Goal: Task Accomplishment & Management: Manage account settings

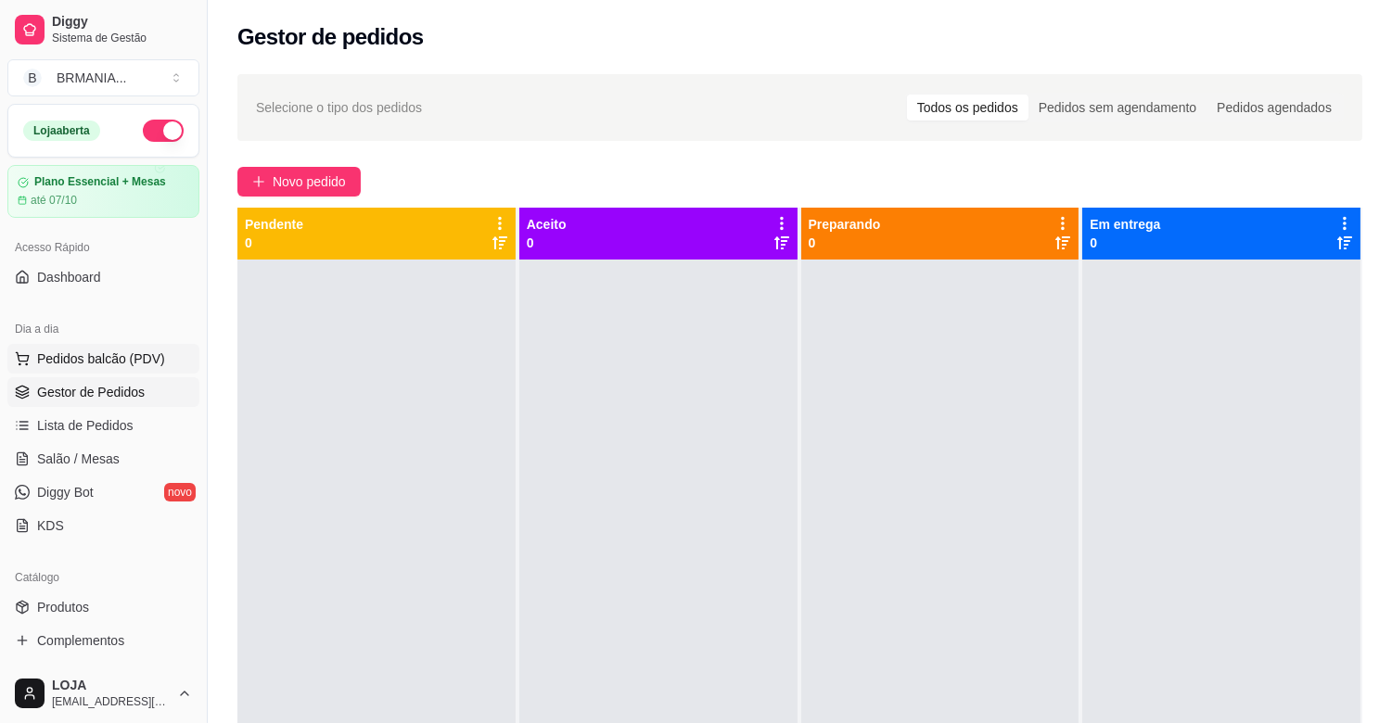
click at [102, 365] on span "Pedidos balcão (PDV)" at bounding box center [101, 359] width 128 height 19
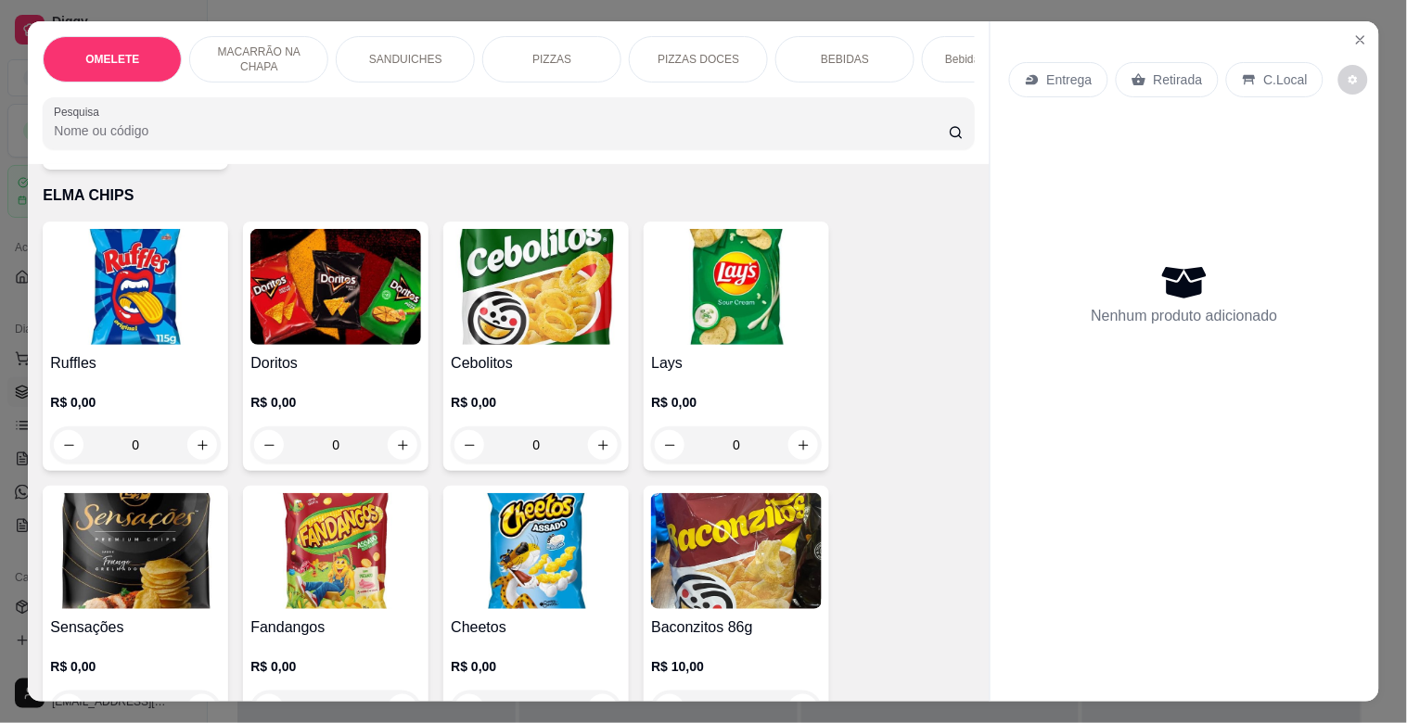
scroll to position [5378, 0]
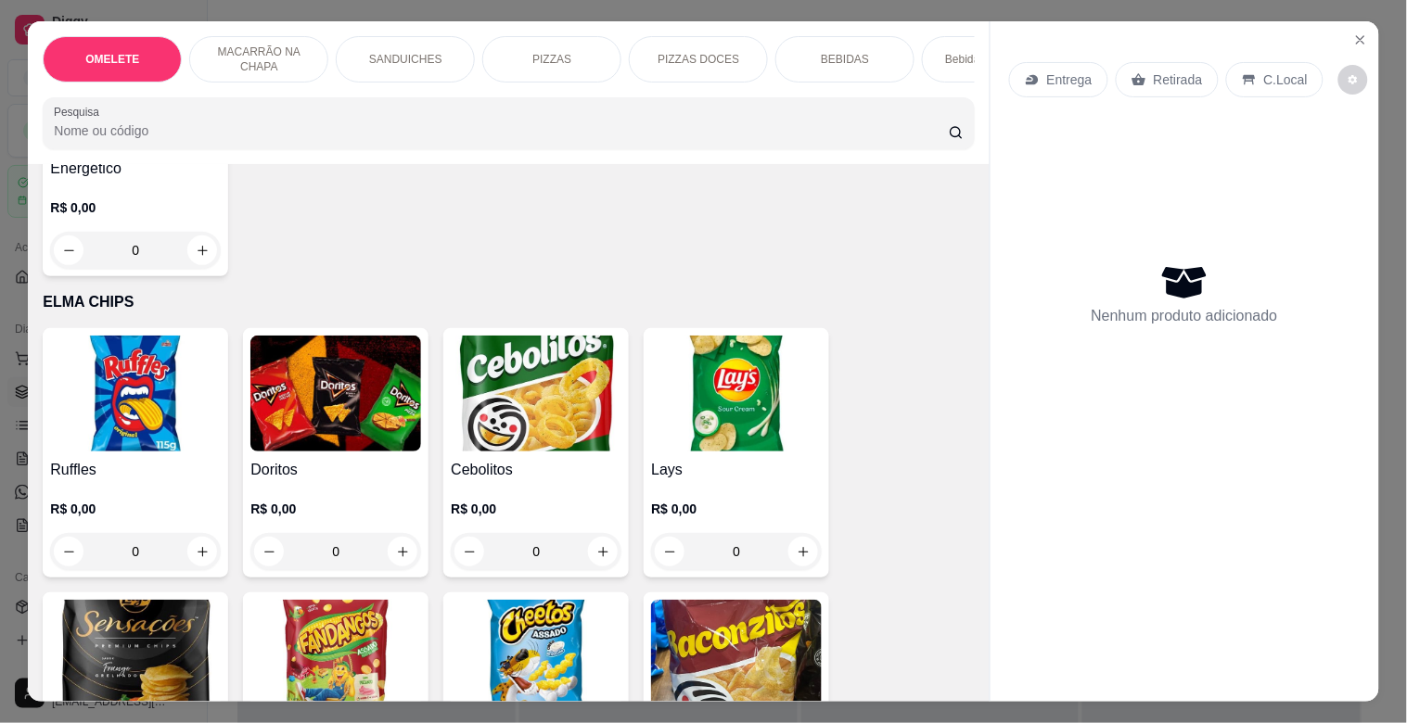
click at [164, 394] on img at bounding box center [135, 394] width 171 height 116
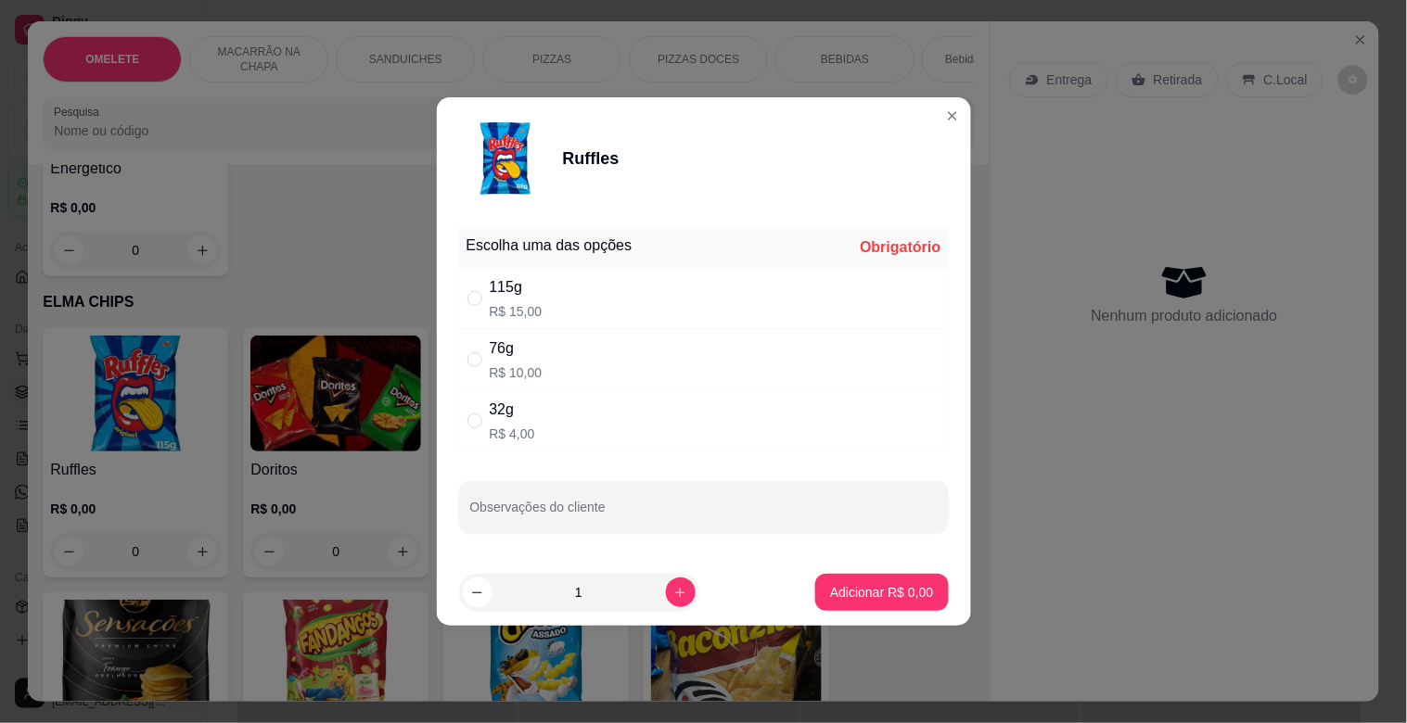
drag, startPoint x: 549, startPoint y: 312, endPoint x: 548, endPoint y: 325, distance: 13.0
click at [545, 313] on div "115g R$ 15,00" at bounding box center [704, 298] width 490 height 61
radio input "true"
click at [882, 589] on p "Adicionar R$ 15,00" at bounding box center [877, 592] width 110 height 19
type input "1"
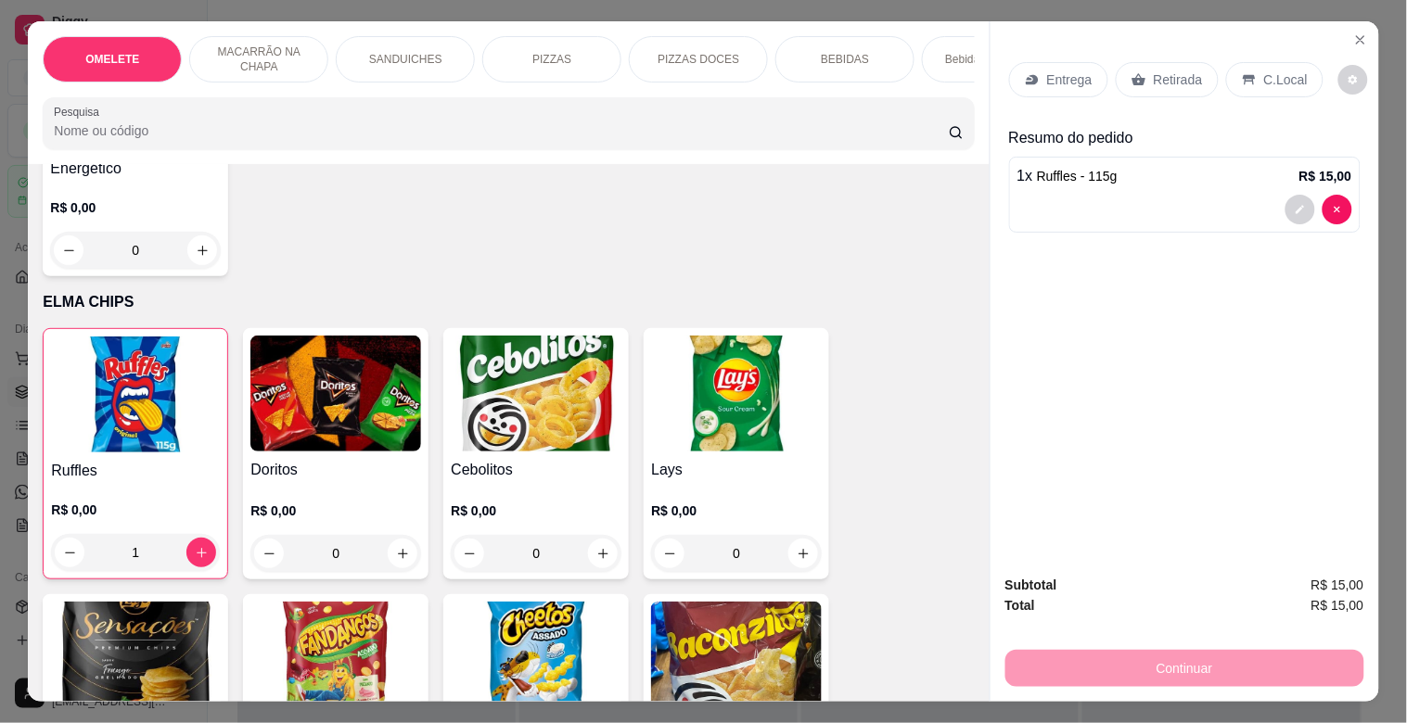
click at [1170, 70] on p "Retirada" at bounding box center [1177, 79] width 49 height 19
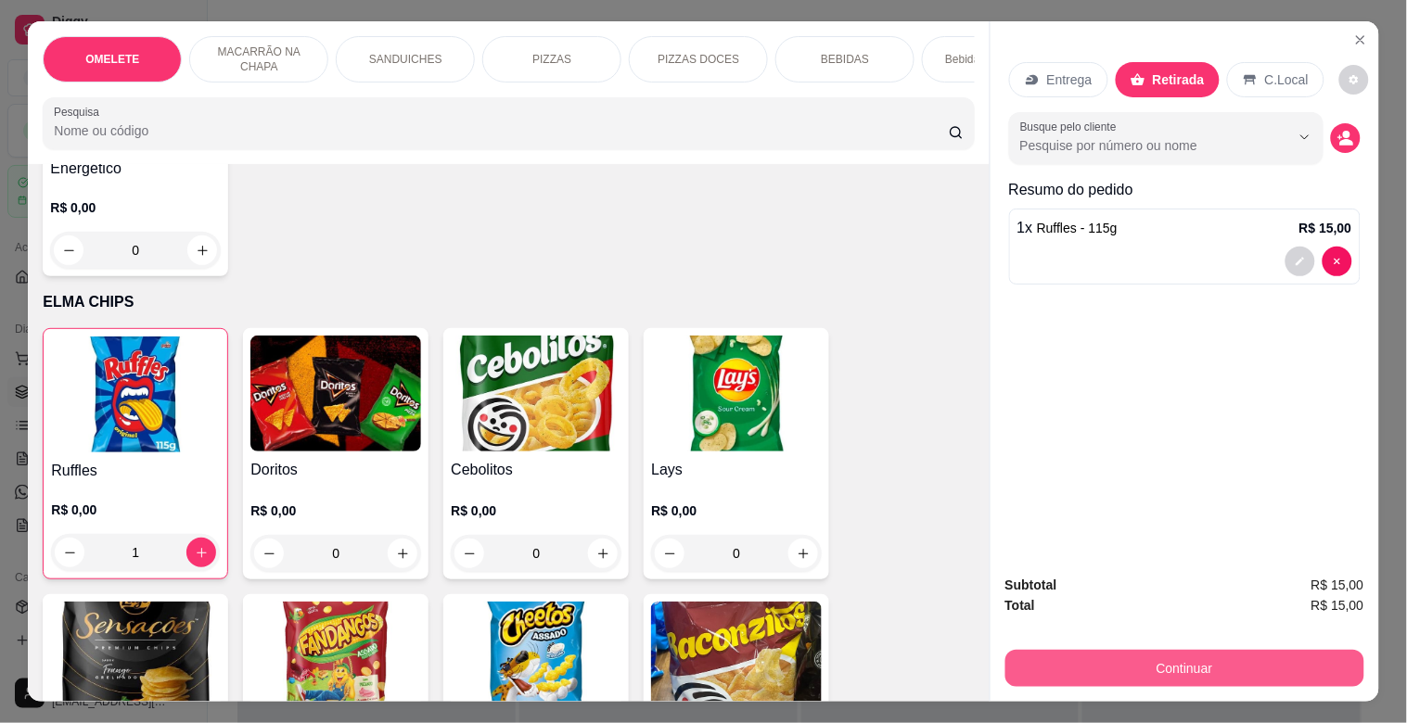
click at [1176, 659] on button "Continuar" at bounding box center [1184, 668] width 359 height 37
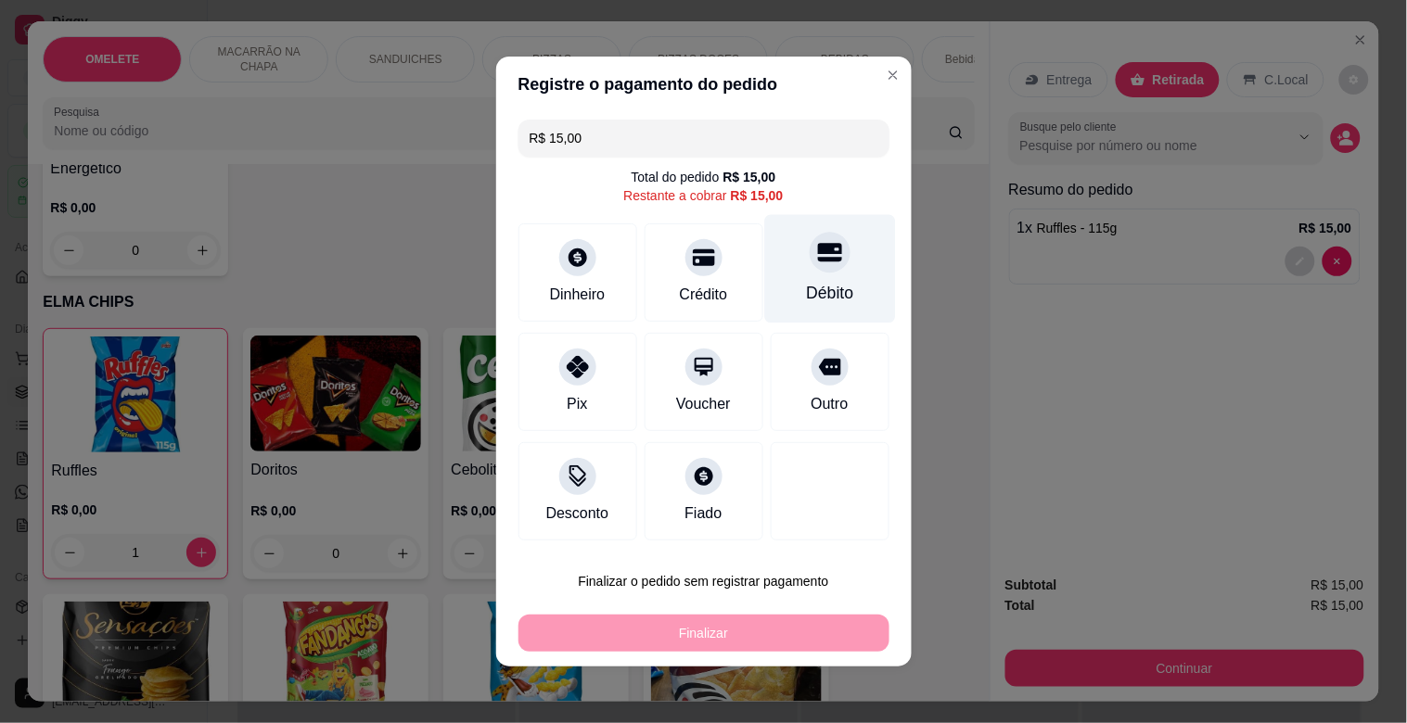
click at [806, 290] on div "Débito" at bounding box center [829, 293] width 47 height 24
type input "R$ 0,00"
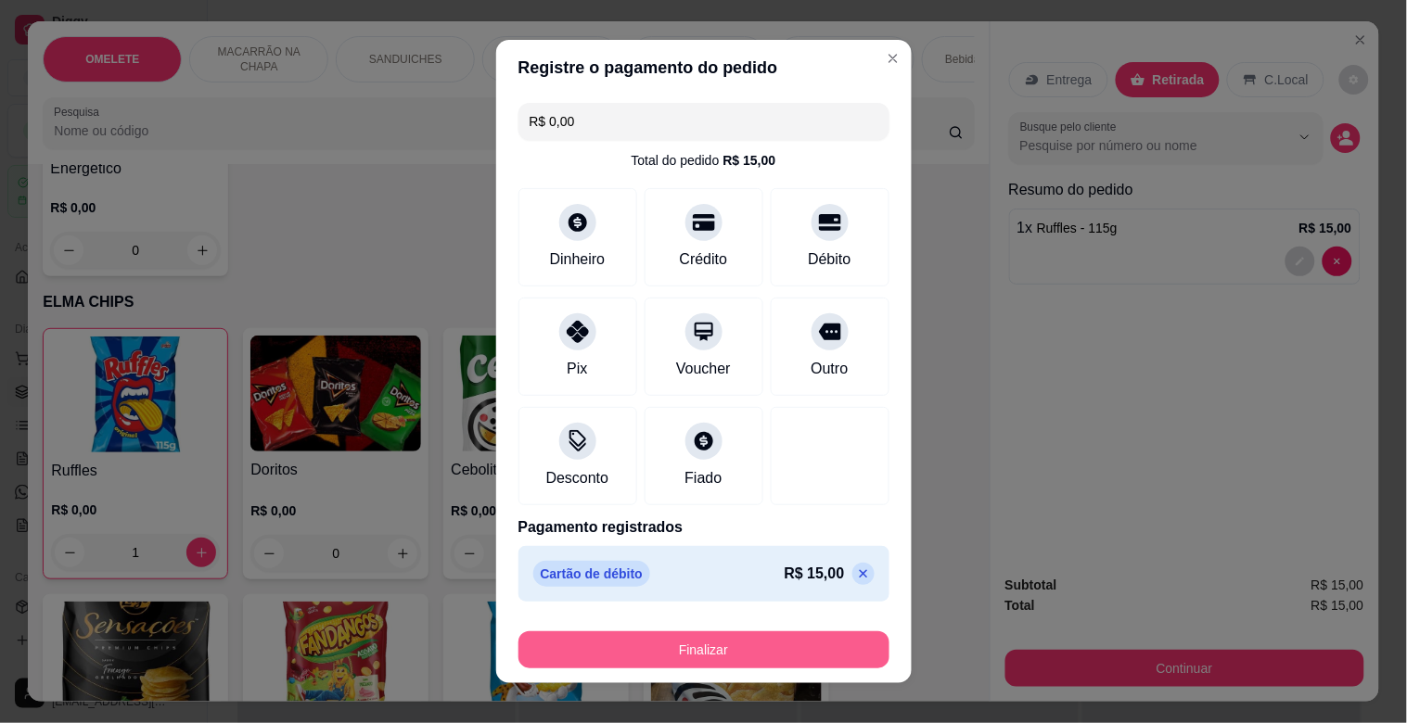
click at [711, 653] on button "Finalizar" at bounding box center [703, 649] width 371 height 37
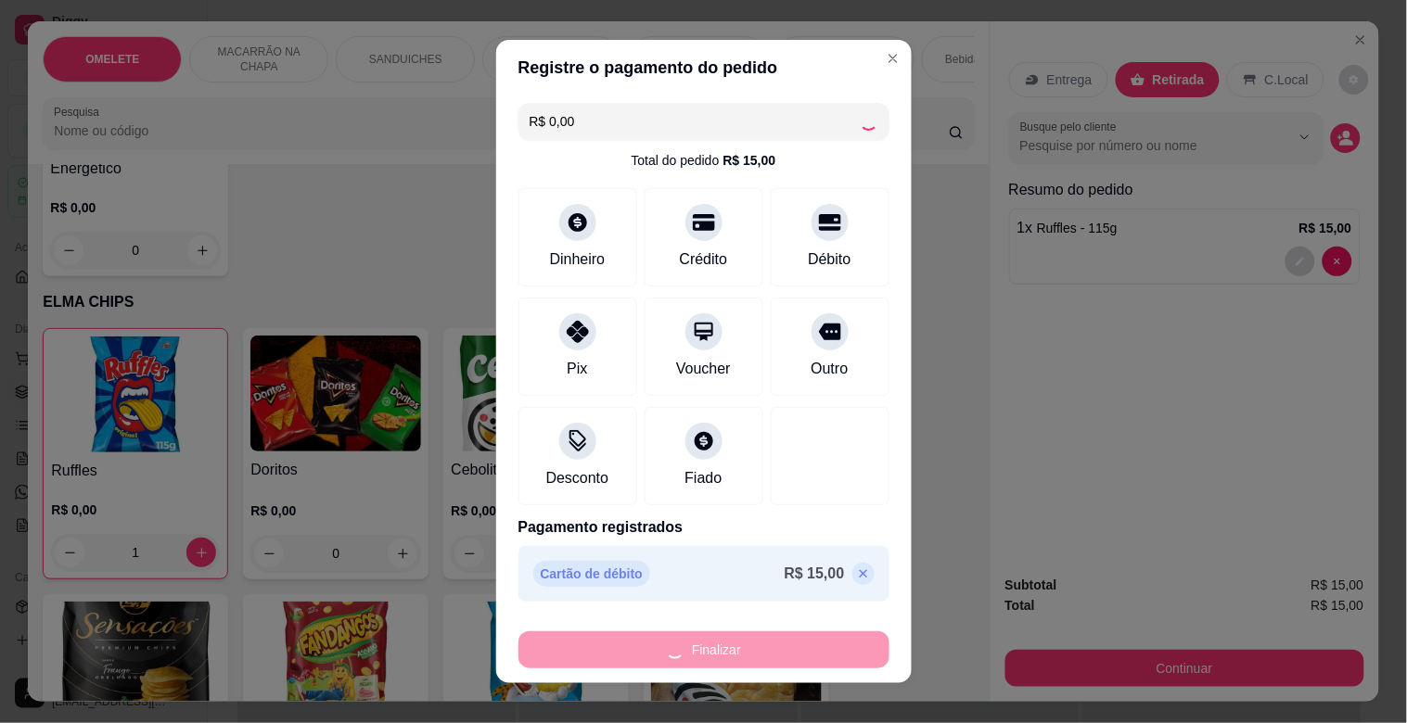
type input "0"
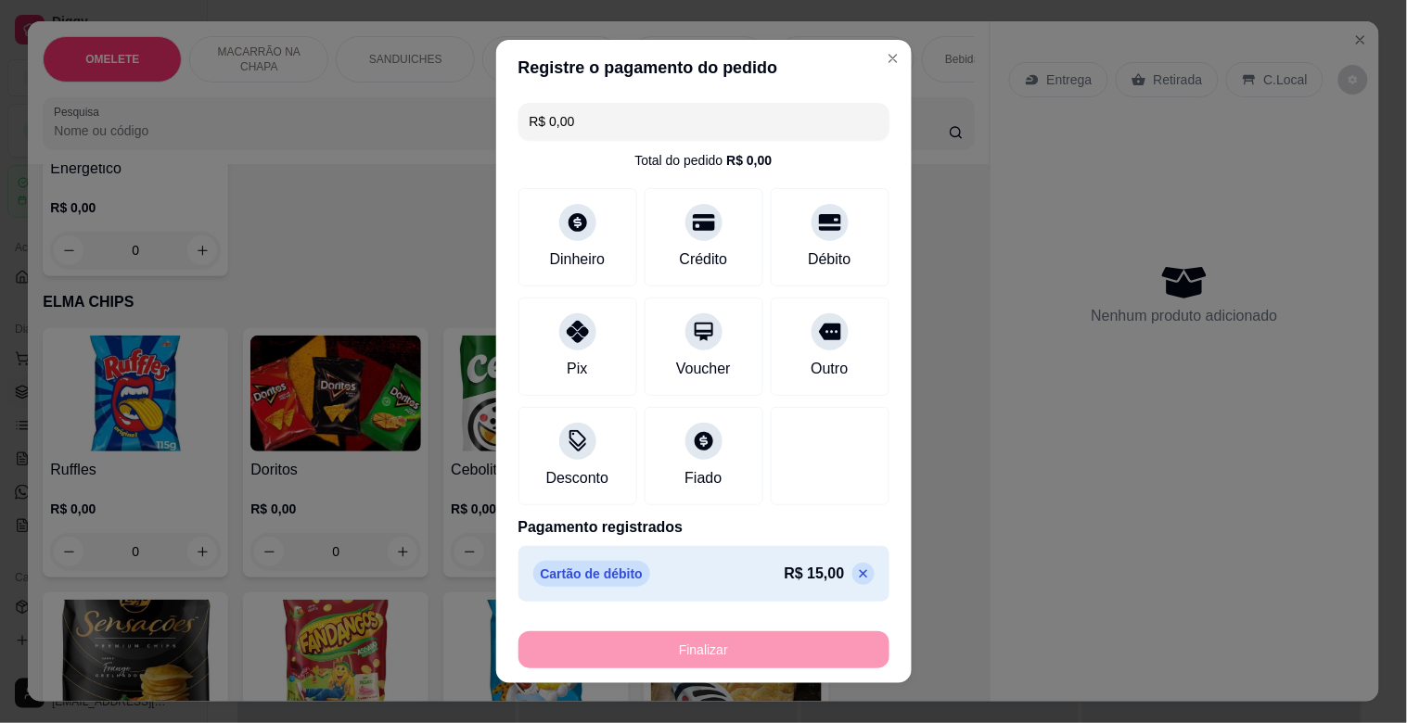
type input "-R$ 15,00"
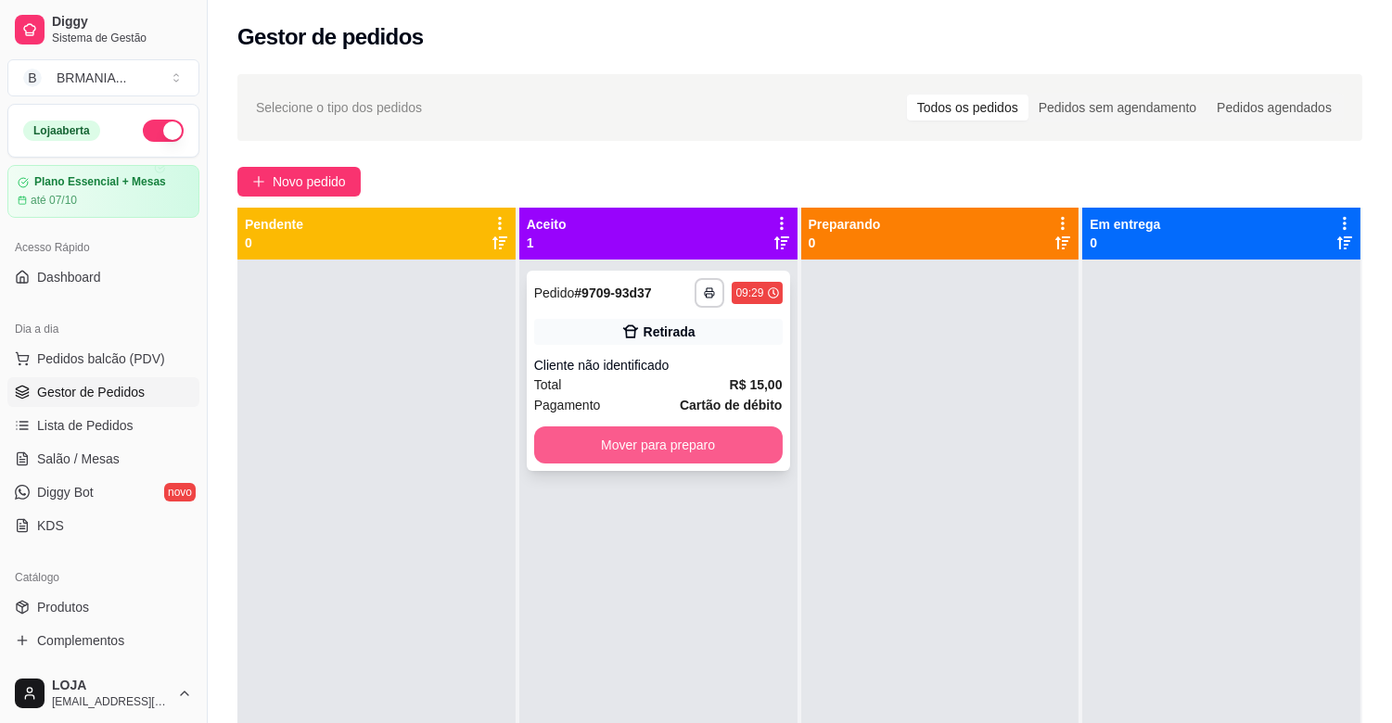
click at [630, 441] on button "Mover para preparo" at bounding box center [658, 444] width 248 height 37
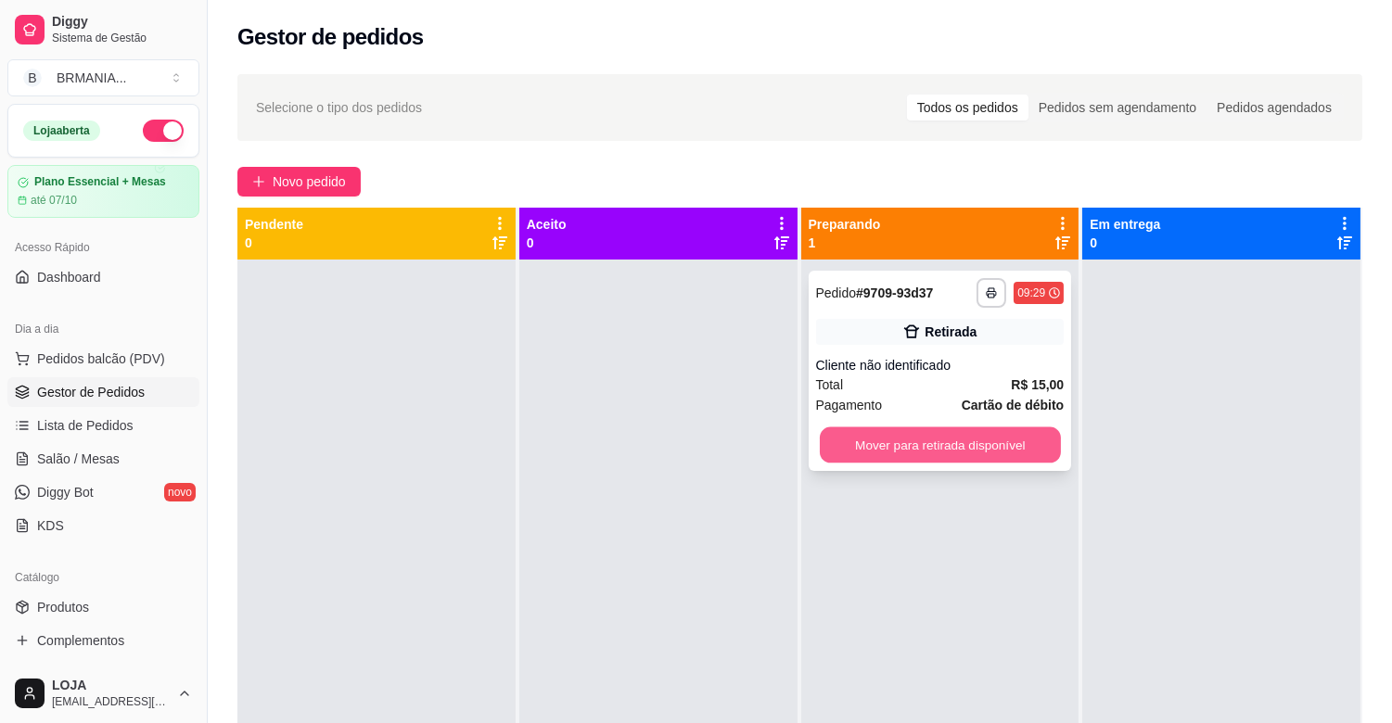
click at [914, 441] on button "Mover para retirada disponível" at bounding box center [940, 445] width 241 height 36
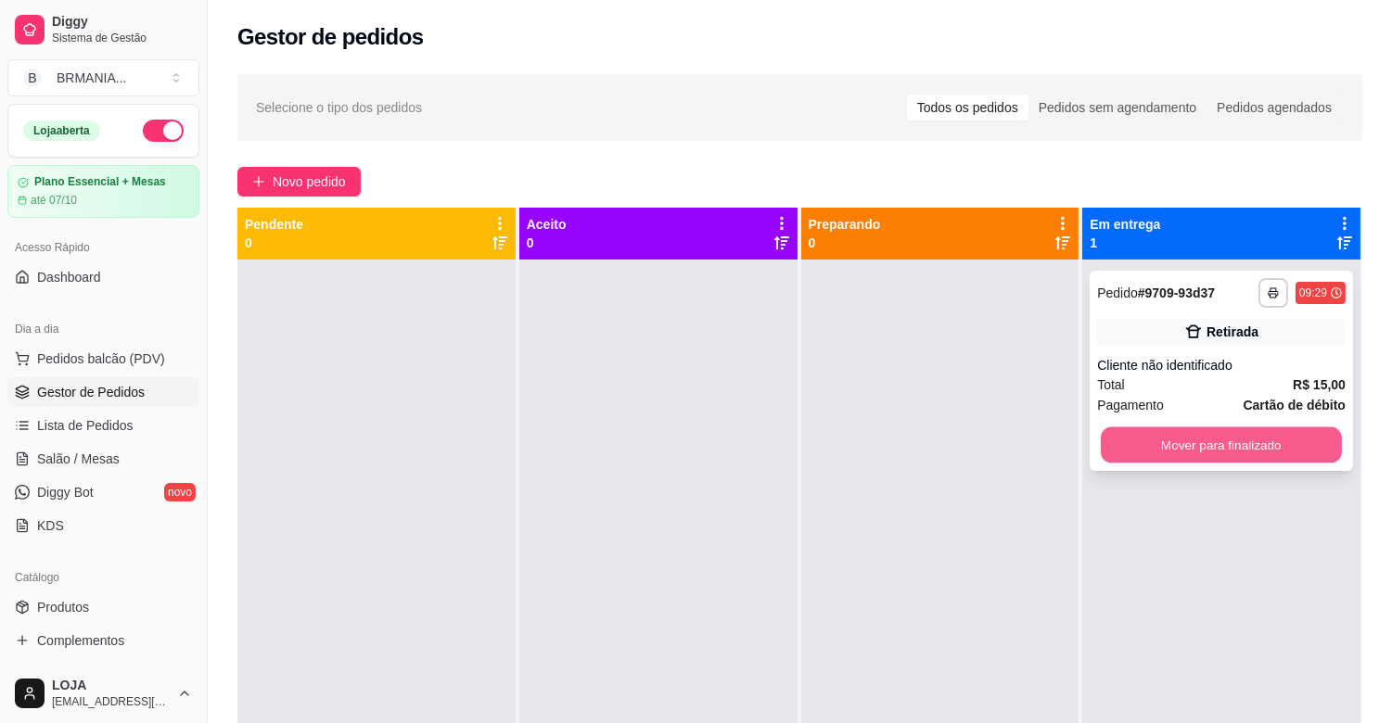
click at [1161, 455] on button "Mover para finalizado" at bounding box center [1221, 445] width 241 height 36
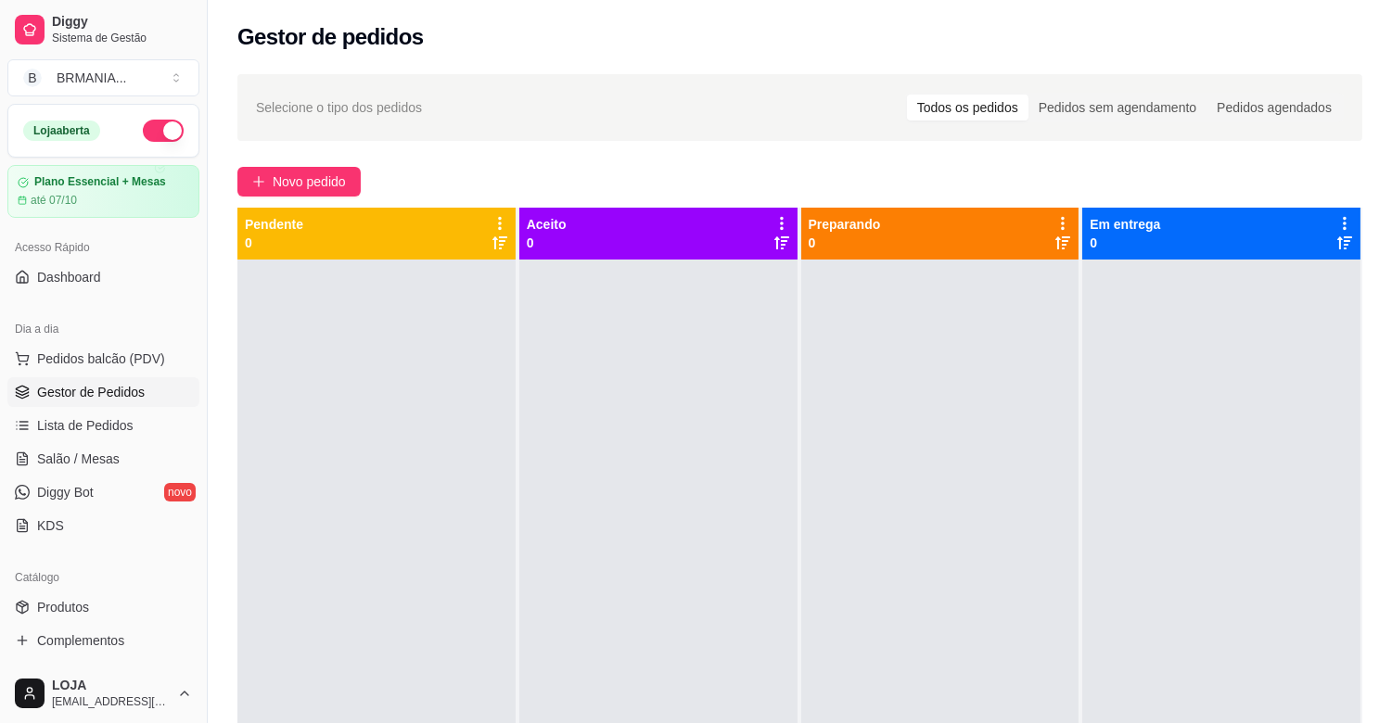
click at [132, 383] on span "Gestor de Pedidos" at bounding box center [91, 392] width 108 height 19
click at [135, 341] on div "Dia a dia" at bounding box center [103, 329] width 192 height 30
click at [135, 354] on span "Pedidos balcão (PDV)" at bounding box center [101, 359] width 128 height 19
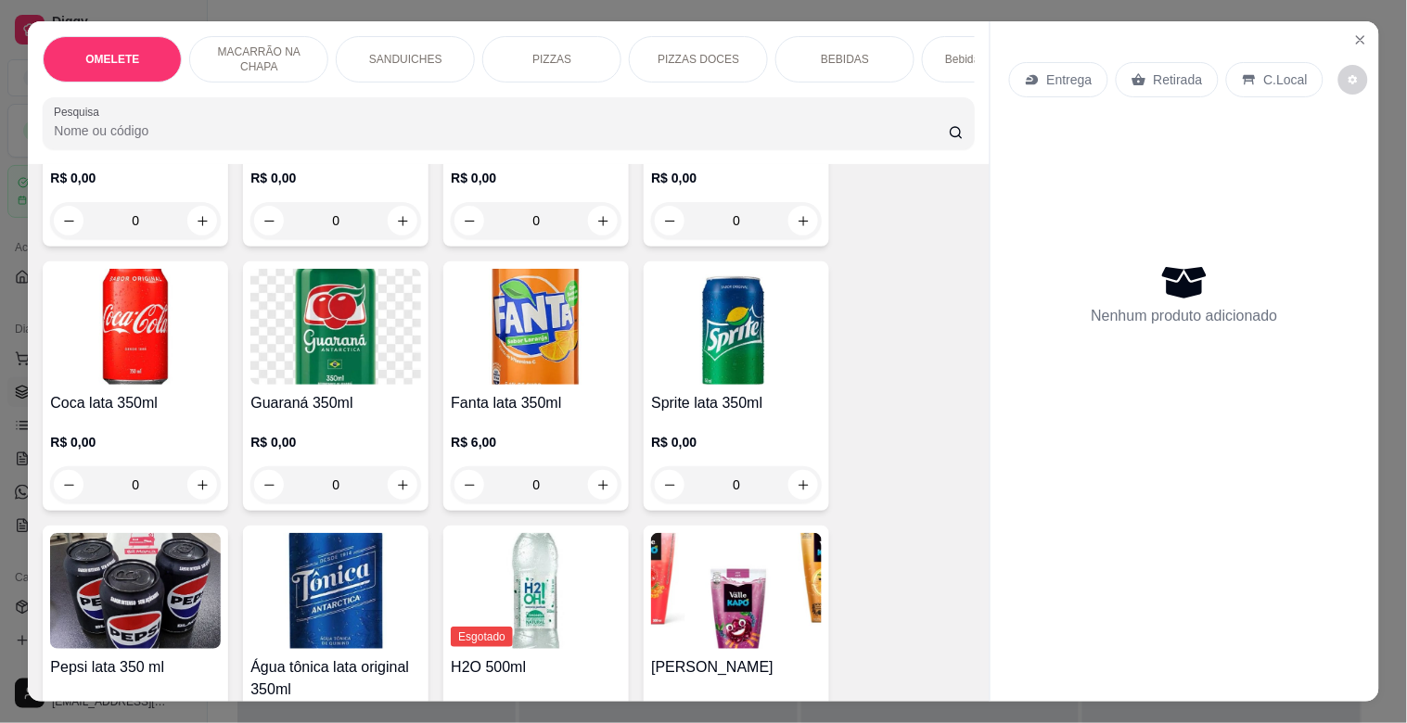
scroll to position [2114, 0]
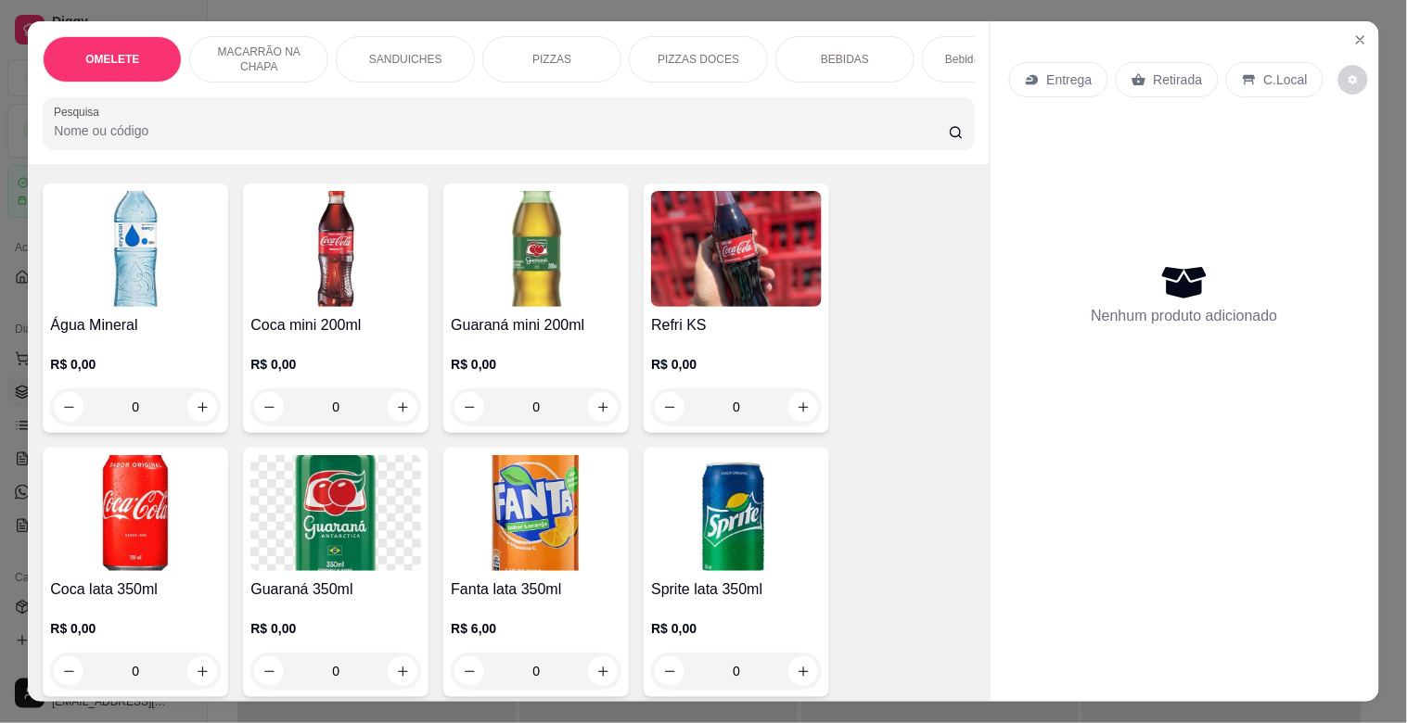
click at [330, 241] on img at bounding box center [335, 249] width 171 height 116
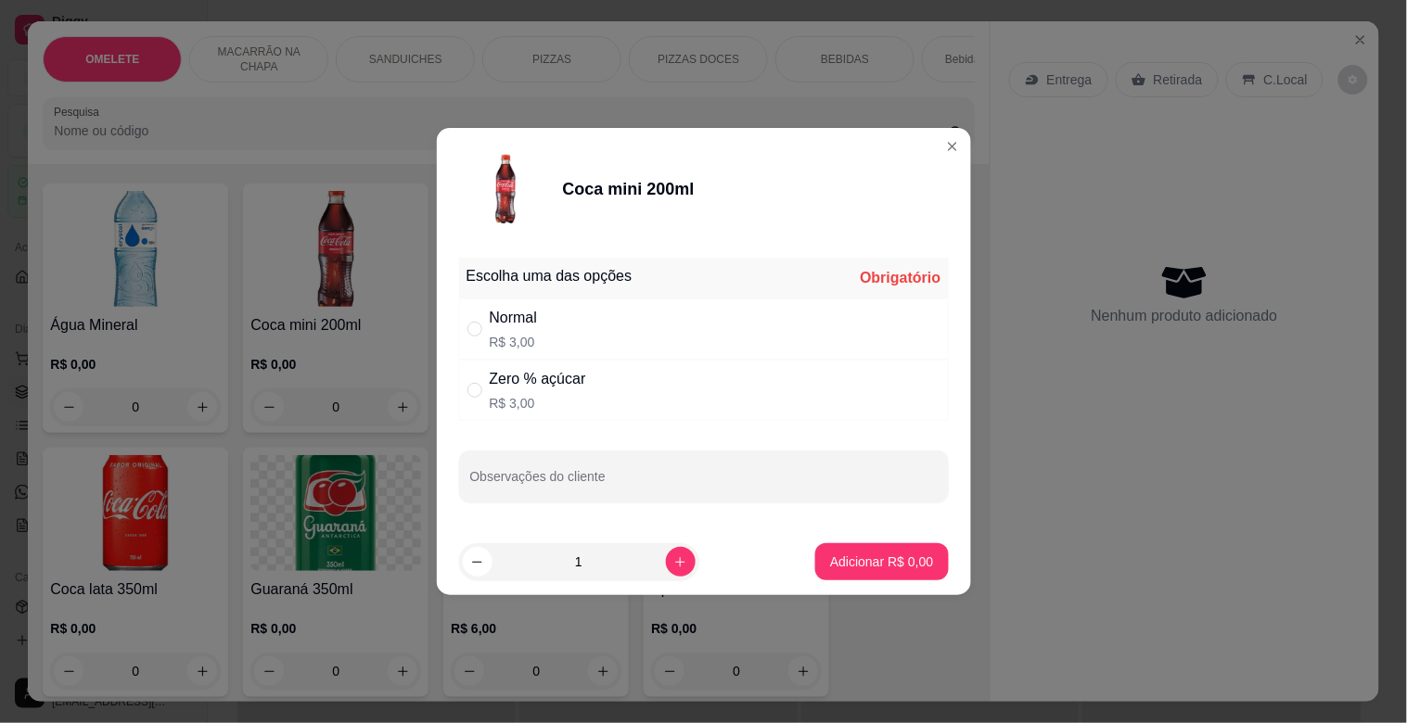
click at [618, 391] on div "Zero % açúcar R$ 3,00" at bounding box center [704, 390] width 490 height 61
radio input "true"
click at [893, 557] on p "Adicionar R$ 3,00" at bounding box center [882, 562] width 100 height 18
type input "1"
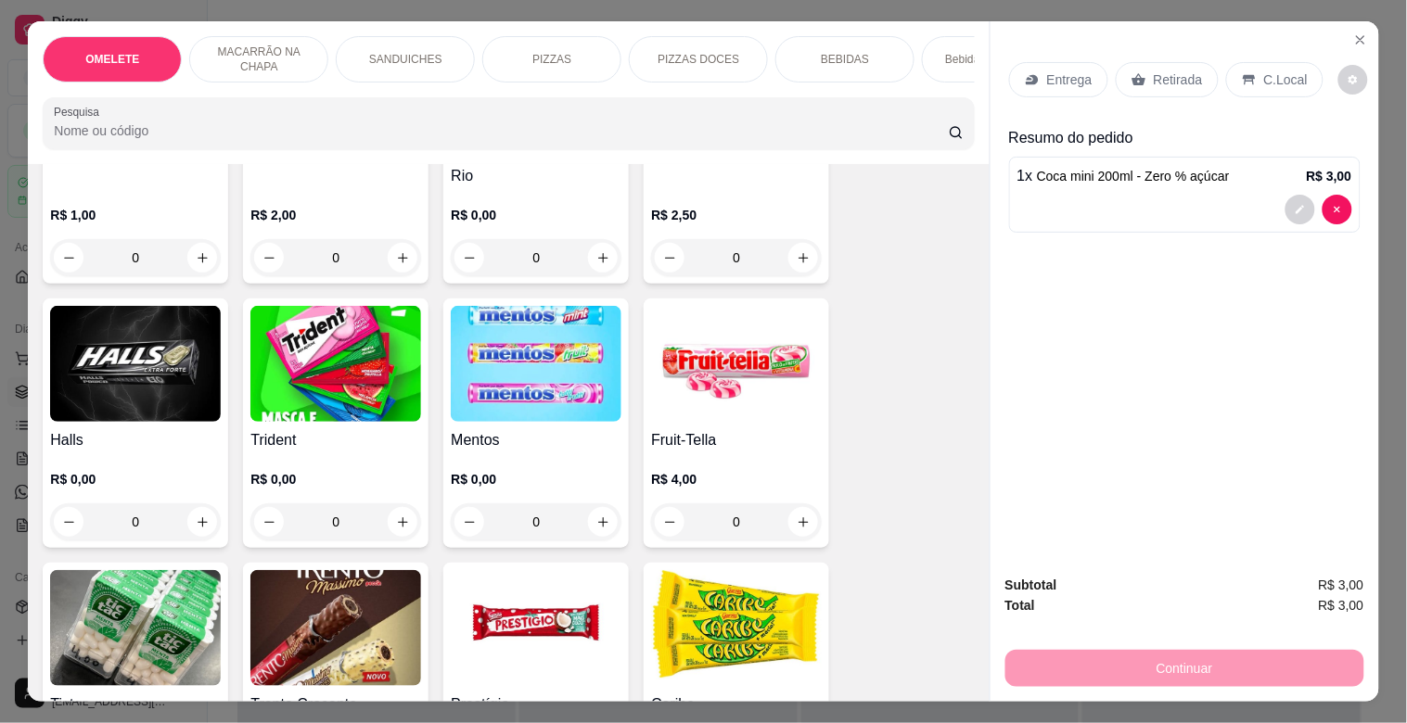
scroll to position [6475, 0]
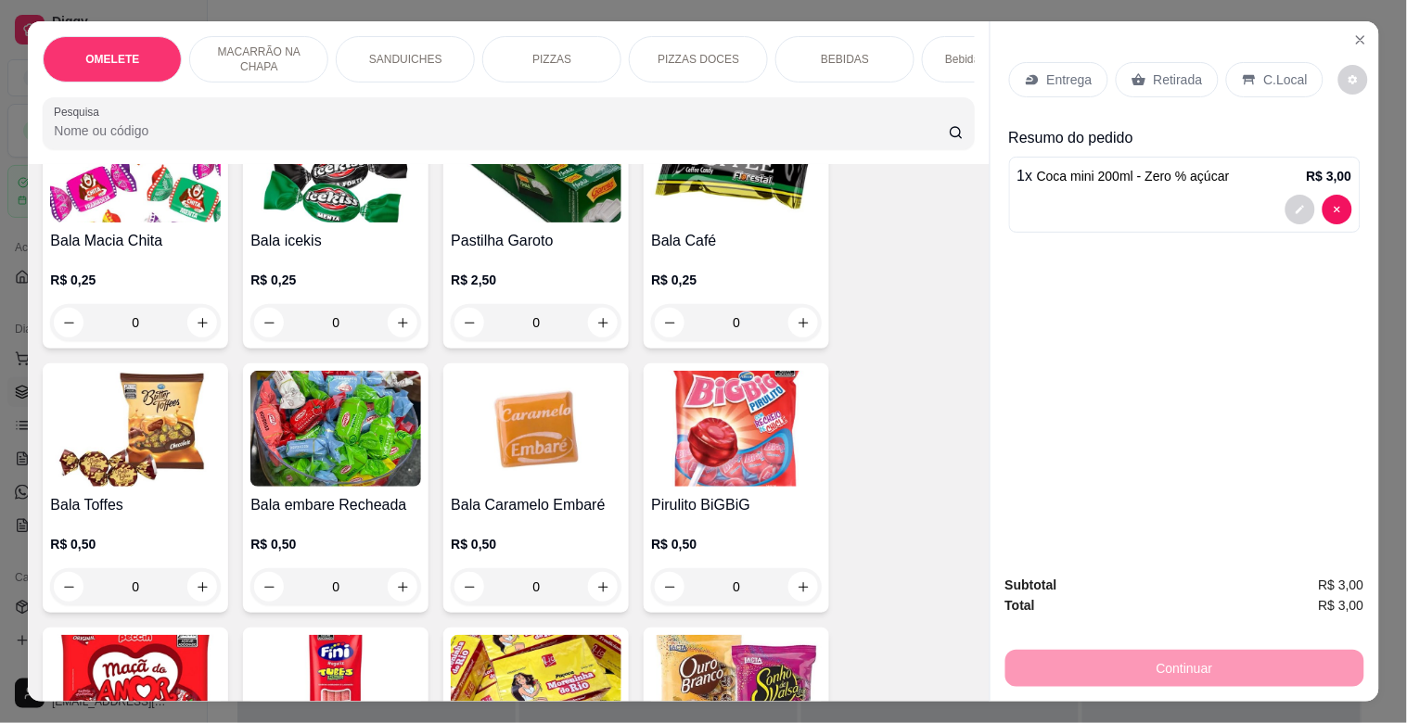
drag, startPoint x: 932, startPoint y: 436, endPoint x: 932, endPoint y: 420, distance: 15.8
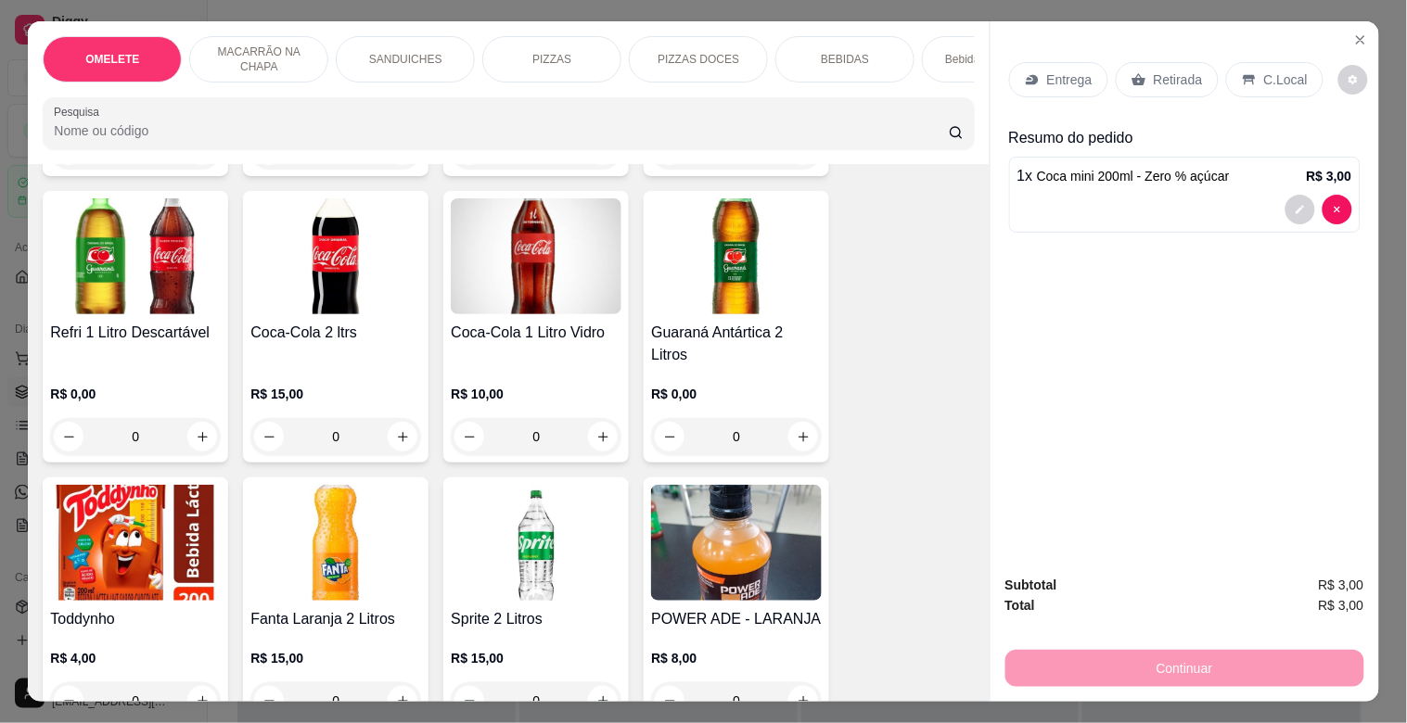
scroll to position [3371, 0]
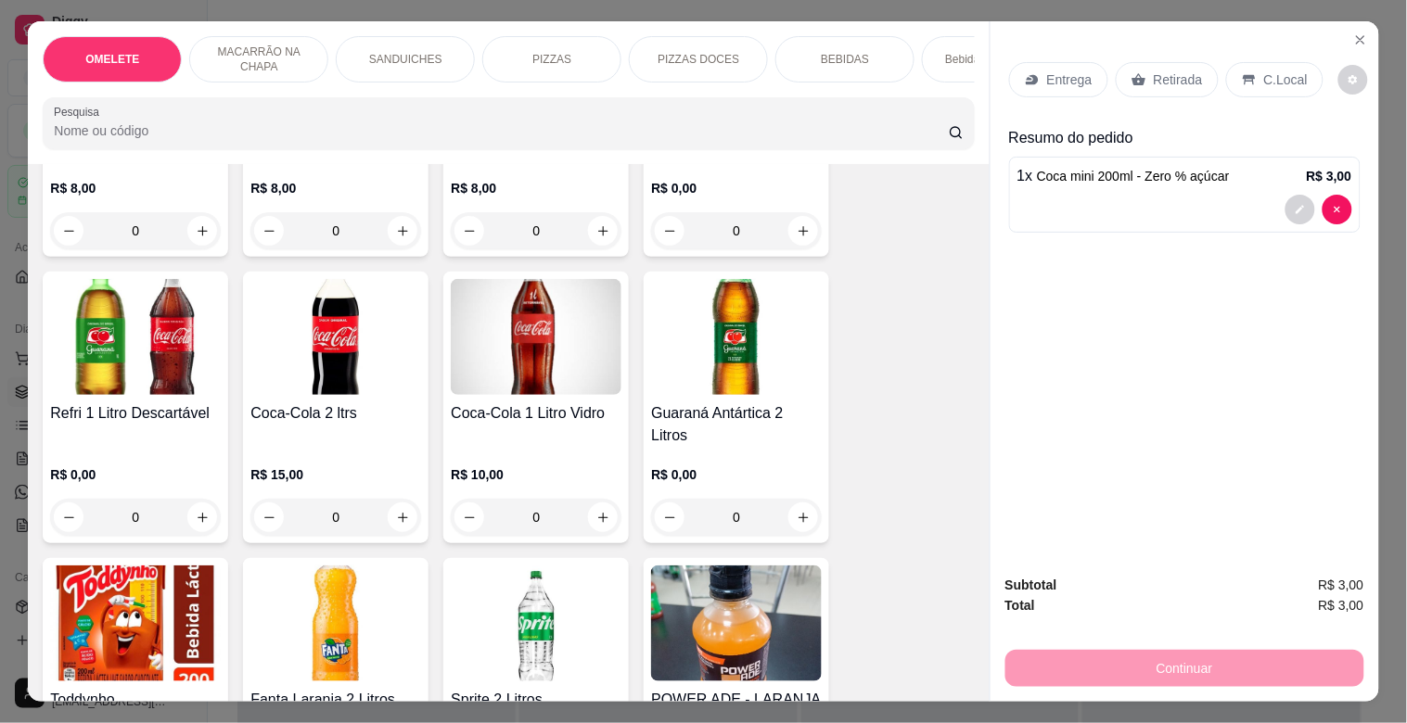
click at [388, 395] on img at bounding box center [335, 337] width 171 height 116
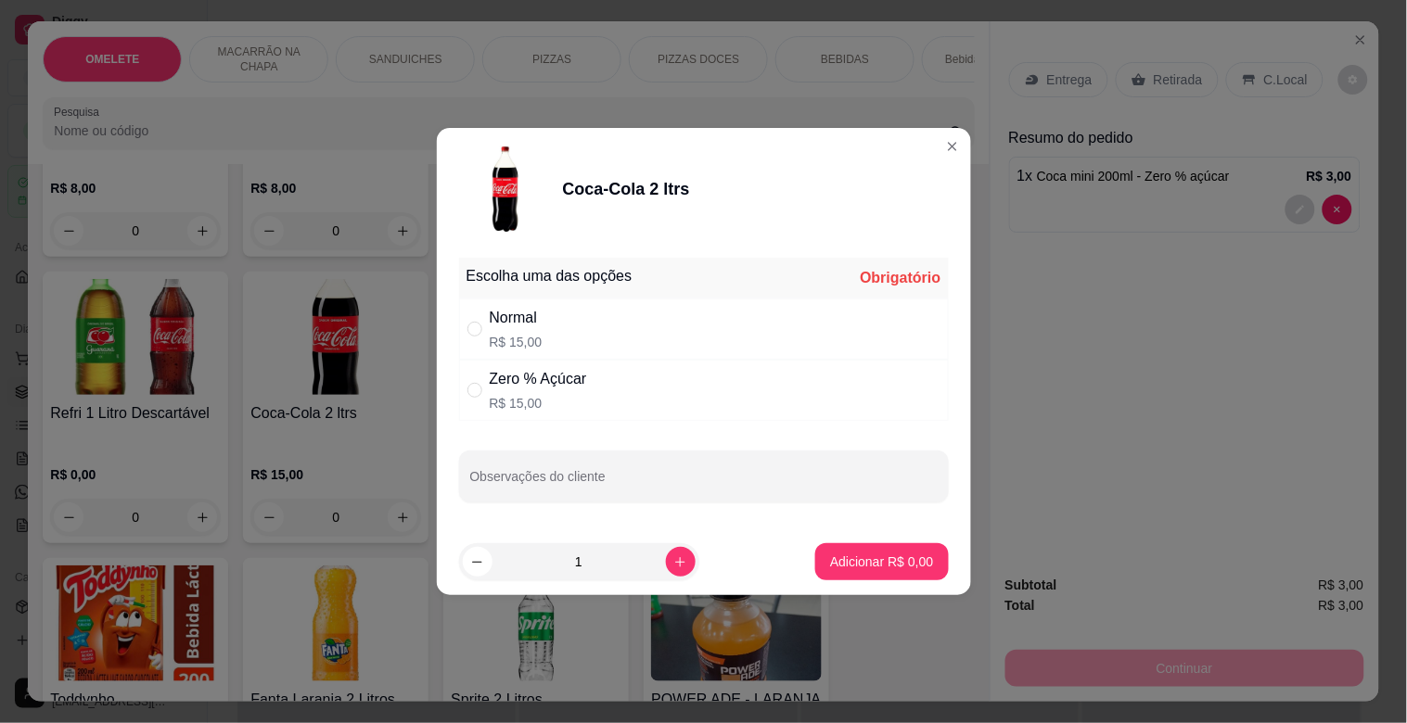
click at [597, 337] on div "Normal R$ 15,00" at bounding box center [704, 329] width 490 height 61
radio input "true"
click at [878, 563] on p "Adicionar R$ 15,00" at bounding box center [878, 562] width 108 height 18
type input "1"
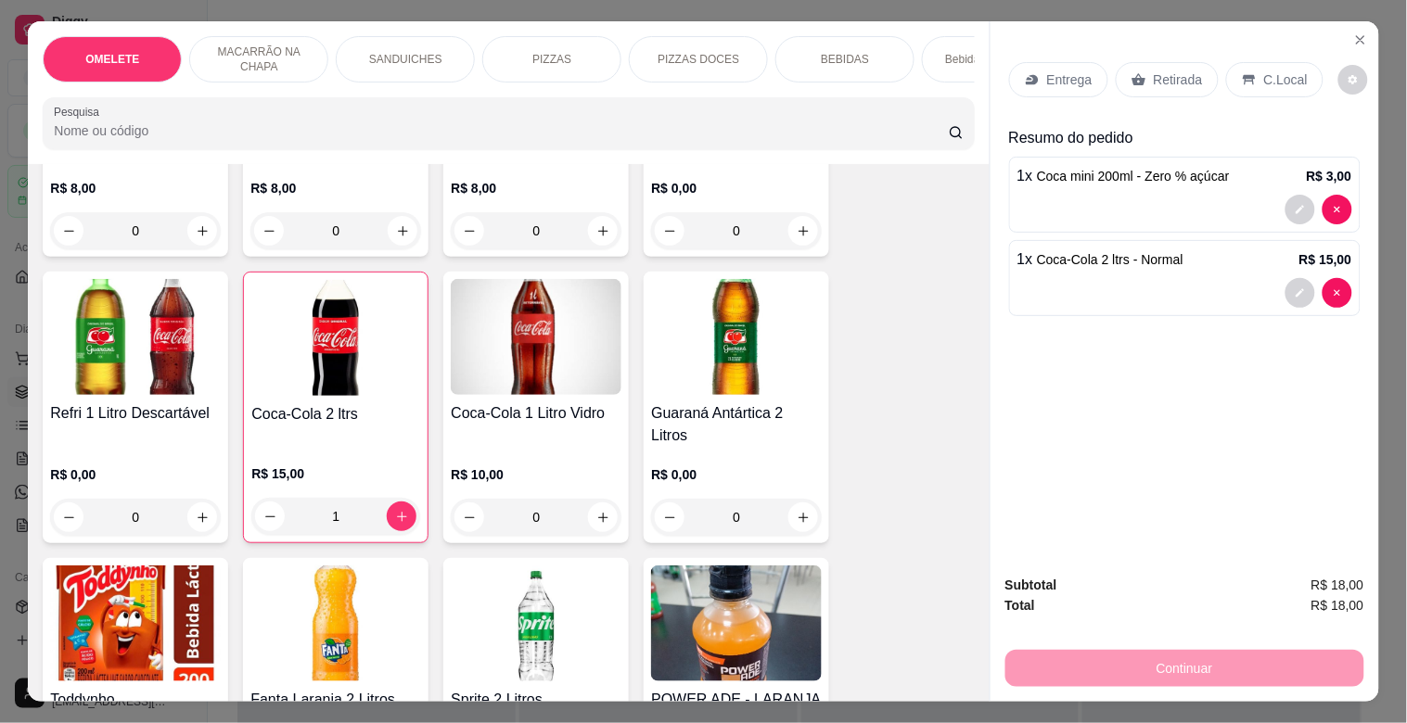
click at [1142, 80] on div "Retirada" at bounding box center [1166, 79] width 103 height 35
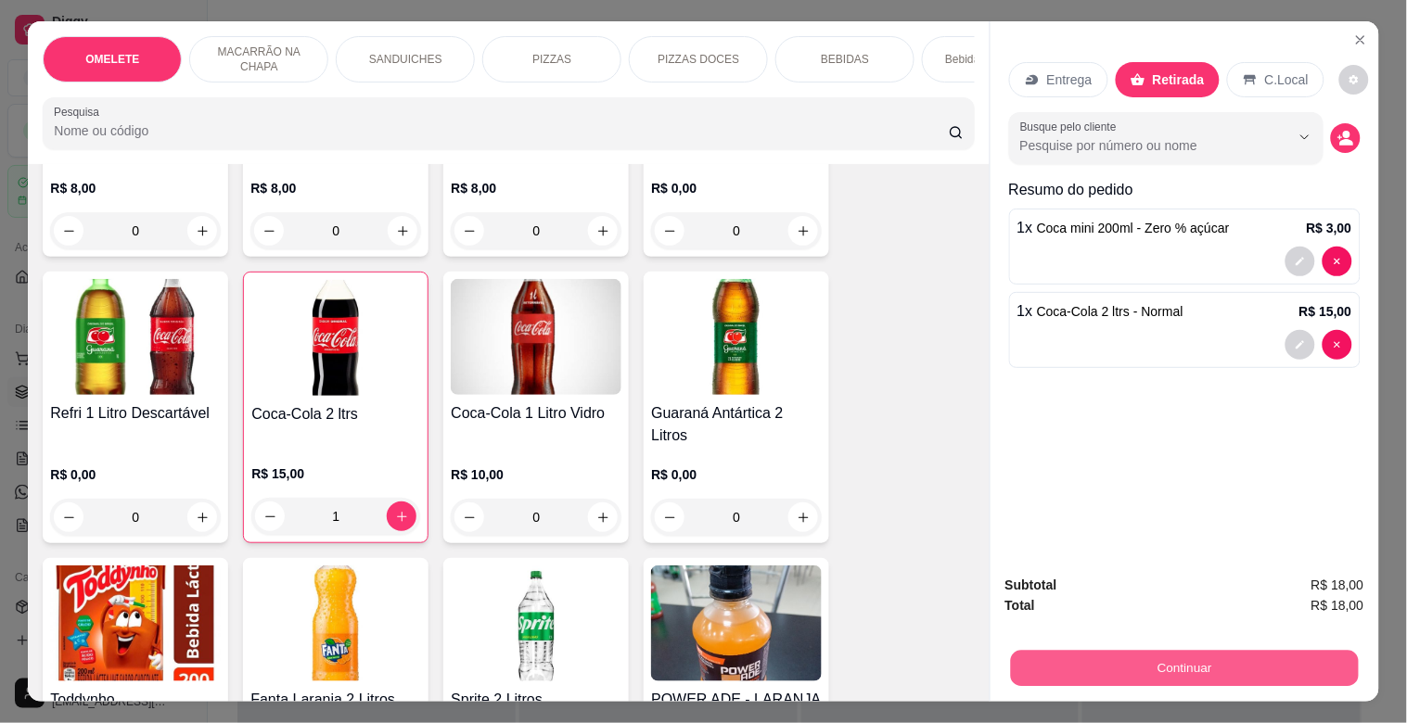
click at [1115, 663] on button "Continuar" at bounding box center [1184, 668] width 348 height 36
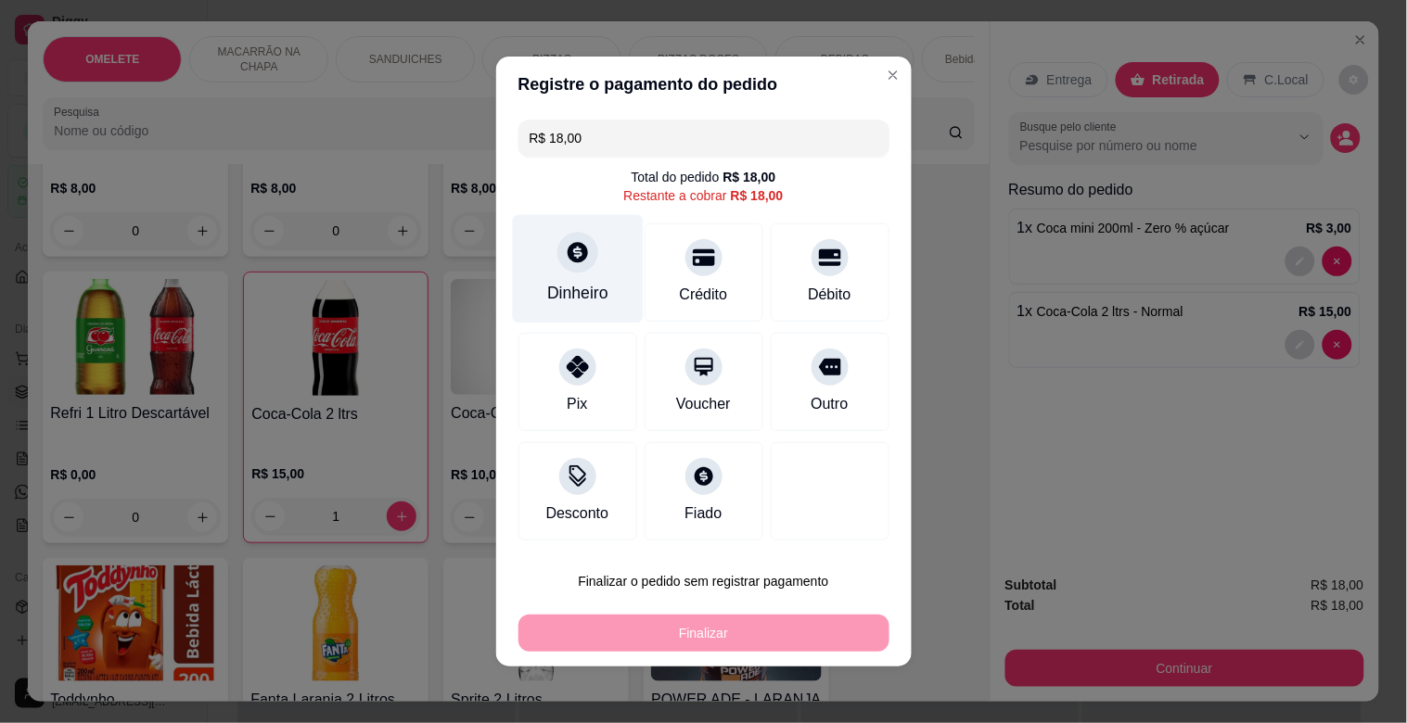
click at [558, 224] on div "Dinheiro" at bounding box center [577, 269] width 131 height 108
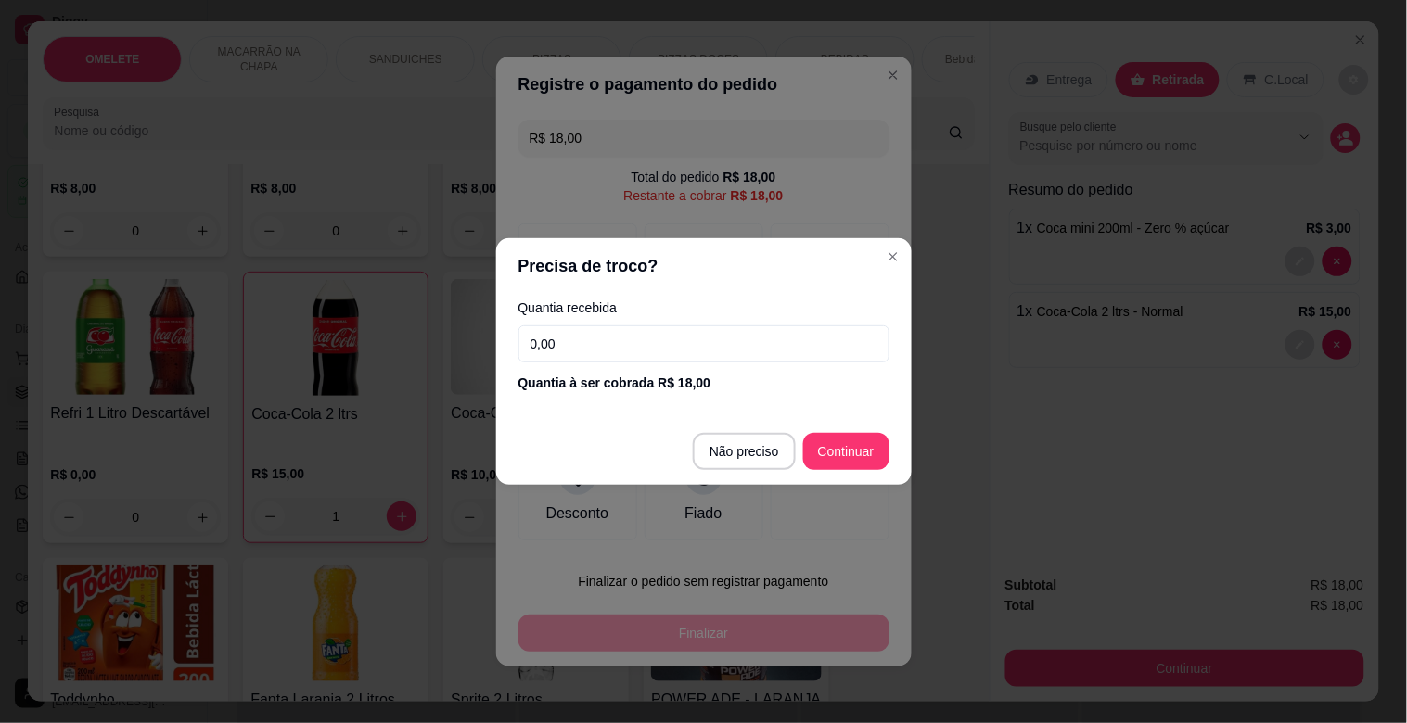
drag, startPoint x: 595, startPoint y: 328, endPoint x: 595, endPoint y: 338, distance: 10.2
click at [595, 337] on input "0,00" at bounding box center [703, 343] width 371 height 37
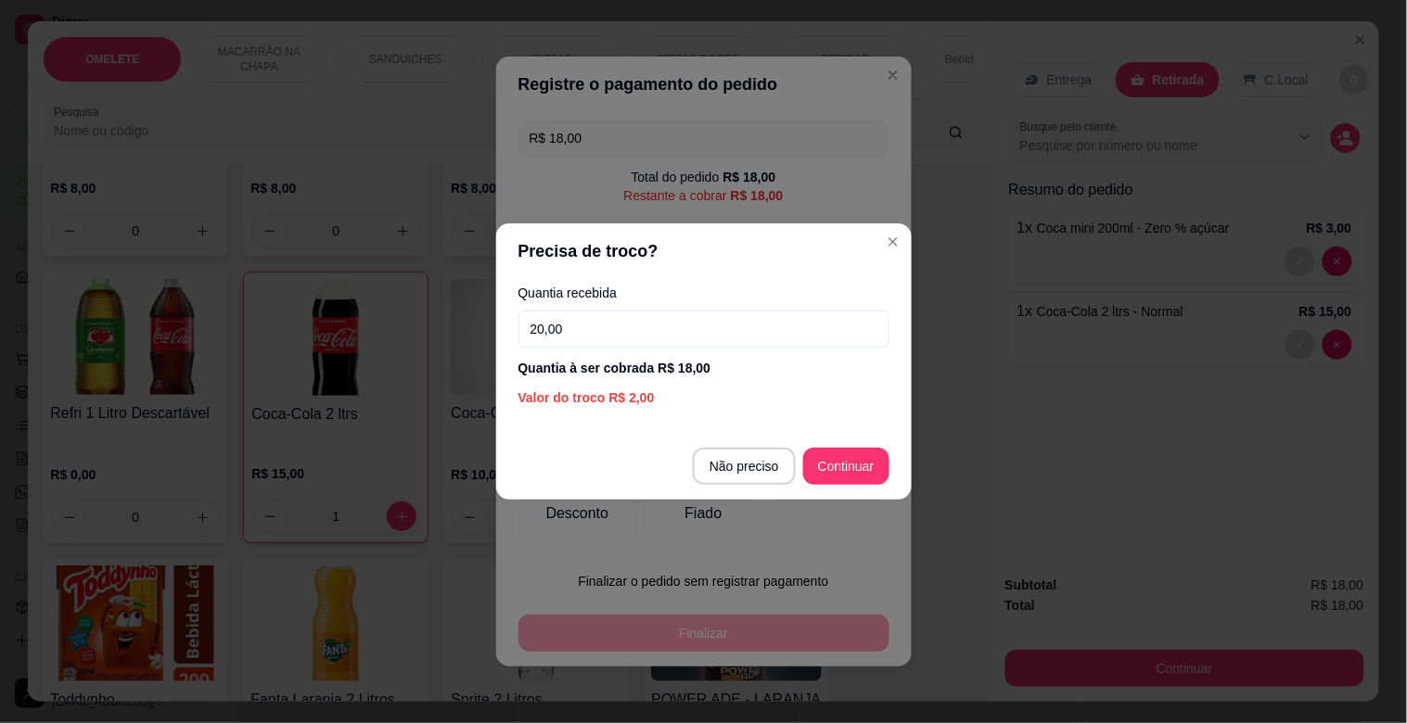
type input "20,00"
type input "R$ 0,00"
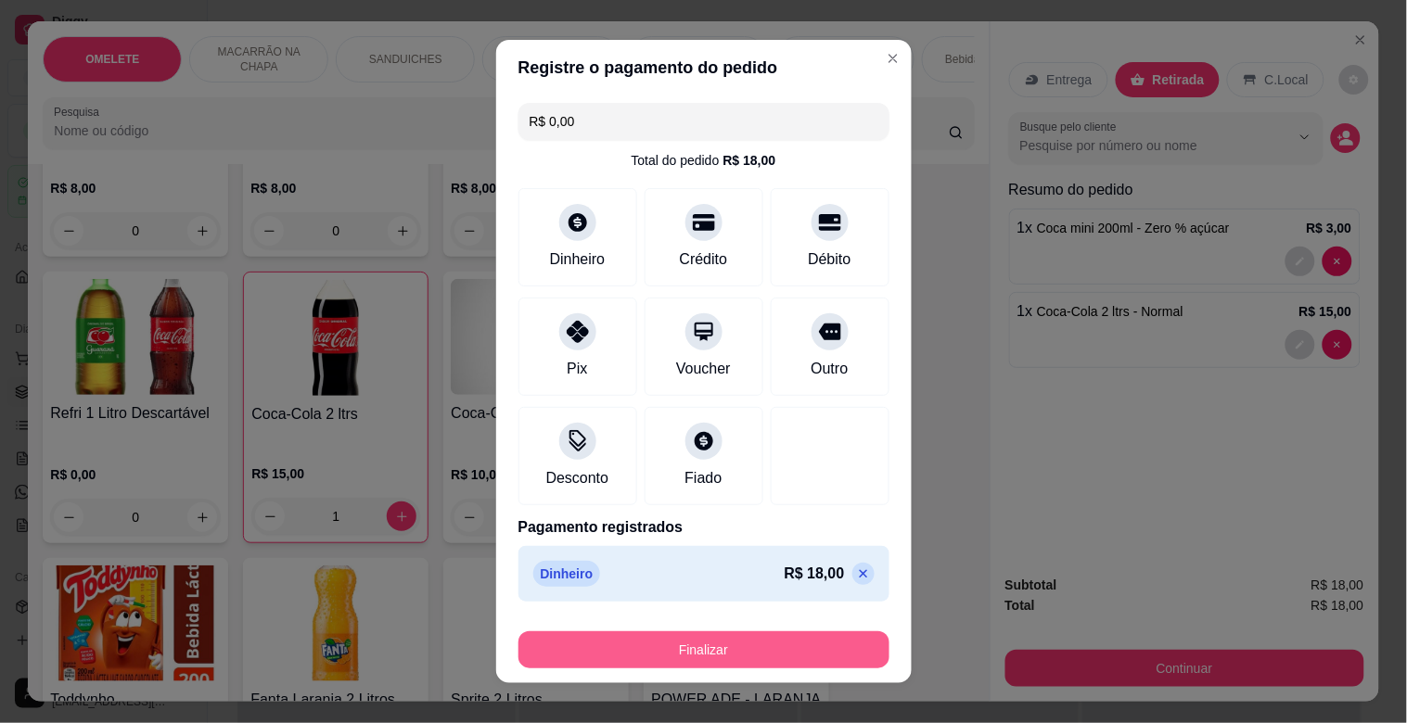
click at [661, 644] on button "Finalizar" at bounding box center [703, 649] width 371 height 37
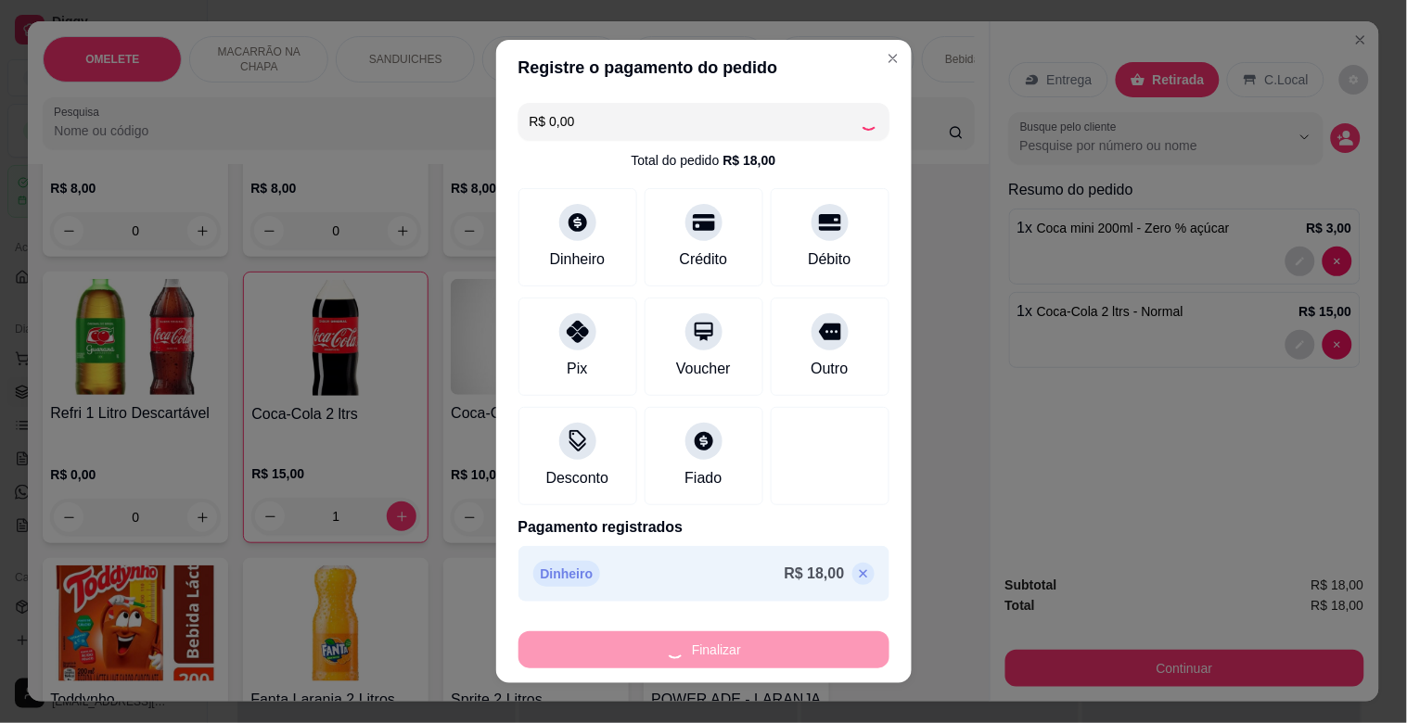
type input "0"
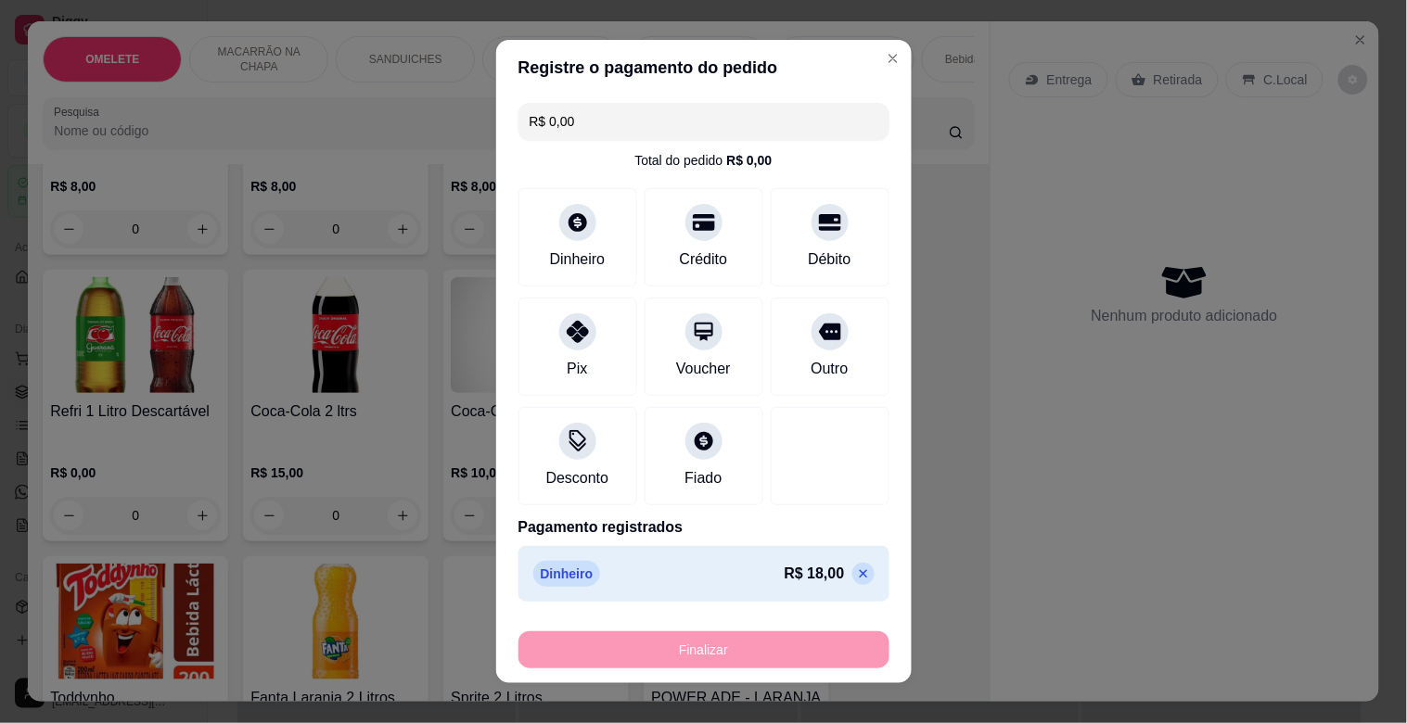
type input "-R$ 18,00"
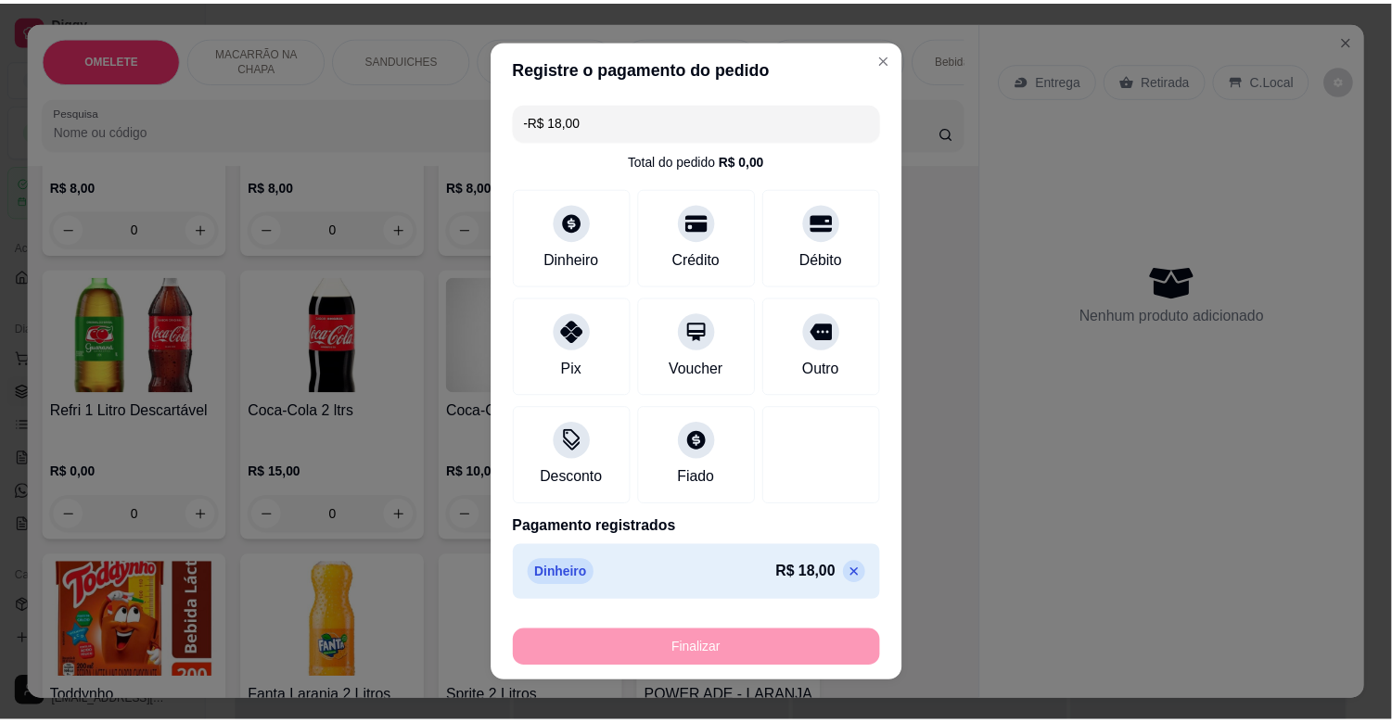
scroll to position [3369, 0]
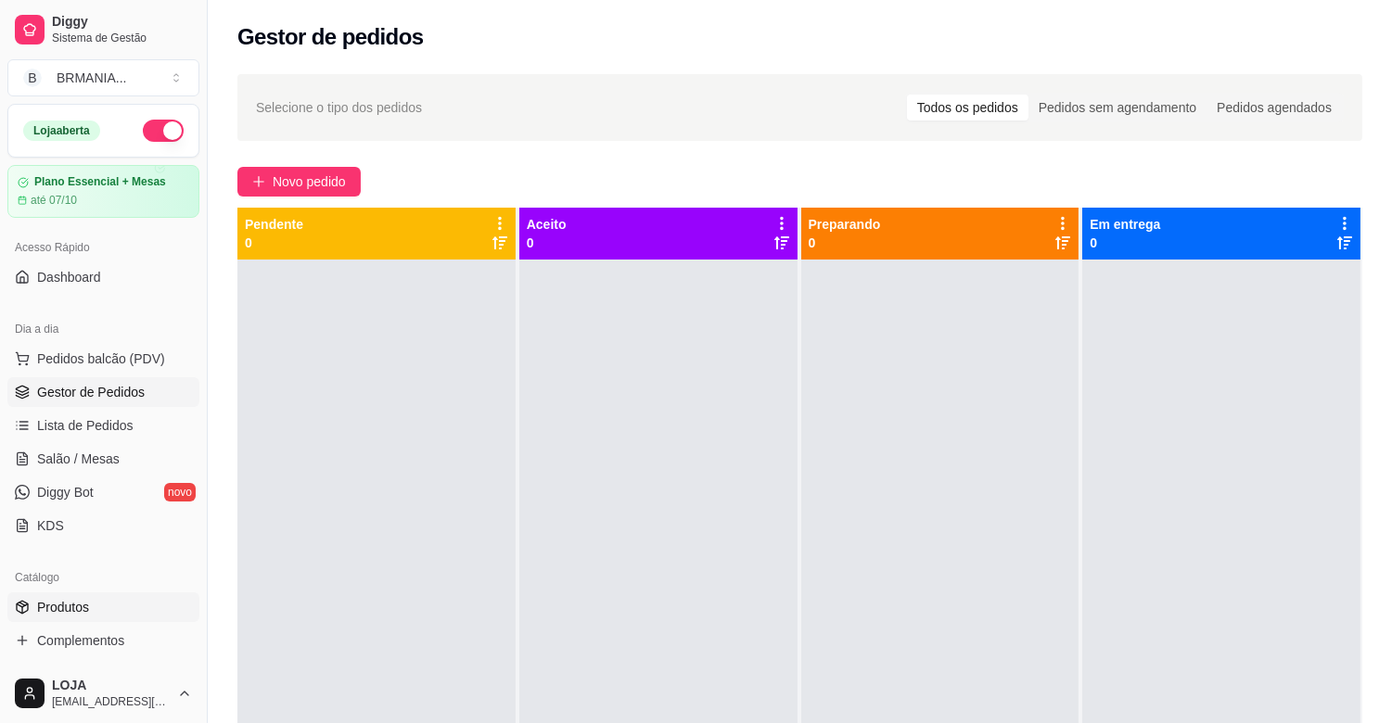
click at [83, 606] on span "Produtos" at bounding box center [63, 607] width 52 height 19
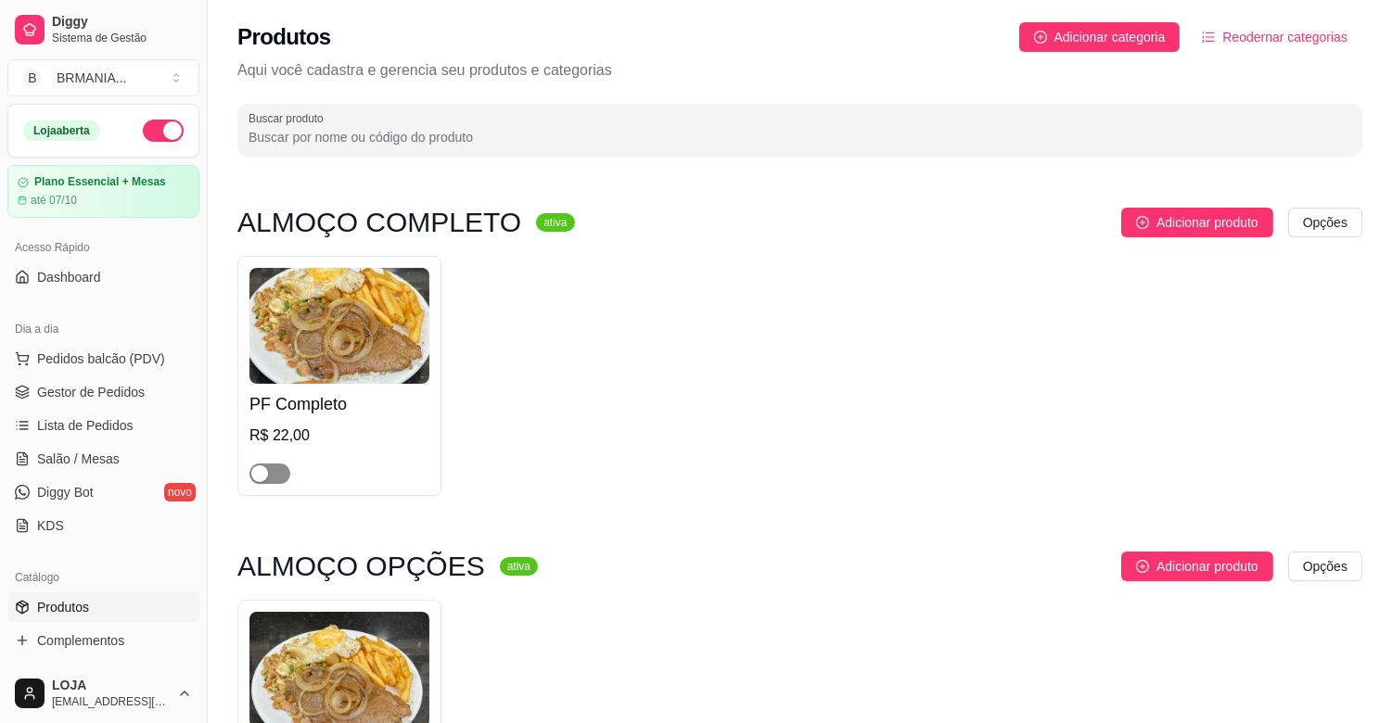
click at [278, 469] on span "button" at bounding box center [269, 474] width 41 height 20
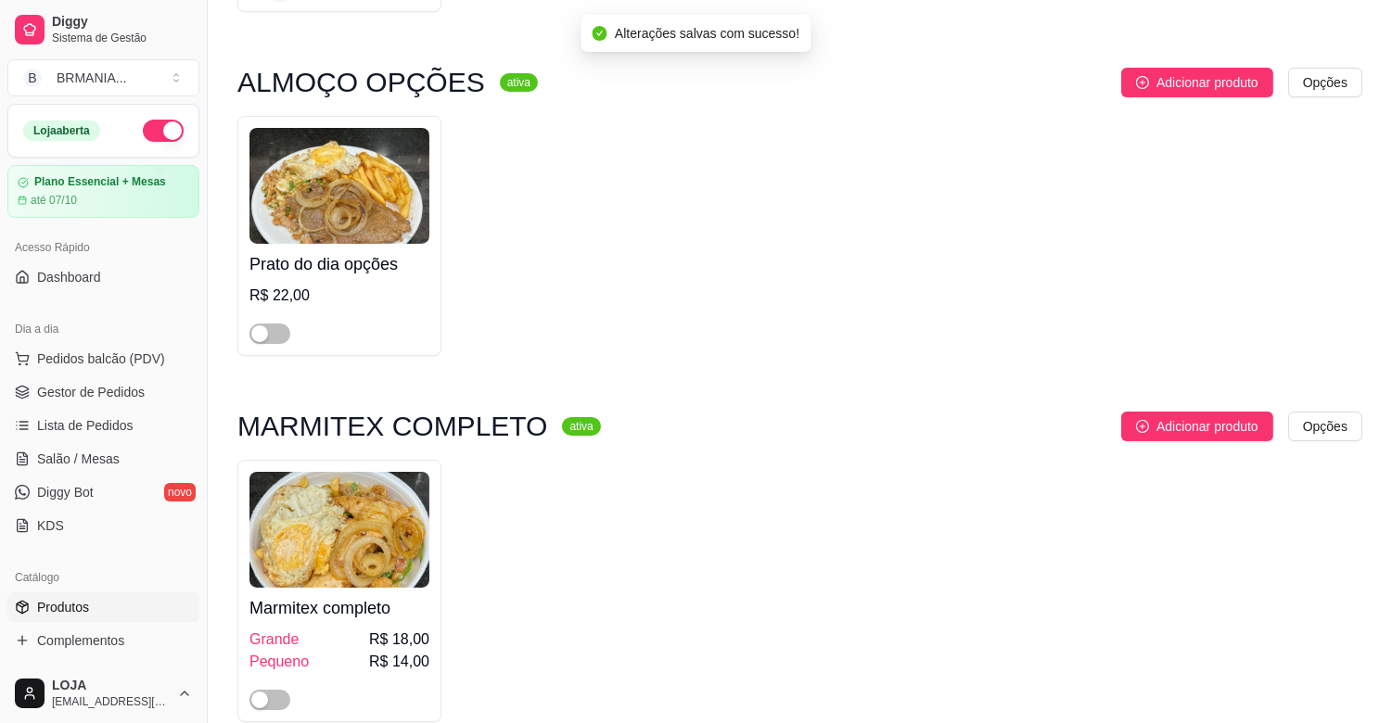
scroll to position [598, 0]
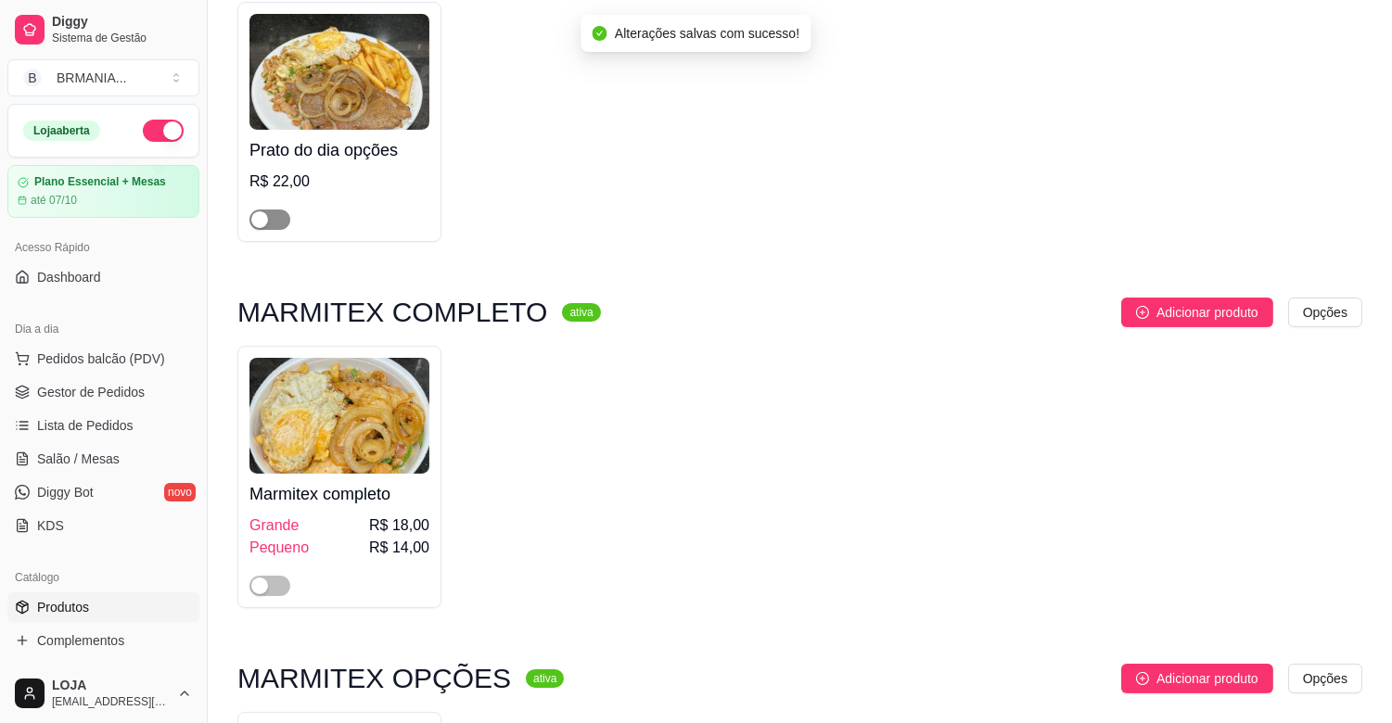
click at [279, 223] on span "button" at bounding box center [269, 220] width 41 height 20
click at [281, 584] on span "button" at bounding box center [269, 586] width 41 height 20
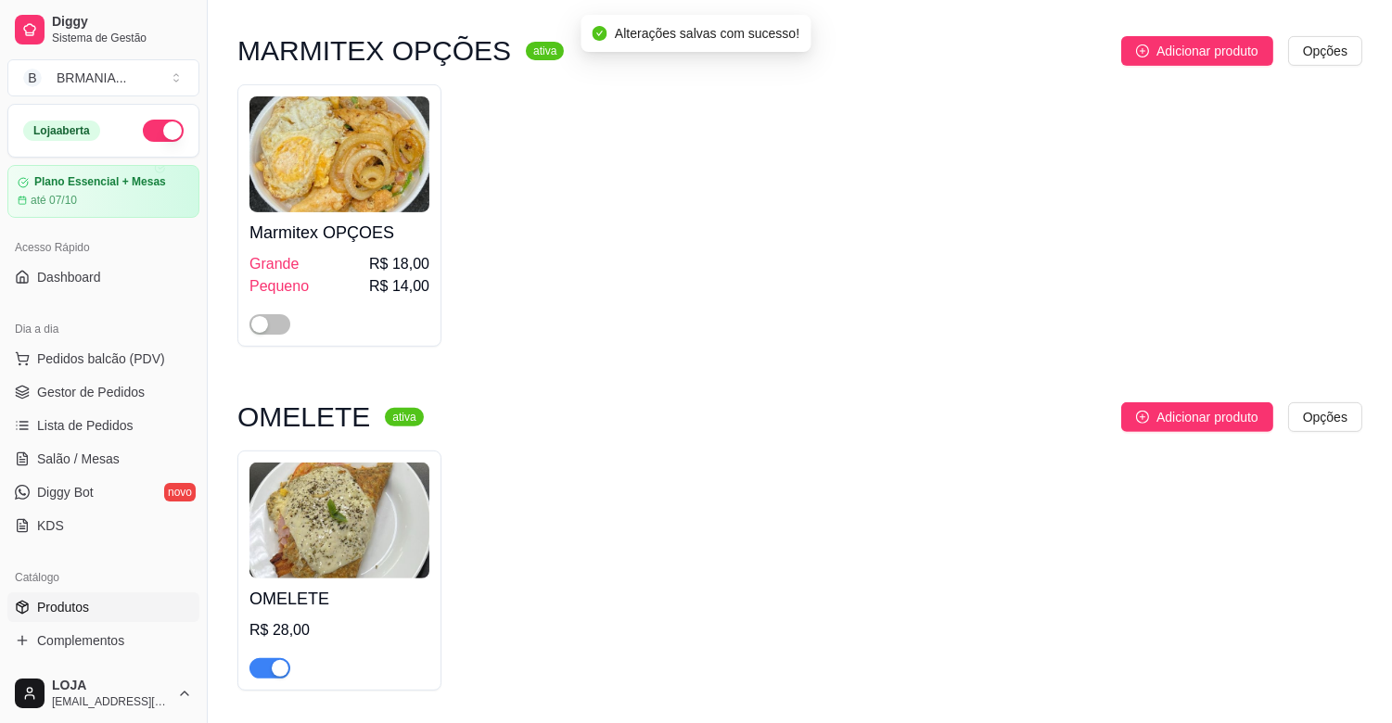
scroll to position [1254, 0]
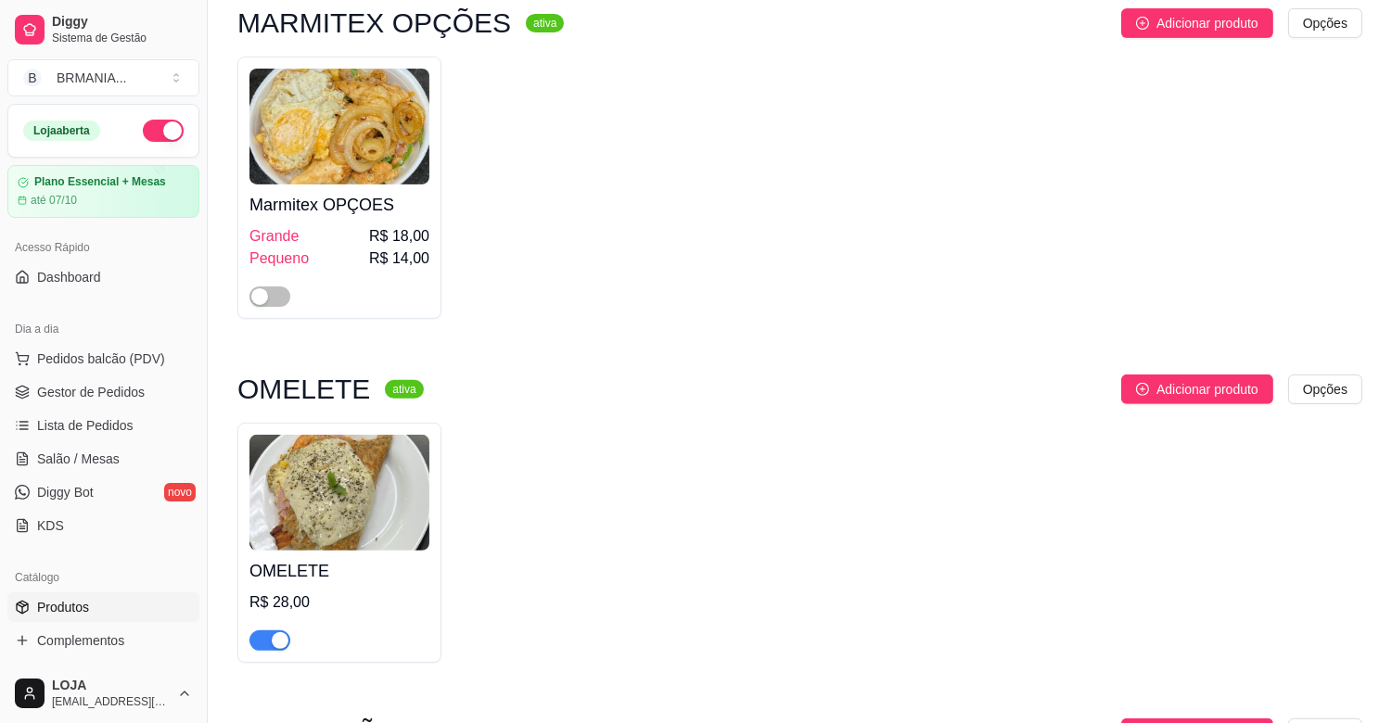
click at [249, 287] on div at bounding box center [269, 296] width 41 height 22
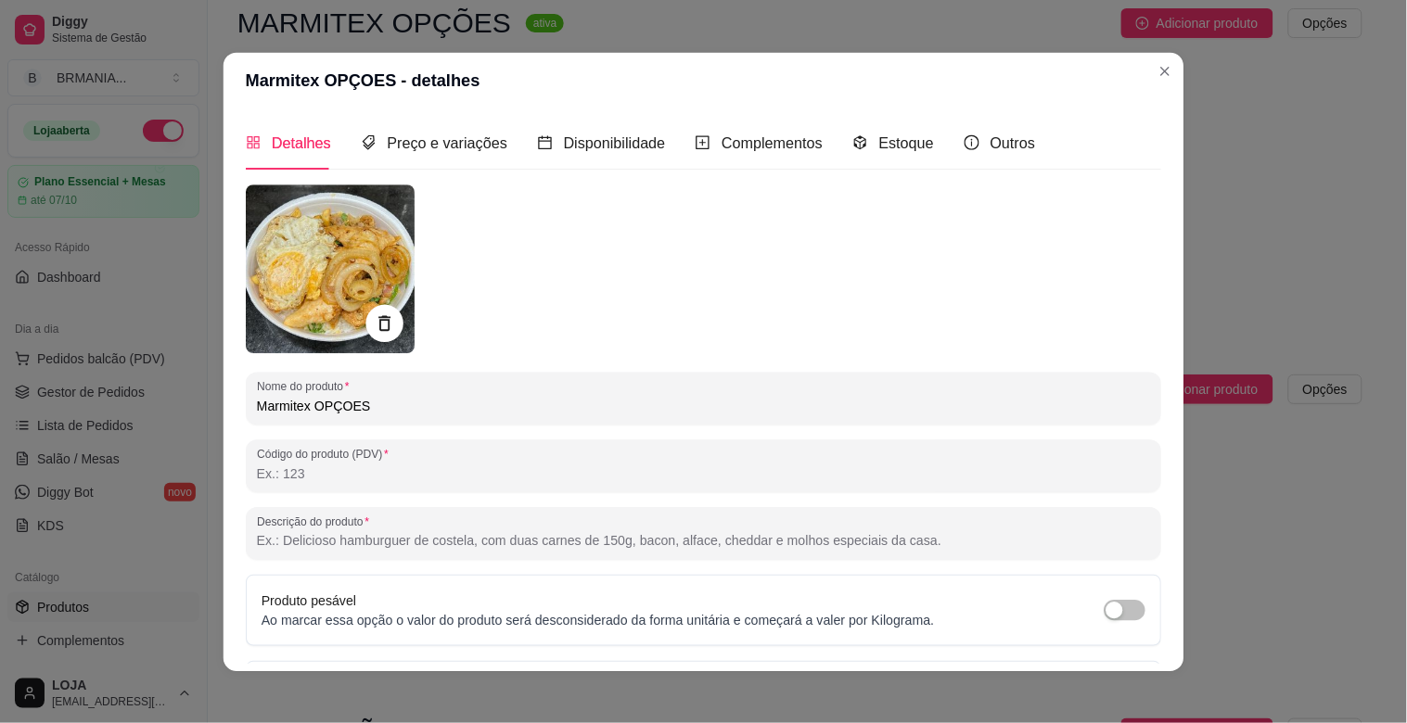
click at [264, 292] on img at bounding box center [330, 269] width 169 height 169
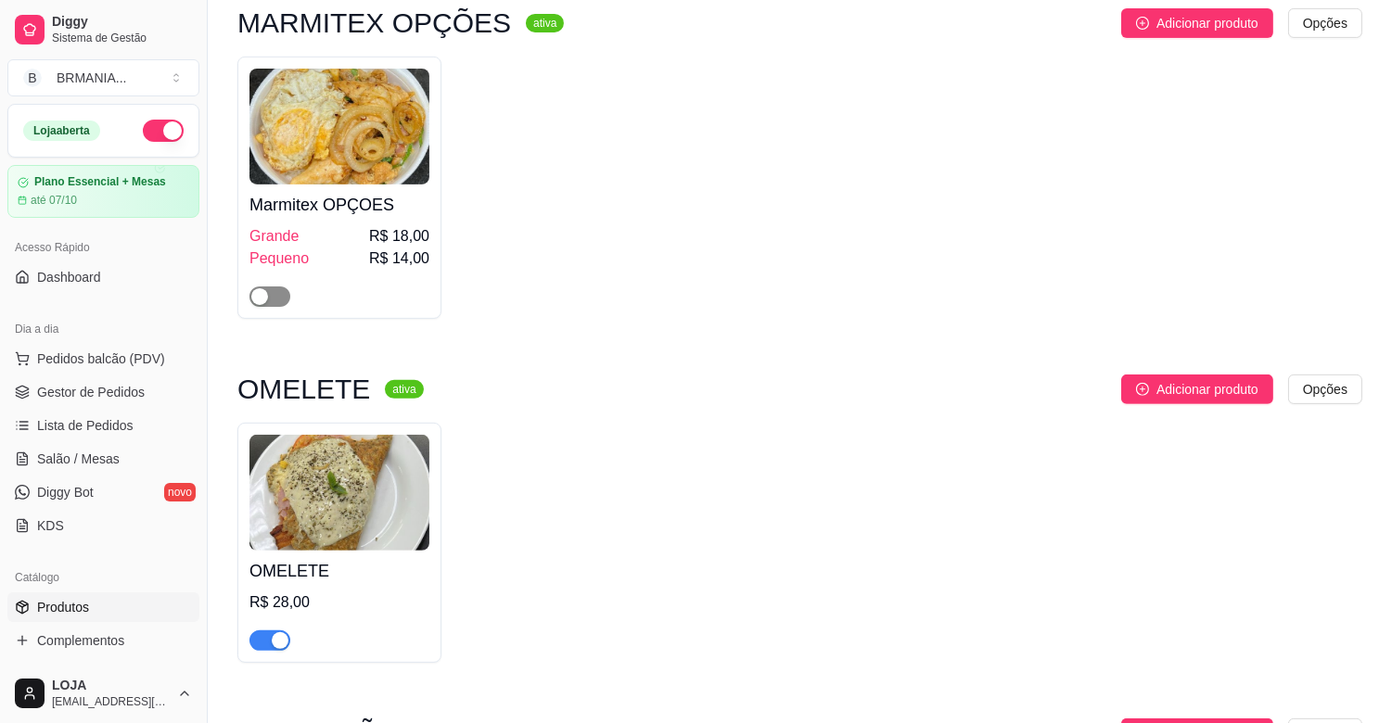
click at [271, 301] on span "button" at bounding box center [269, 296] width 41 height 20
click at [274, 633] on div at bounding box center [269, 640] width 41 height 22
click at [276, 647] on div "button" at bounding box center [280, 640] width 17 height 17
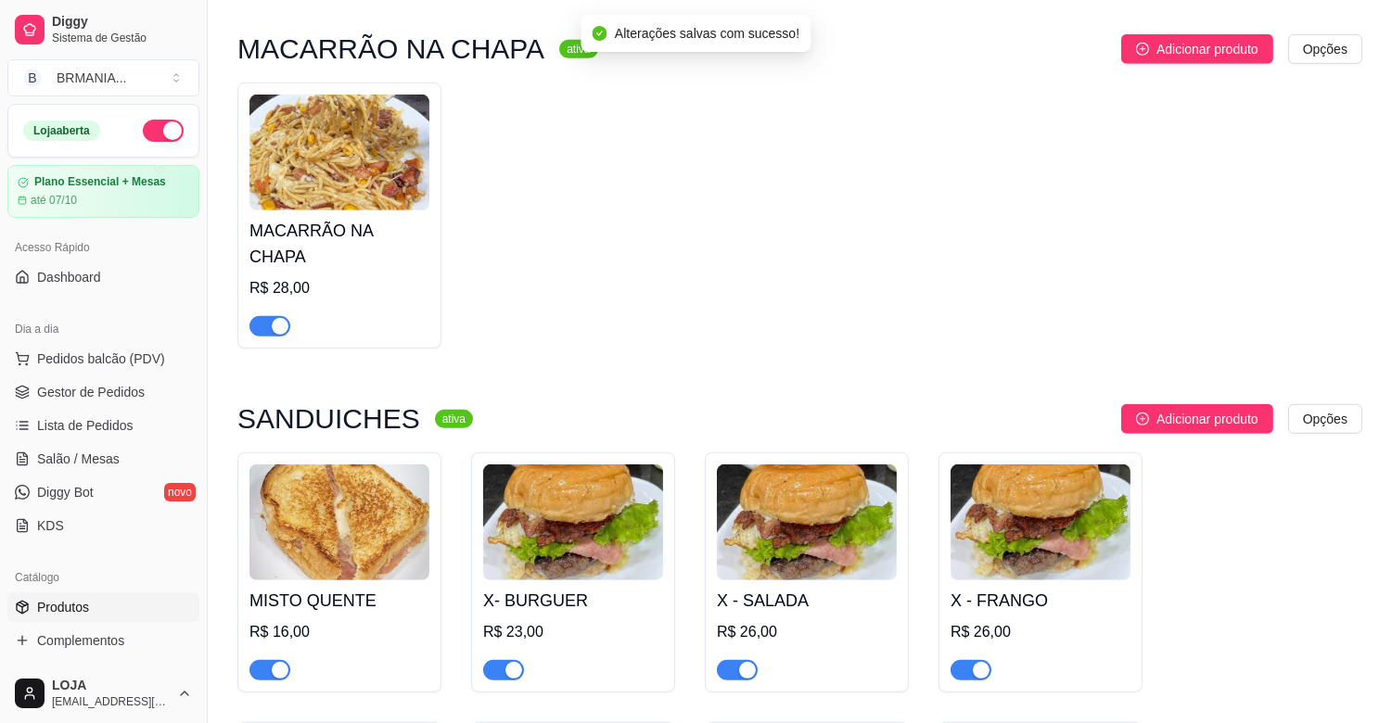
scroll to position [2137, 0]
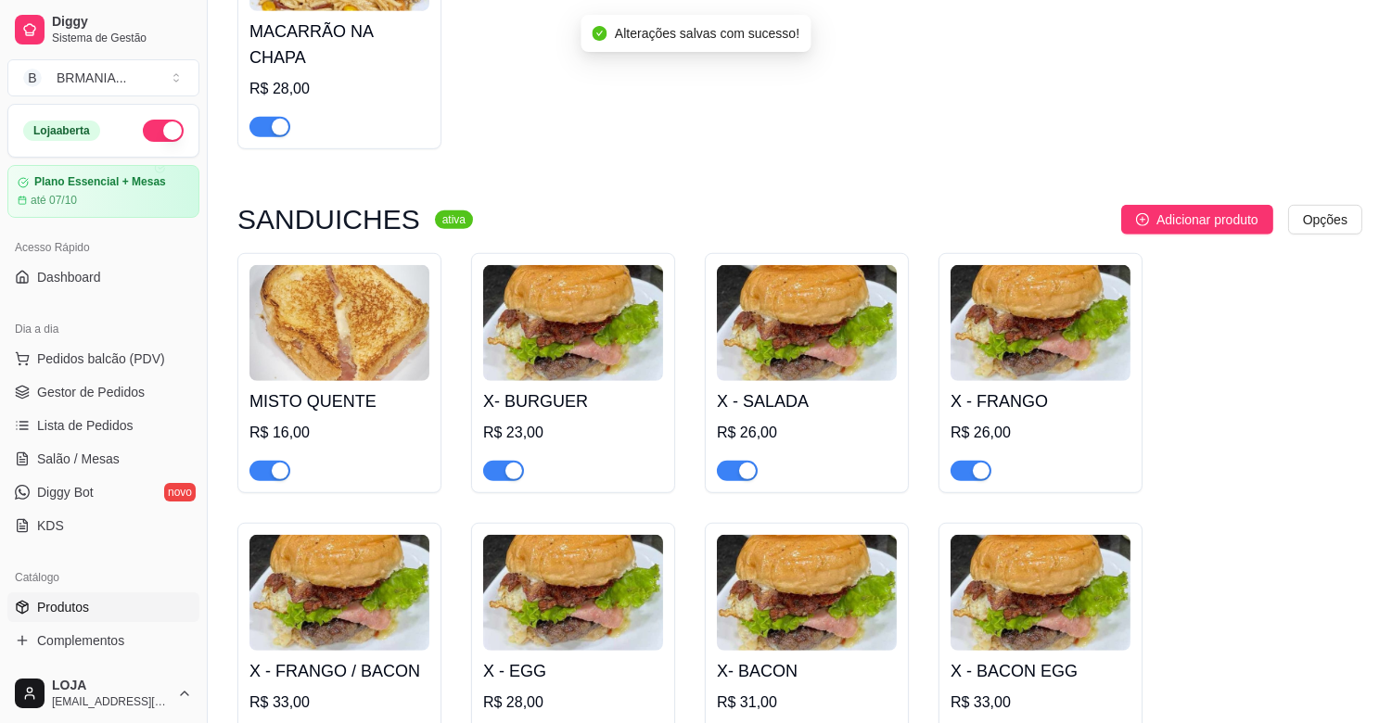
click at [275, 119] on div "button" at bounding box center [280, 127] width 17 height 17
click at [281, 463] on div "button" at bounding box center [280, 471] width 17 height 17
click at [516, 463] on div "button" at bounding box center [513, 471] width 17 height 17
click at [740, 463] on div "button" at bounding box center [747, 471] width 17 height 17
click at [981, 463] on div "button" at bounding box center [981, 471] width 17 height 17
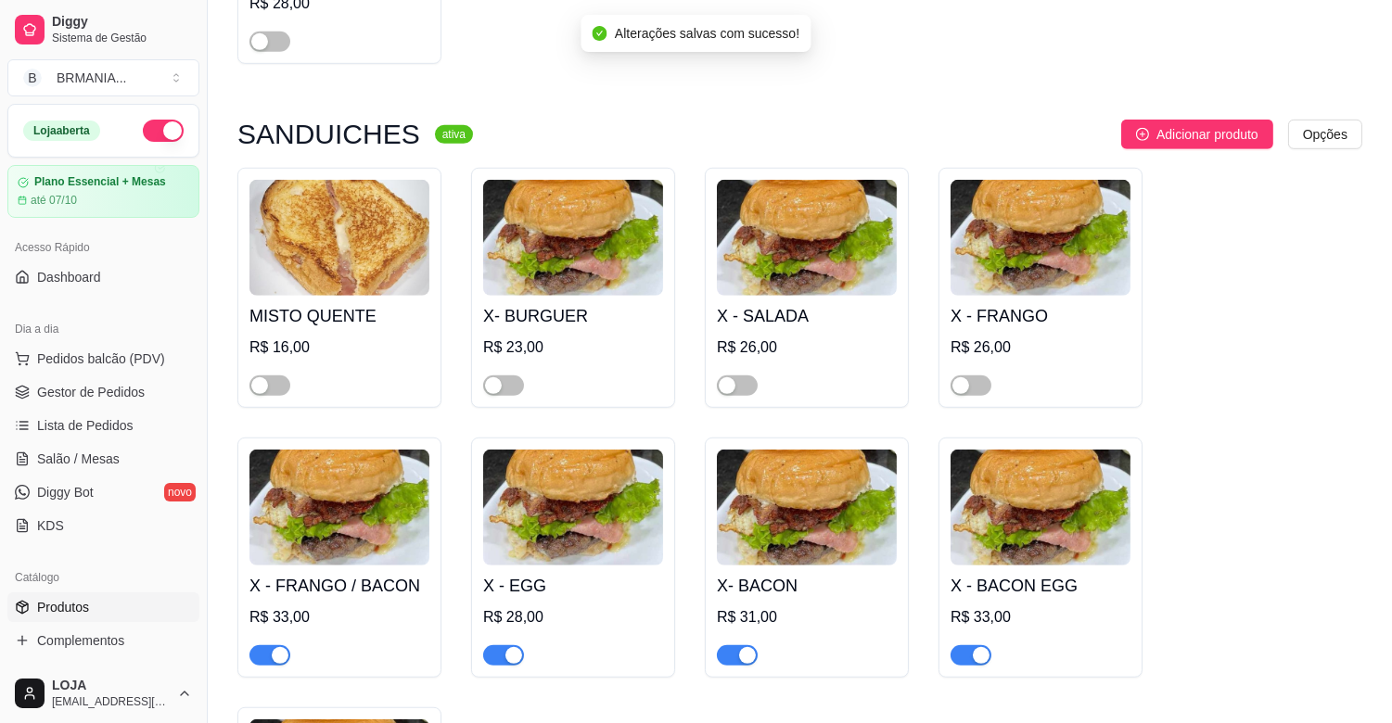
scroll to position [2508, 0]
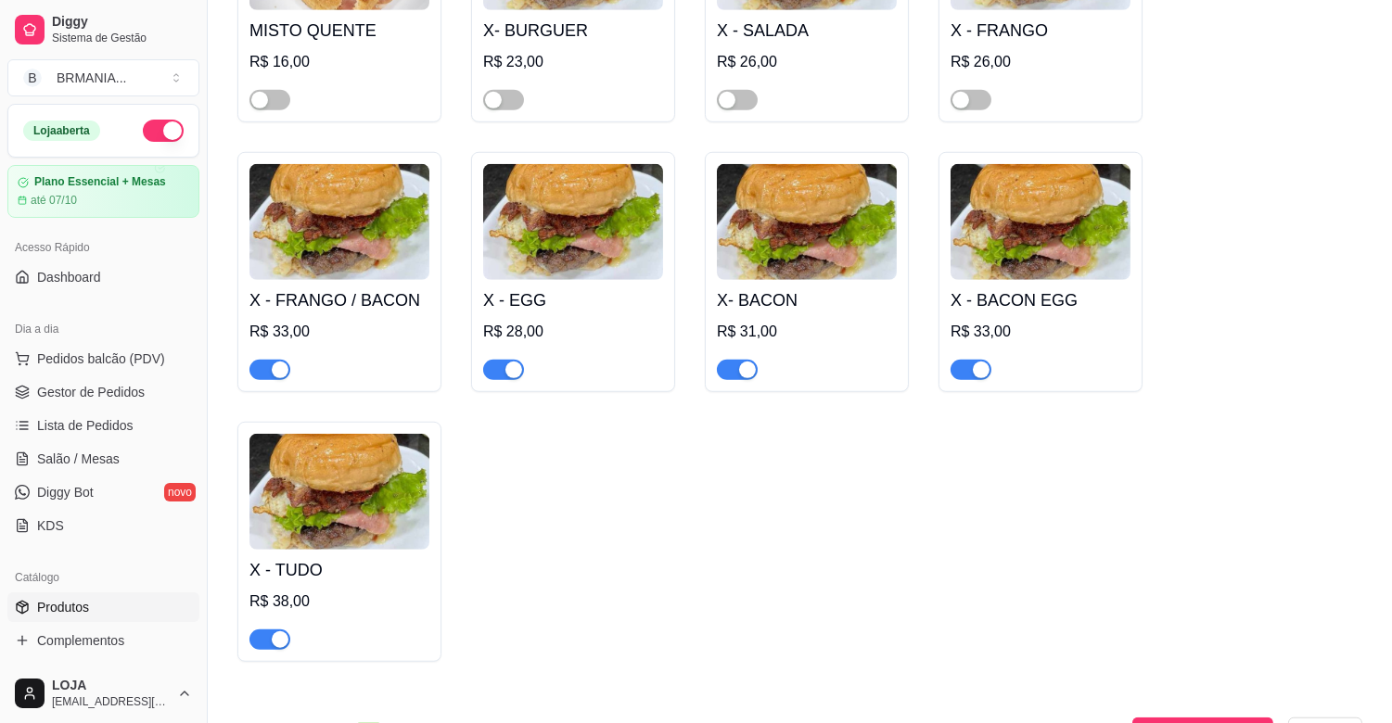
click at [278, 362] on div "button" at bounding box center [280, 370] width 17 height 17
click at [505, 362] on div "button" at bounding box center [513, 370] width 17 height 17
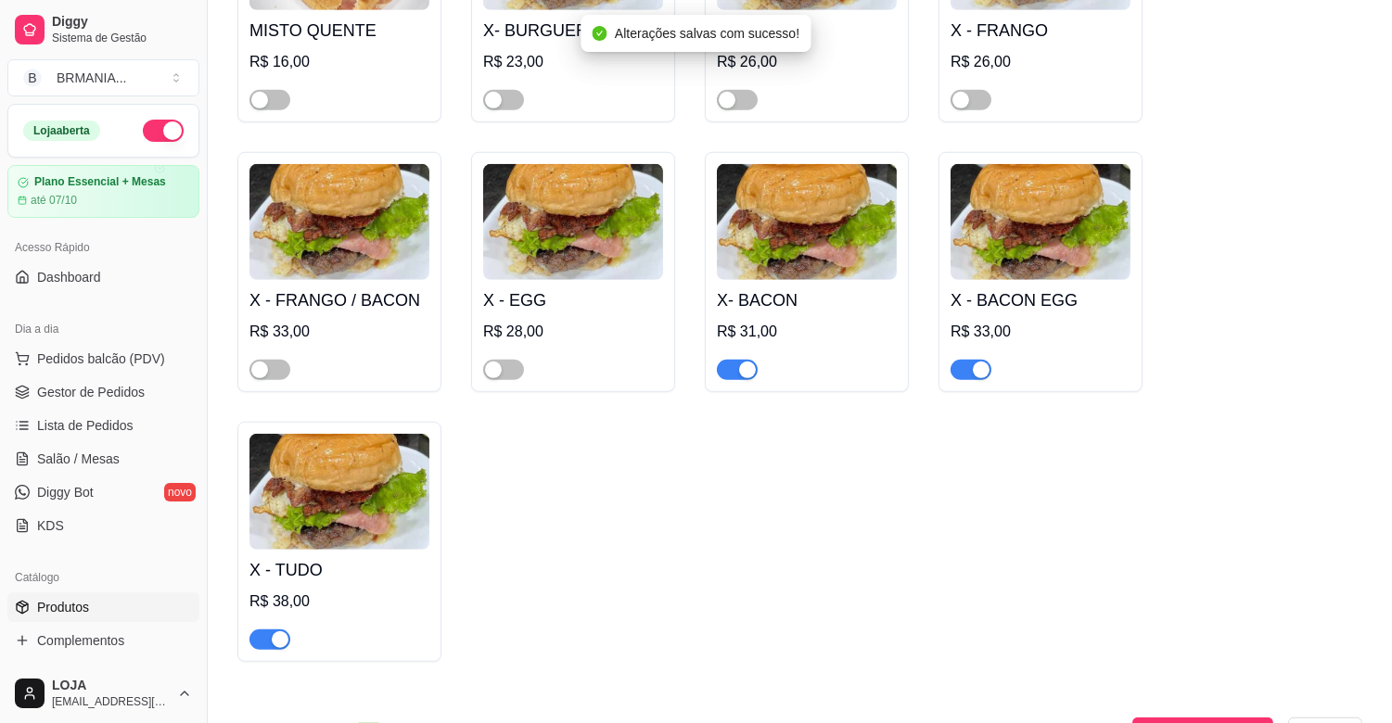
click at [746, 362] on div "button" at bounding box center [747, 370] width 17 height 17
click at [972, 360] on span "button" at bounding box center [970, 370] width 41 height 20
click at [272, 631] on div "button" at bounding box center [280, 639] width 17 height 17
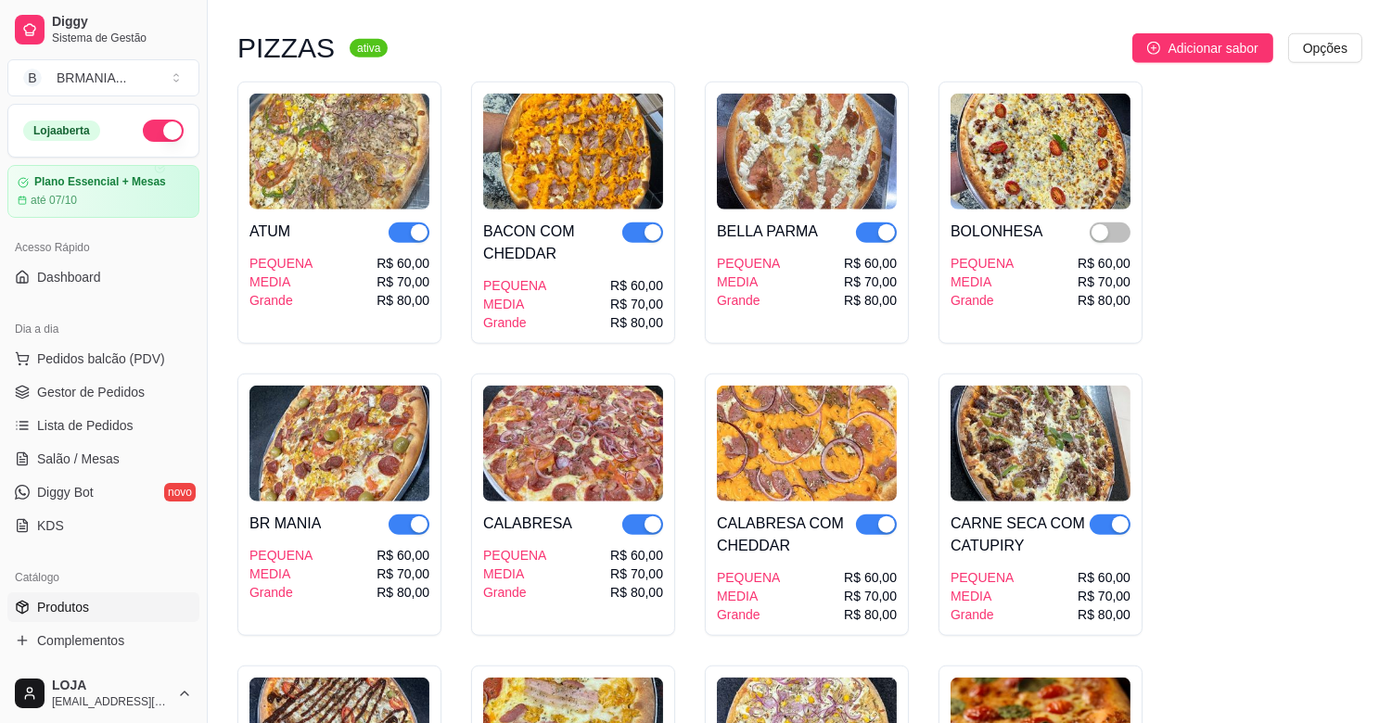
scroll to position [3220, 0]
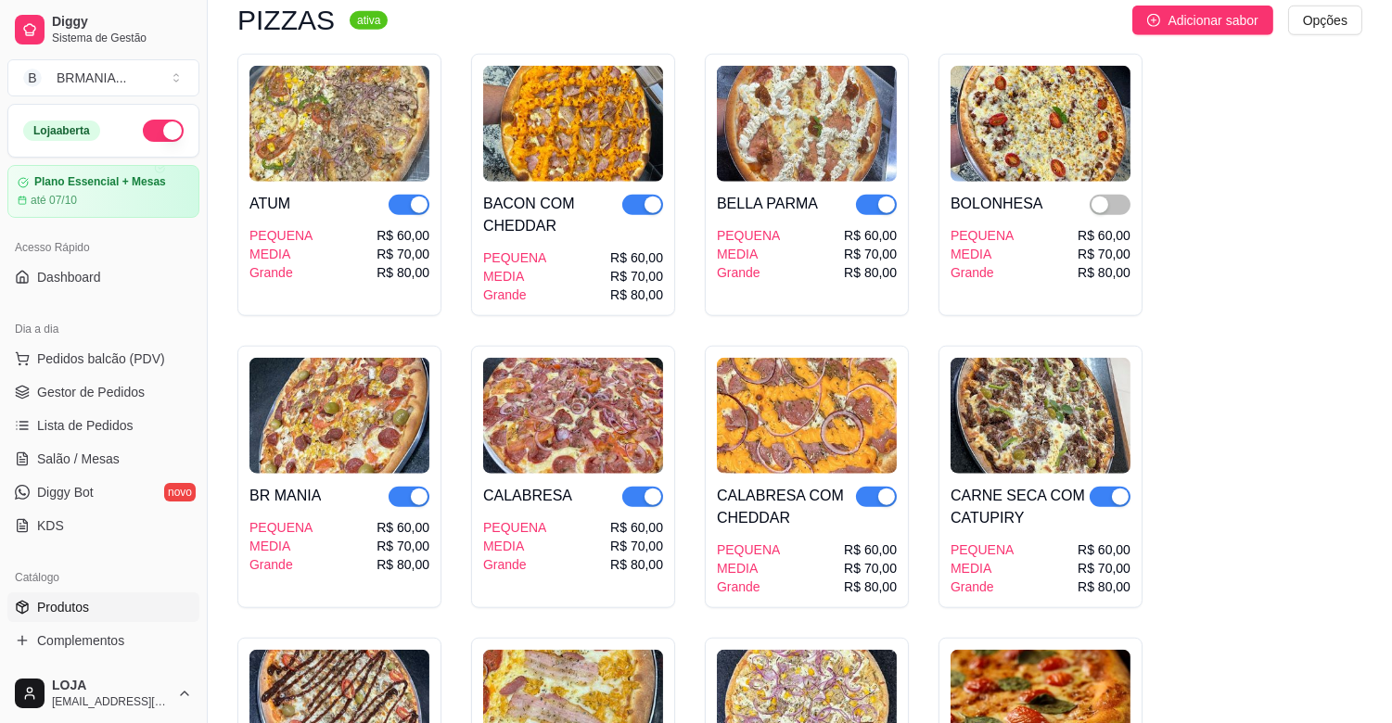
click at [421, 197] on div "button" at bounding box center [419, 205] width 17 height 17
click at [653, 197] on div "button" at bounding box center [652, 205] width 17 height 17
click at [884, 197] on div "button" at bounding box center [886, 205] width 17 height 17
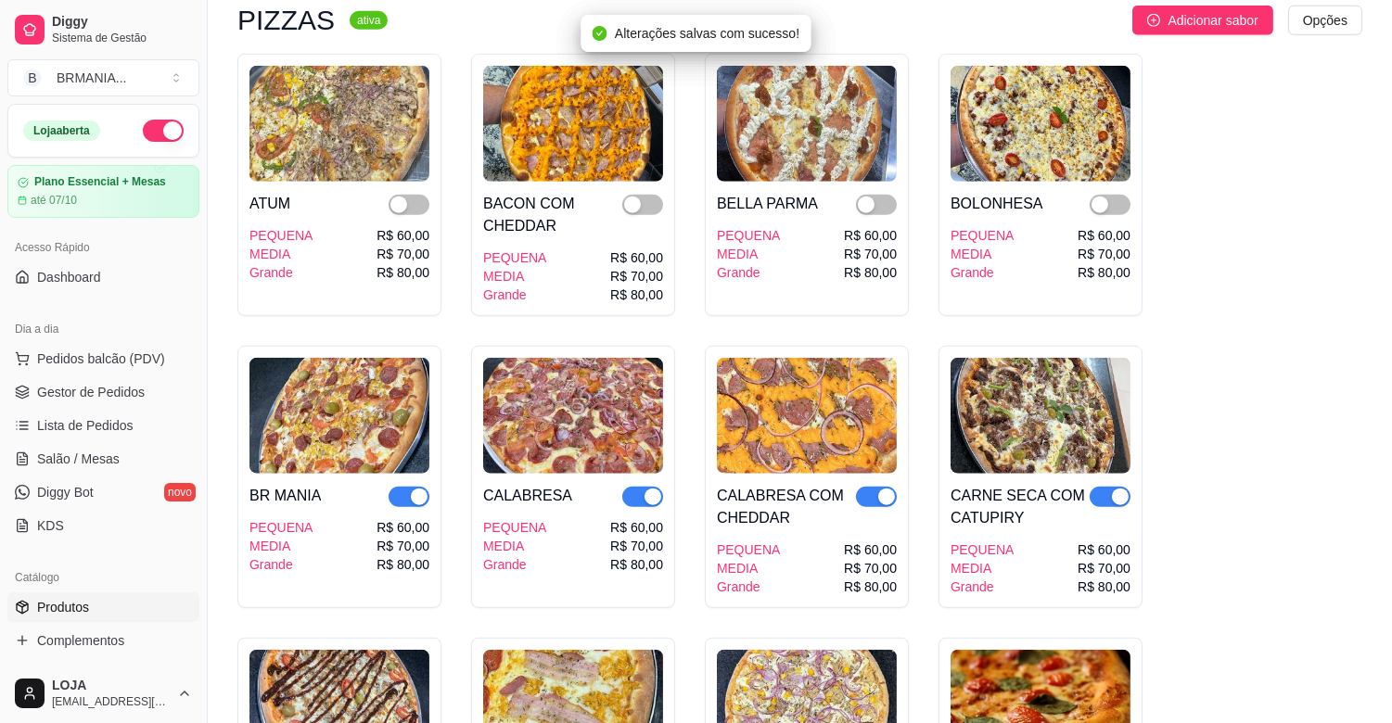
click at [408, 487] on button "button" at bounding box center [408, 497] width 41 height 20
click at [642, 487] on span "button" at bounding box center [642, 497] width 41 height 20
click at [885, 485] on div at bounding box center [876, 507] width 41 height 45
click at [879, 489] on div "button" at bounding box center [886, 497] width 17 height 17
click at [1101, 487] on span "button" at bounding box center [1109, 497] width 41 height 20
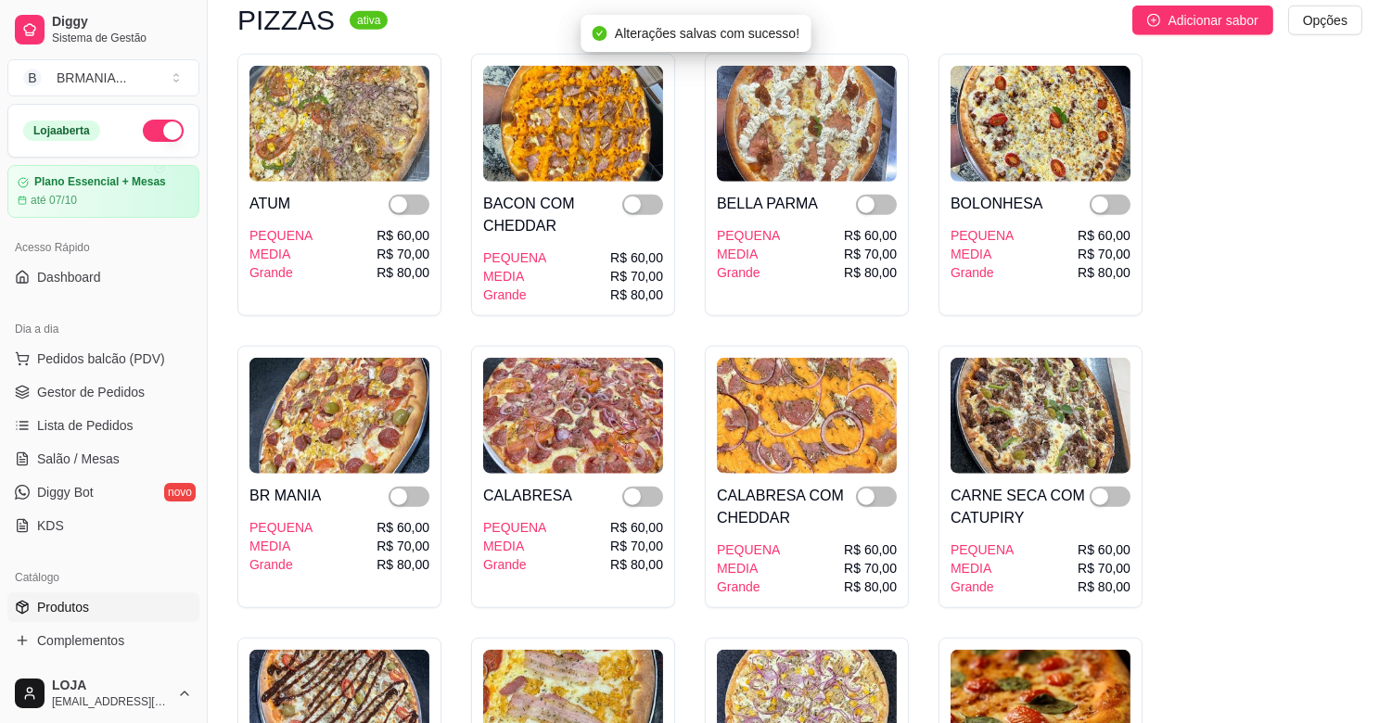
scroll to position [3762, 0]
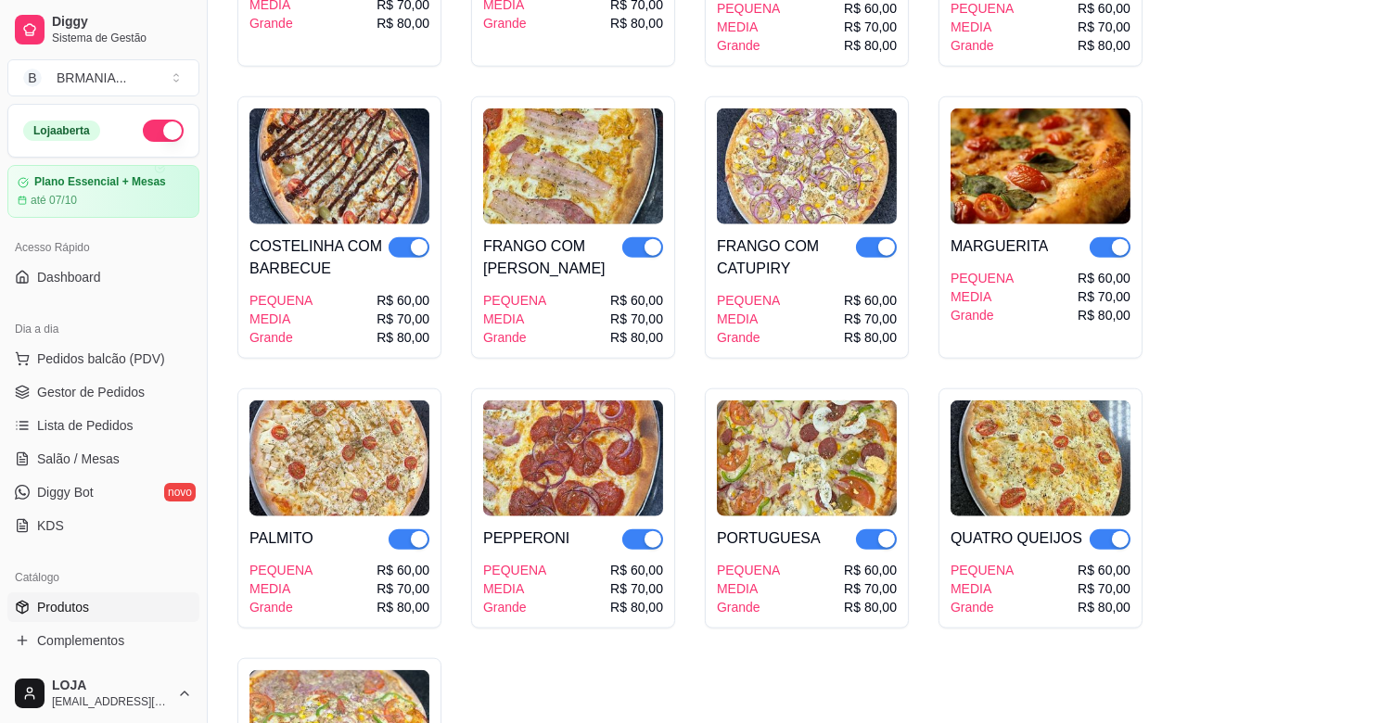
click at [418, 239] on div "button" at bounding box center [419, 247] width 17 height 17
click at [647, 239] on div "button" at bounding box center [652, 247] width 17 height 17
click at [882, 239] on div "button" at bounding box center [886, 247] width 17 height 17
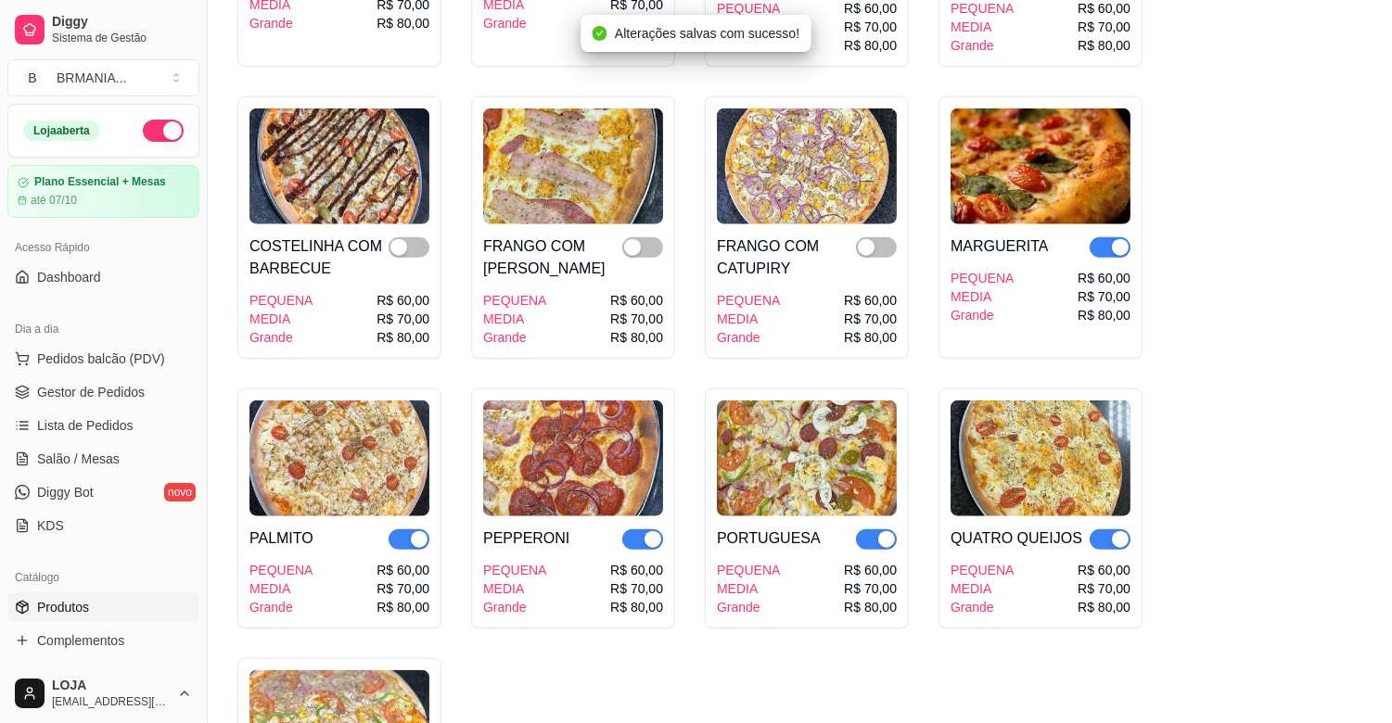
click at [1116, 239] on div "button" at bounding box center [1120, 247] width 17 height 17
click at [427, 529] on button "button" at bounding box center [408, 539] width 41 height 20
click at [429, 520] on div "PALMITO PEQUENA MEDIA Grande R$ 60,00 R$ 70,00 R$ 80,00" at bounding box center [339, 508] width 204 height 240
click at [643, 529] on span "button" at bounding box center [642, 539] width 41 height 20
click at [870, 529] on span "button" at bounding box center [876, 539] width 41 height 20
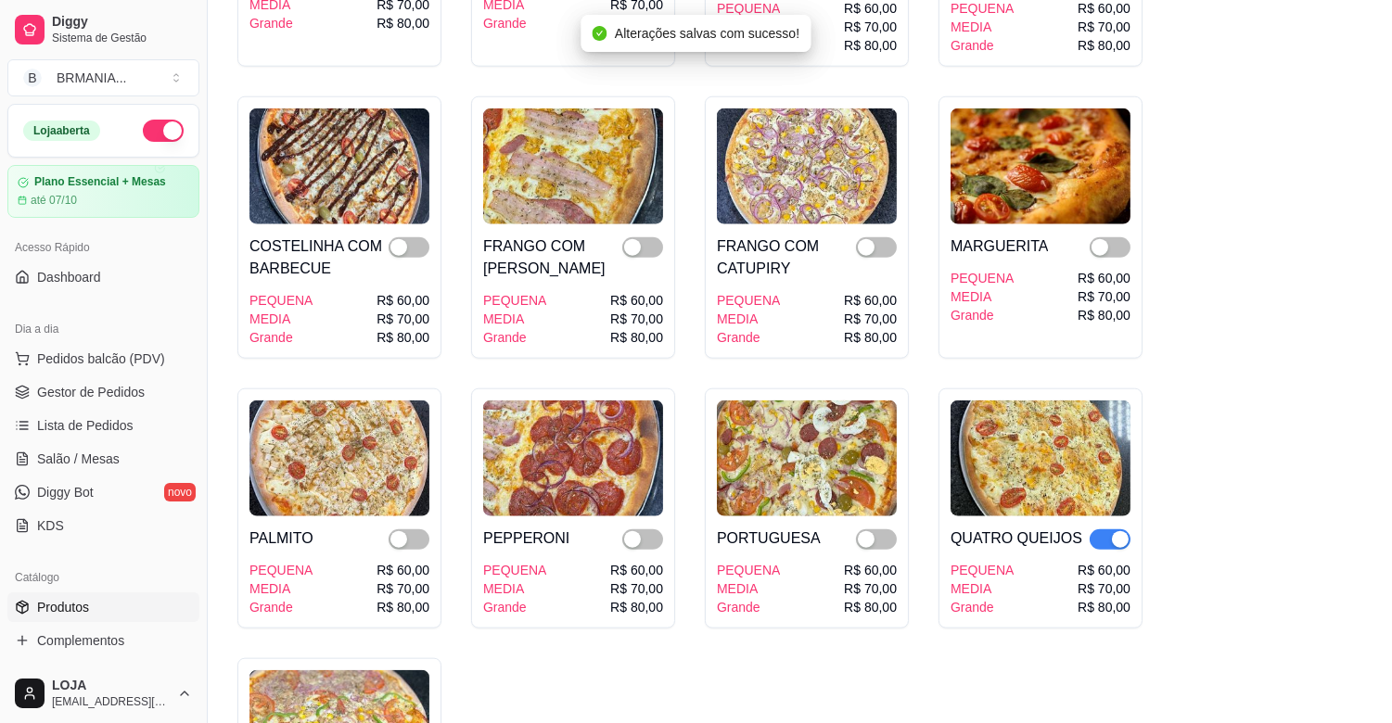
click at [1108, 529] on span "button" at bounding box center [1109, 539] width 41 height 20
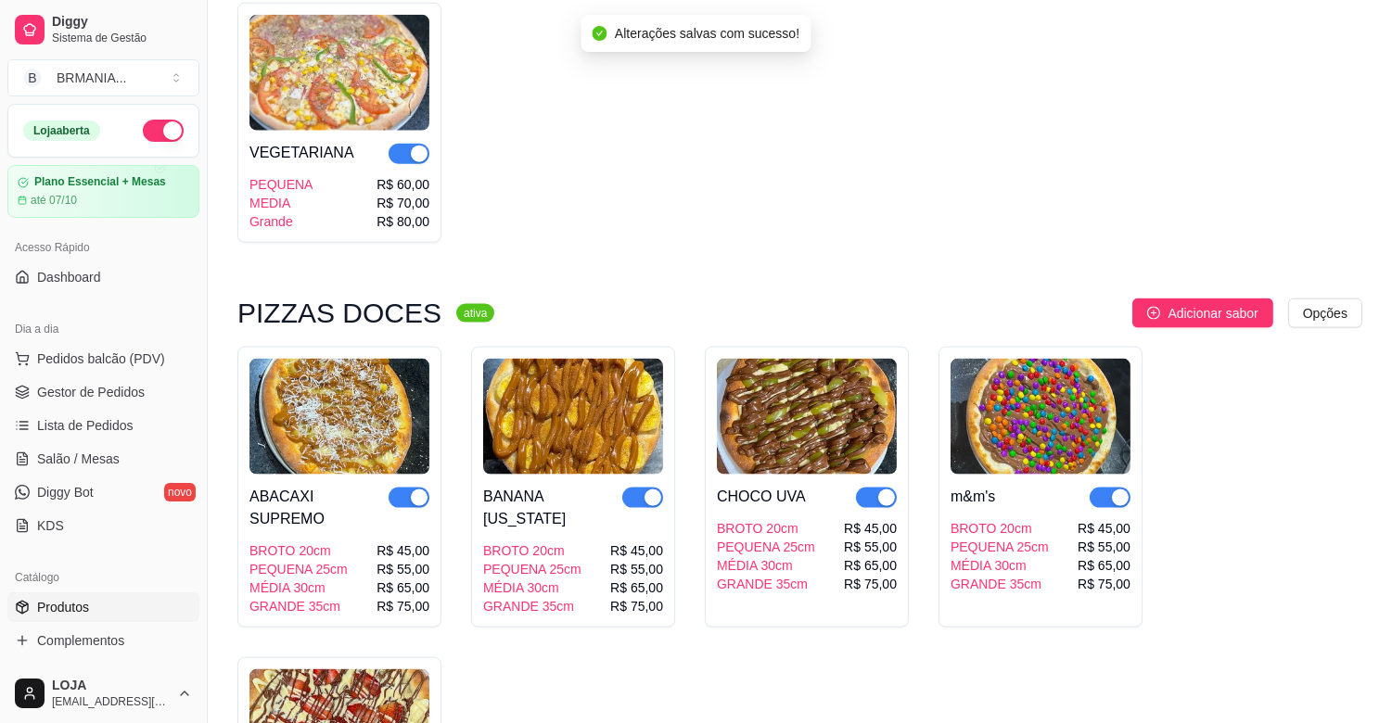
scroll to position [4446, 0]
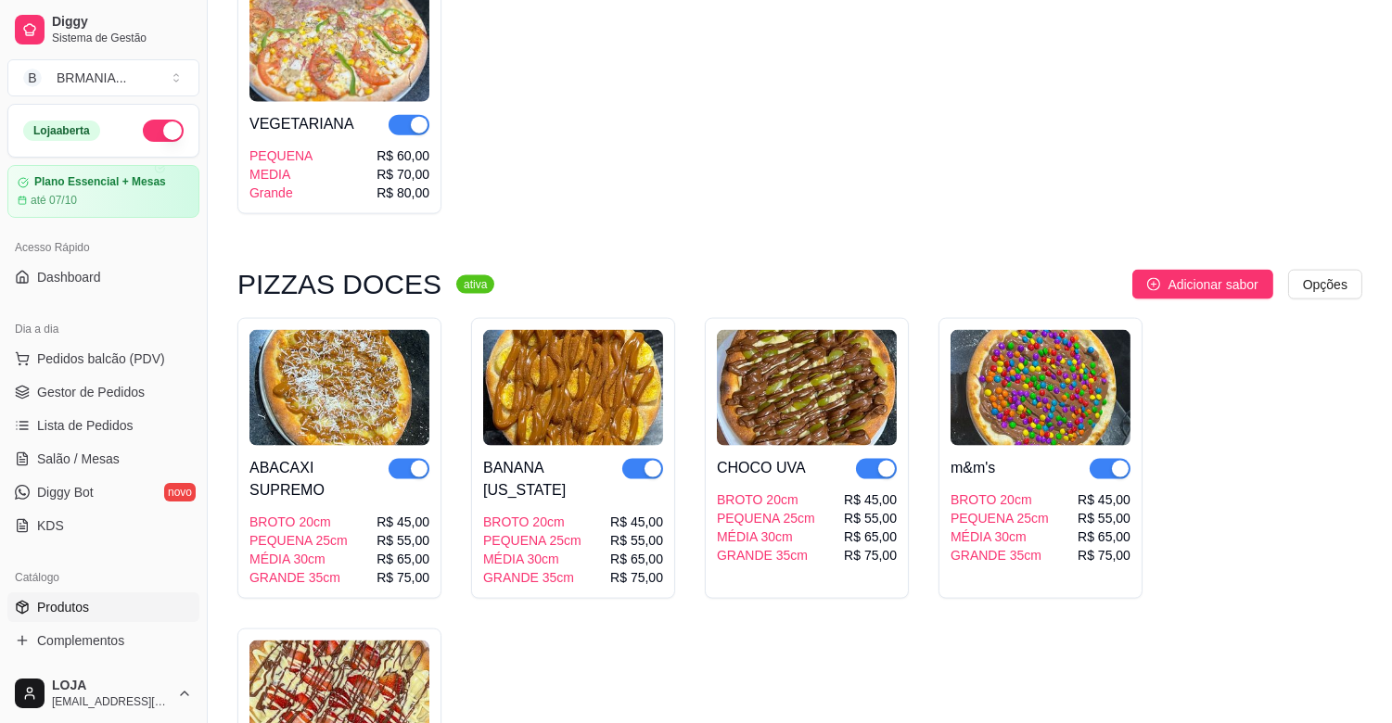
click at [409, 115] on button "button" at bounding box center [408, 125] width 41 height 20
click at [408, 459] on button "button" at bounding box center [408, 469] width 41 height 20
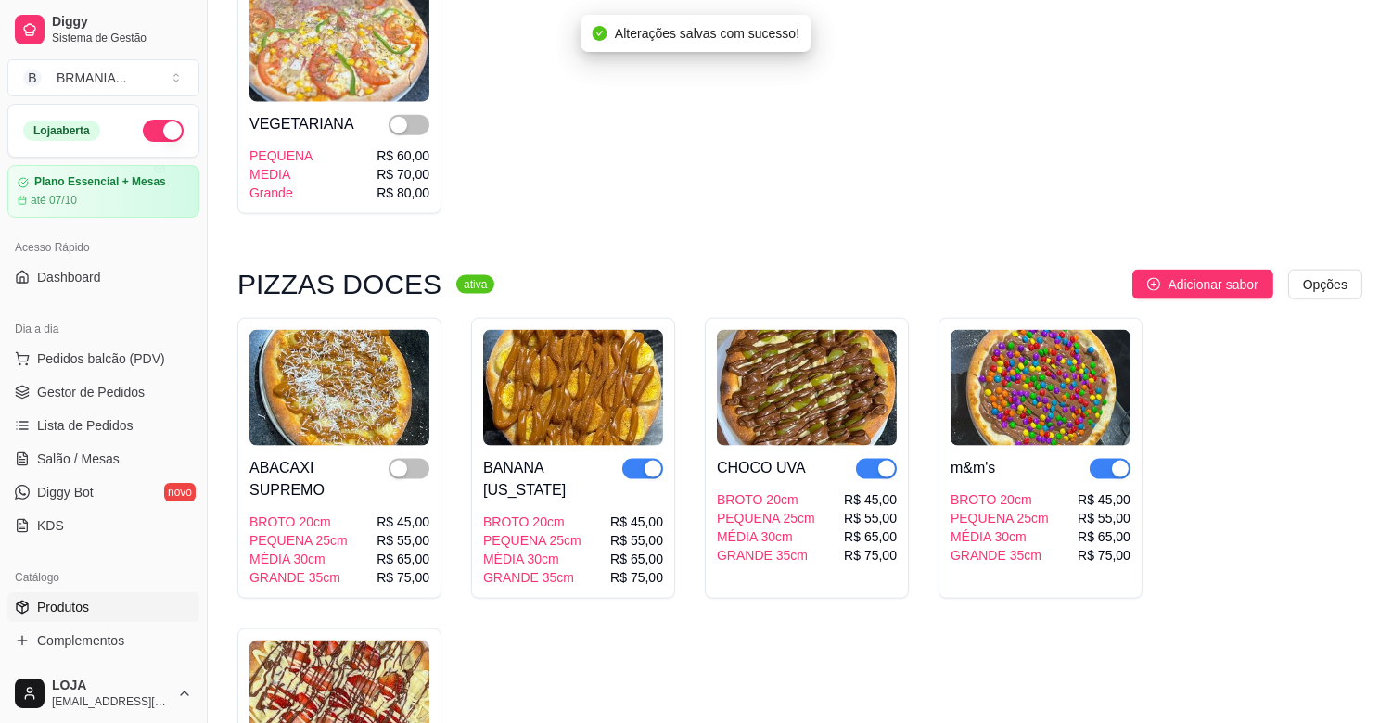
click at [645, 461] on div "button" at bounding box center [652, 469] width 17 height 17
click at [870, 459] on span "button" at bounding box center [876, 469] width 41 height 20
click at [1106, 459] on span "button" at bounding box center [1109, 469] width 41 height 20
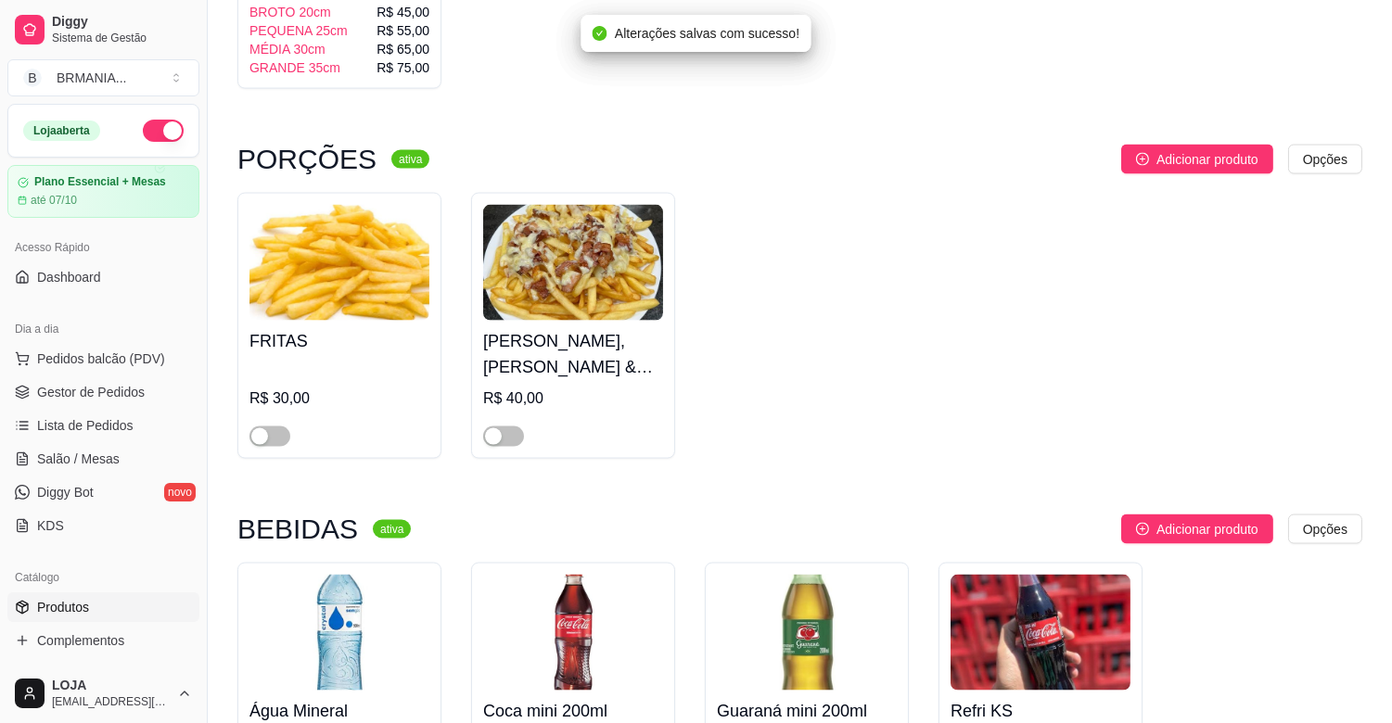
scroll to position [4902, 0]
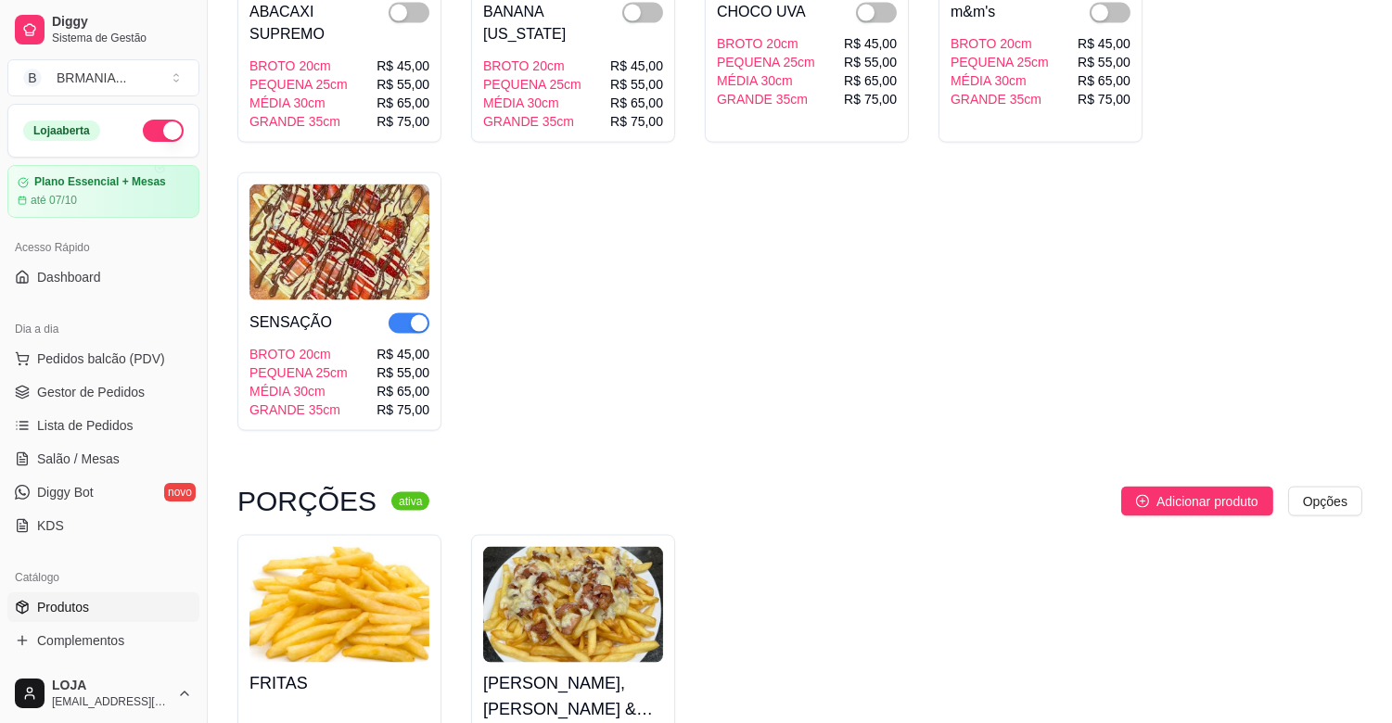
click at [411, 315] on div "button" at bounding box center [419, 323] width 17 height 17
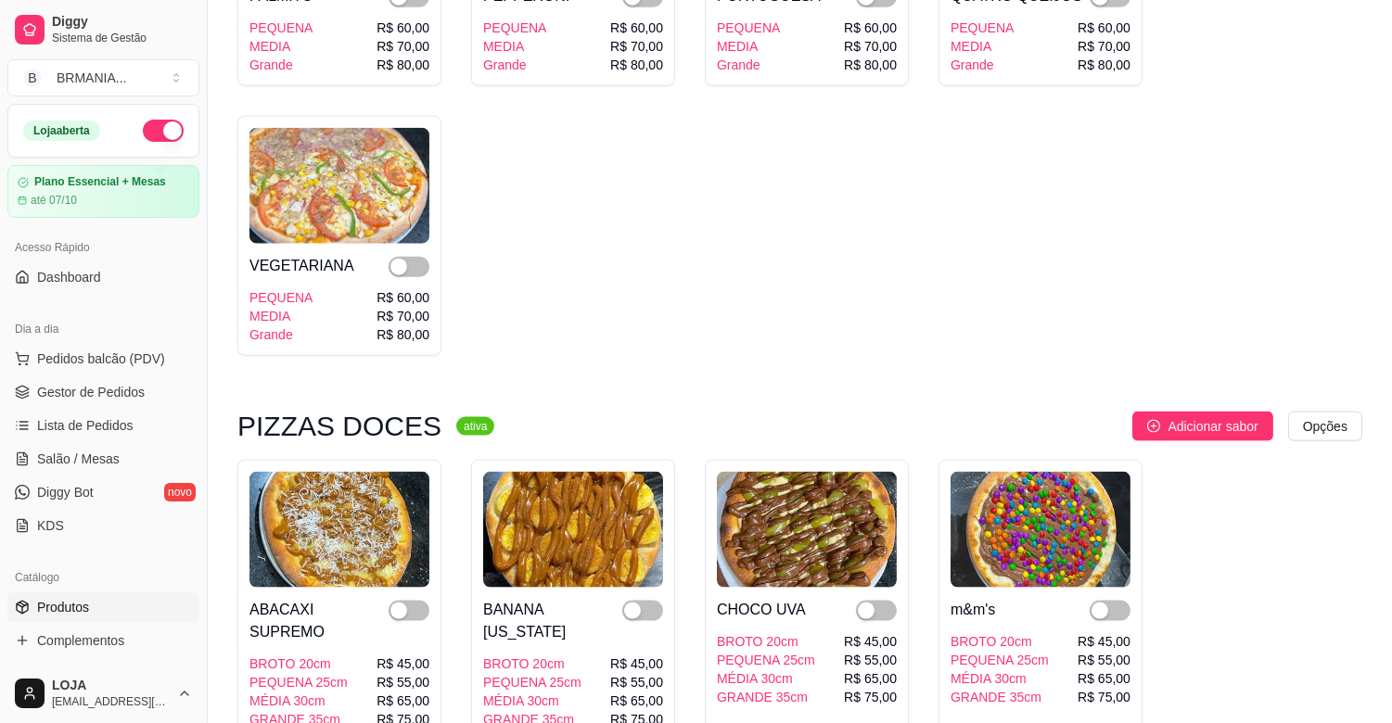
scroll to position [4104, 0]
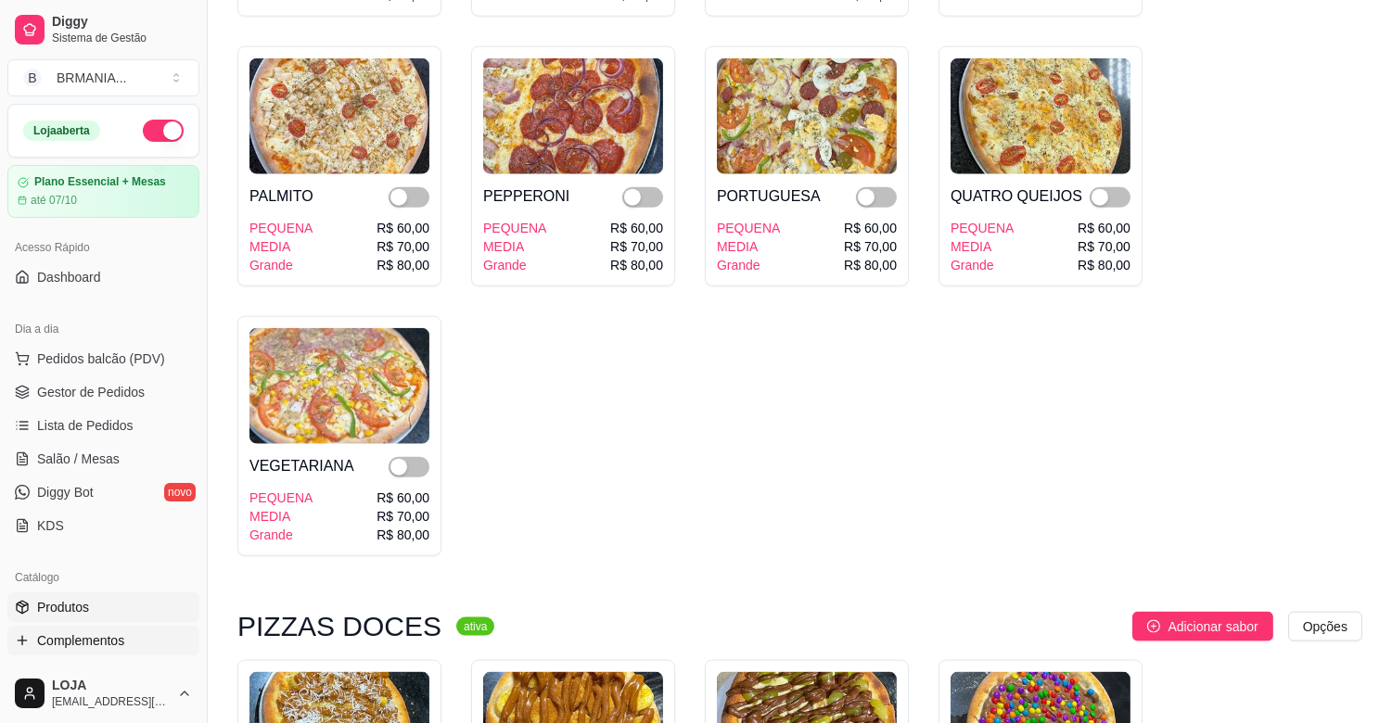
click at [103, 638] on span "Complementos" at bounding box center [80, 640] width 87 height 19
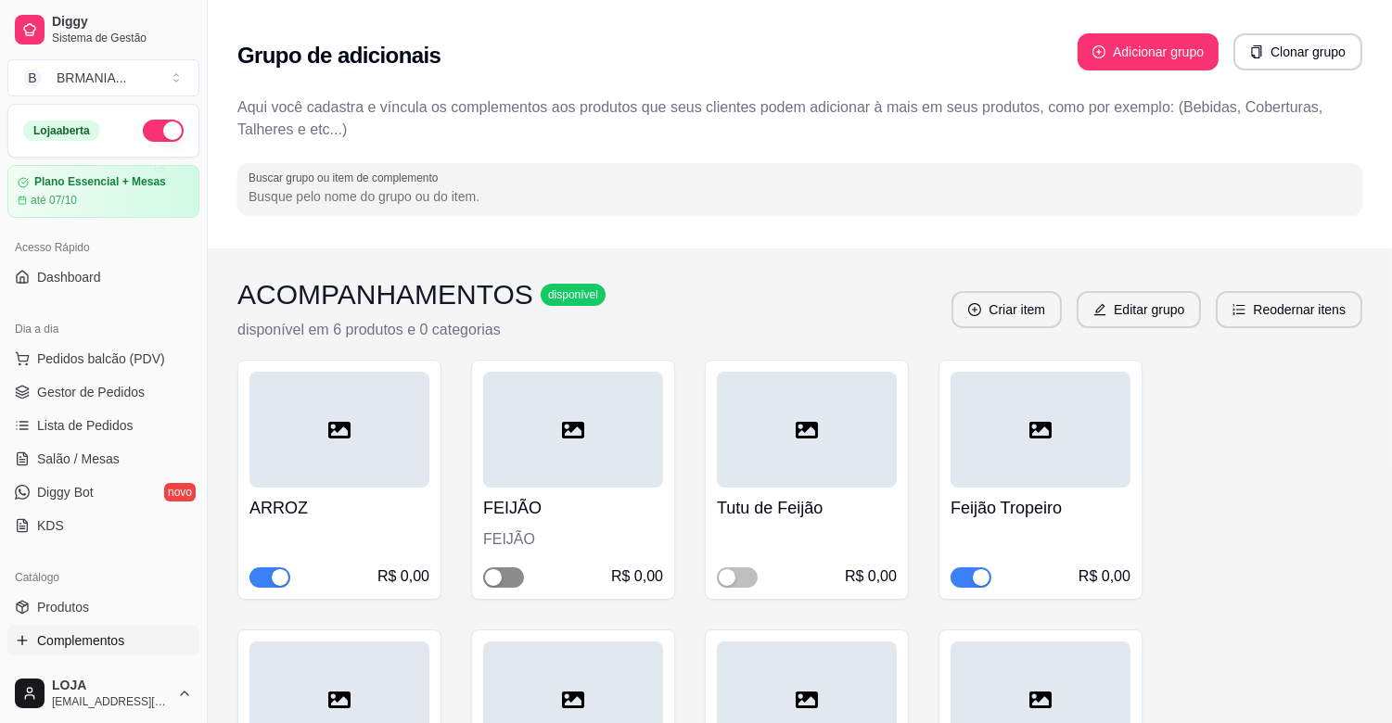
click at [505, 573] on span "button" at bounding box center [503, 577] width 41 height 20
click at [977, 579] on div "button" at bounding box center [981, 577] width 17 height 17
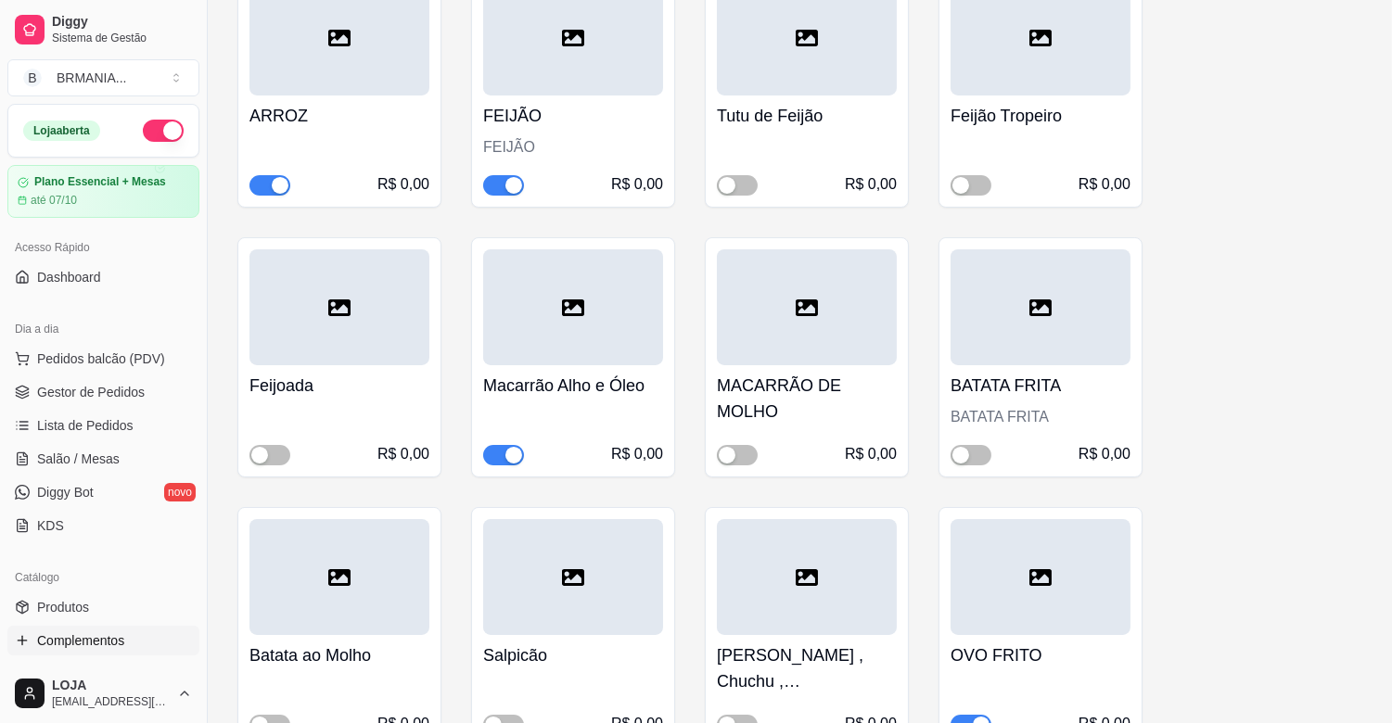
scroll to position [439, 0]
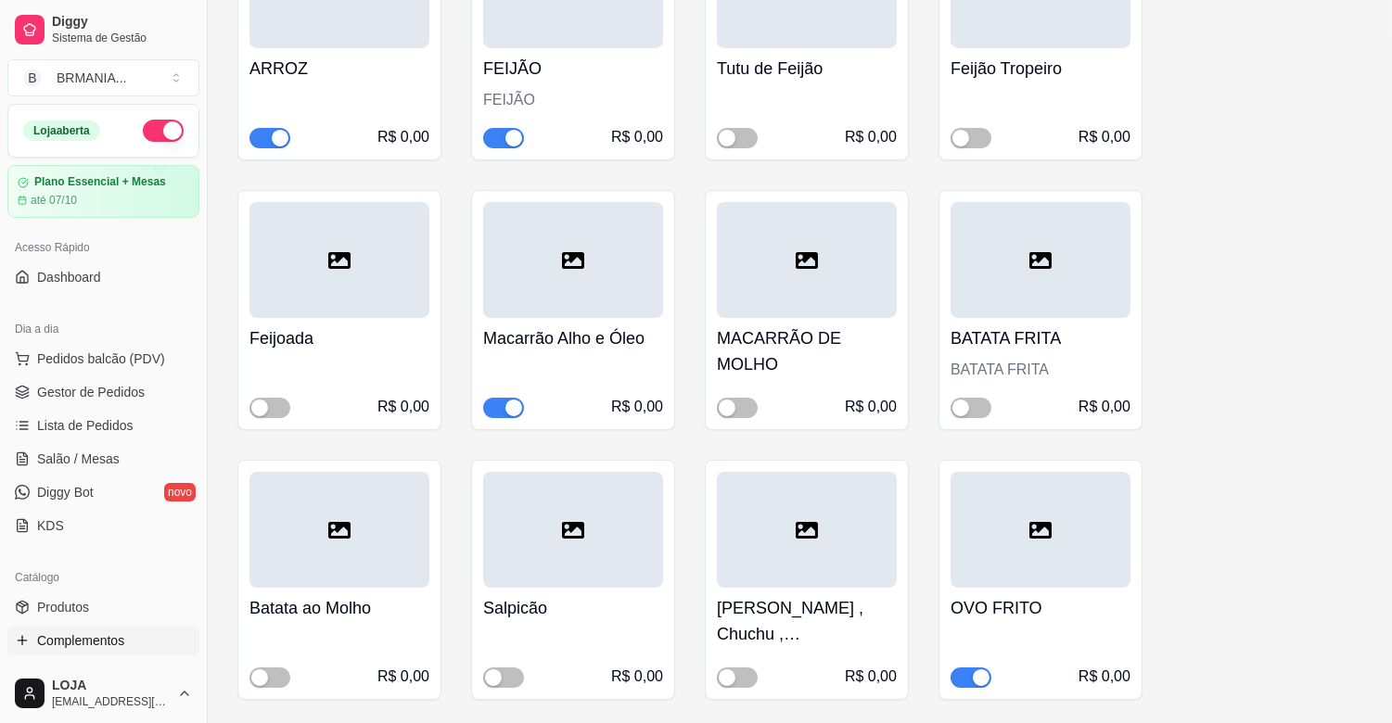
click at [511, 408] on div "button" at bounding box center [513, 408] width 17 height 17
click at [955, 403] on div "button" at bounding box center [960, 408] width 17 height 17
click at [514, 672] on span "button" at bounding box center [503, 678] width 41 height 20
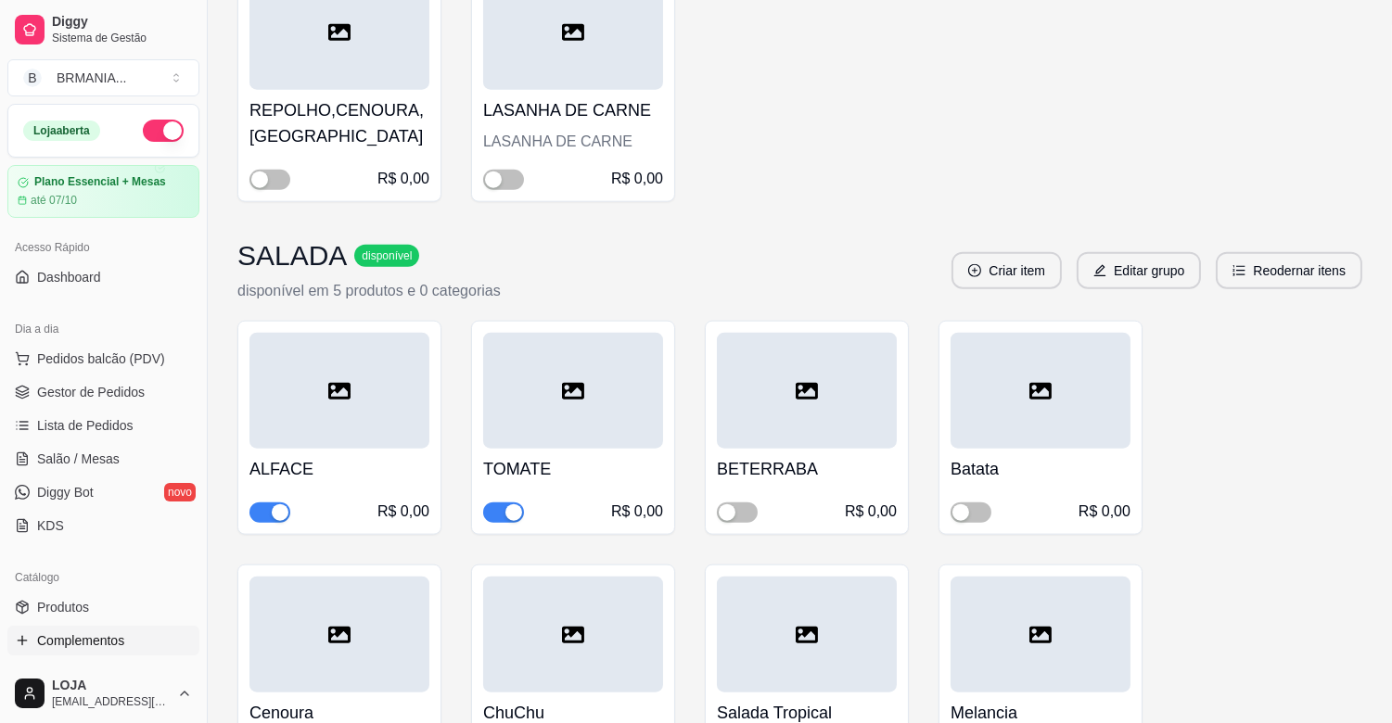
scroll to position [4016, 0]
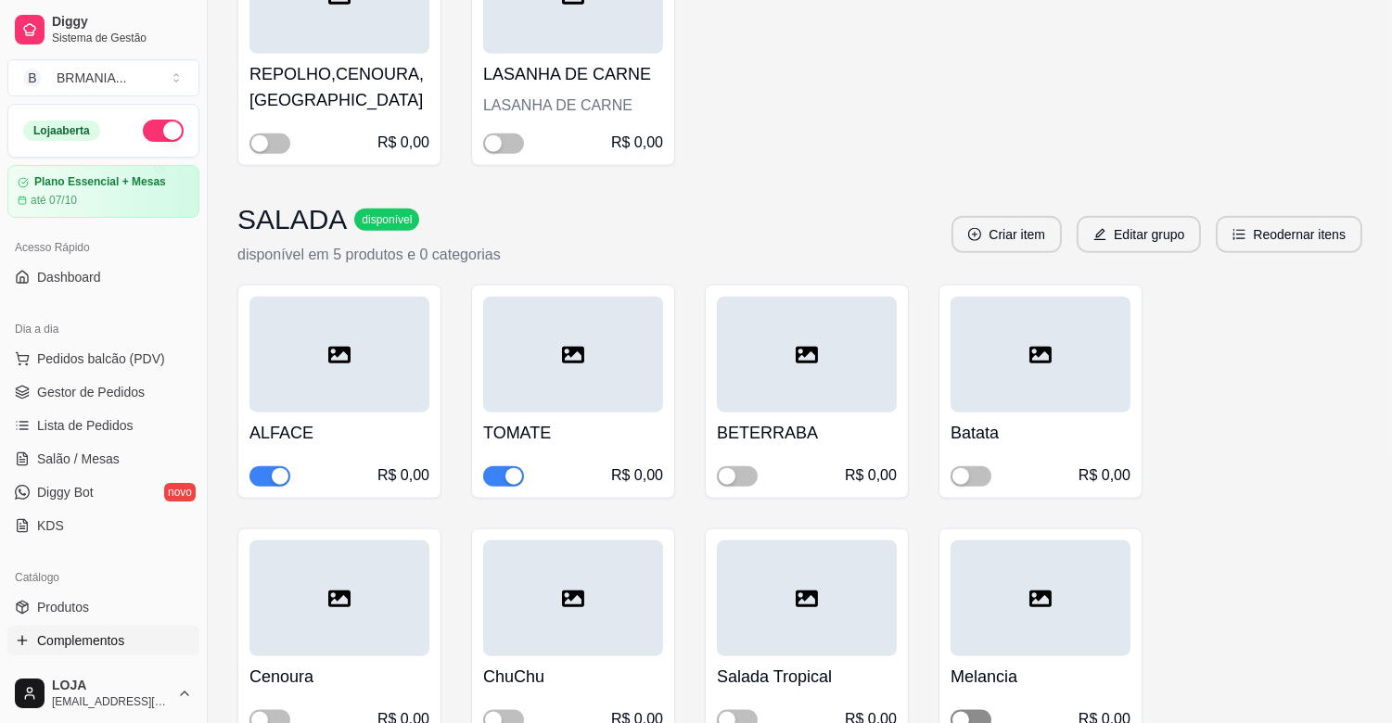
click at [965, 712] on div "button" at bounding box center [960, 720] width 17 height 17
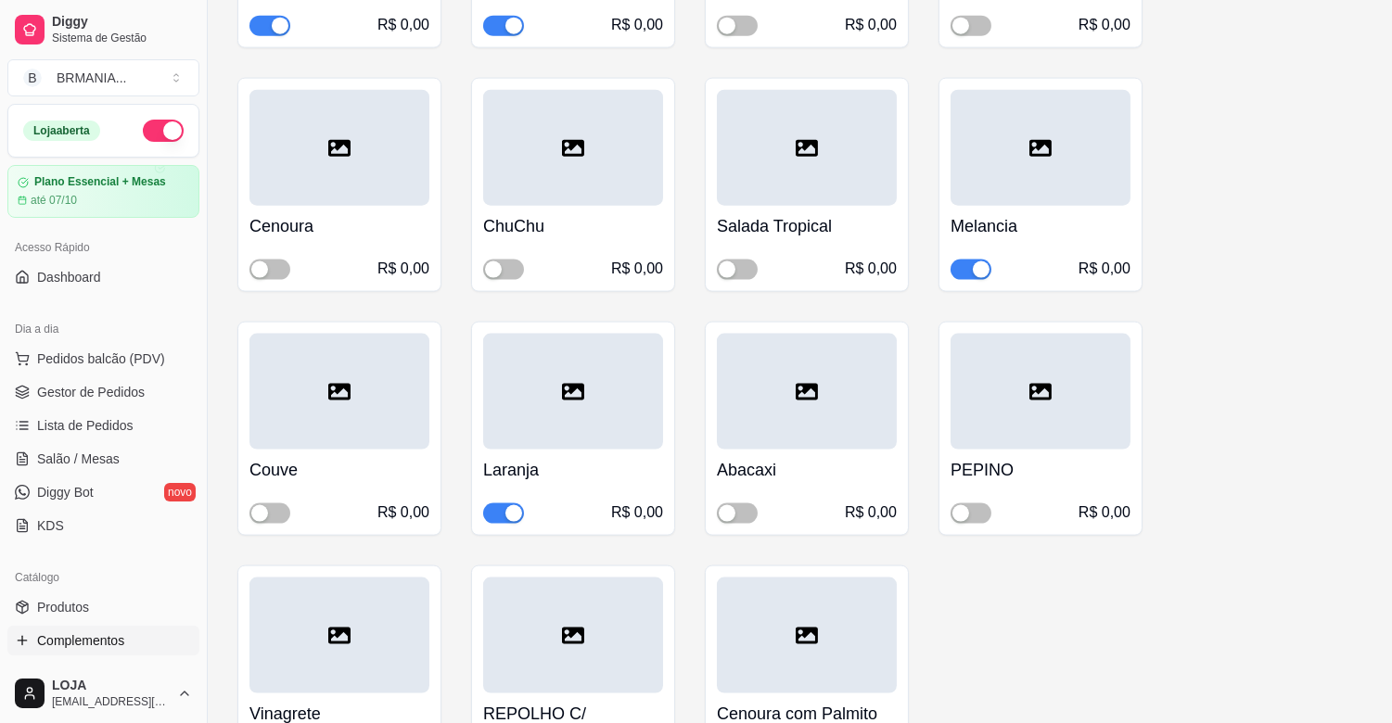
scroll to position [4479, 0]
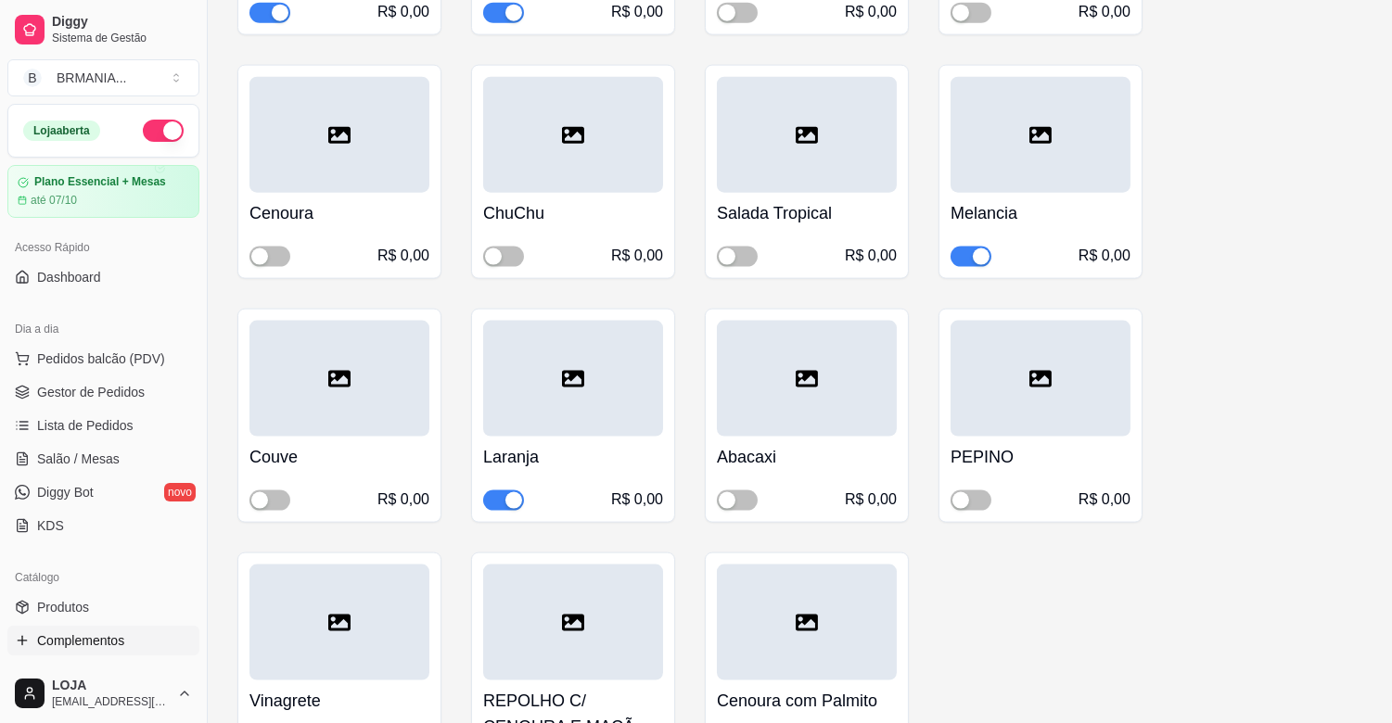
click at [516, 492] on div "button" at bounding box center [513, 500] width 17 height 17
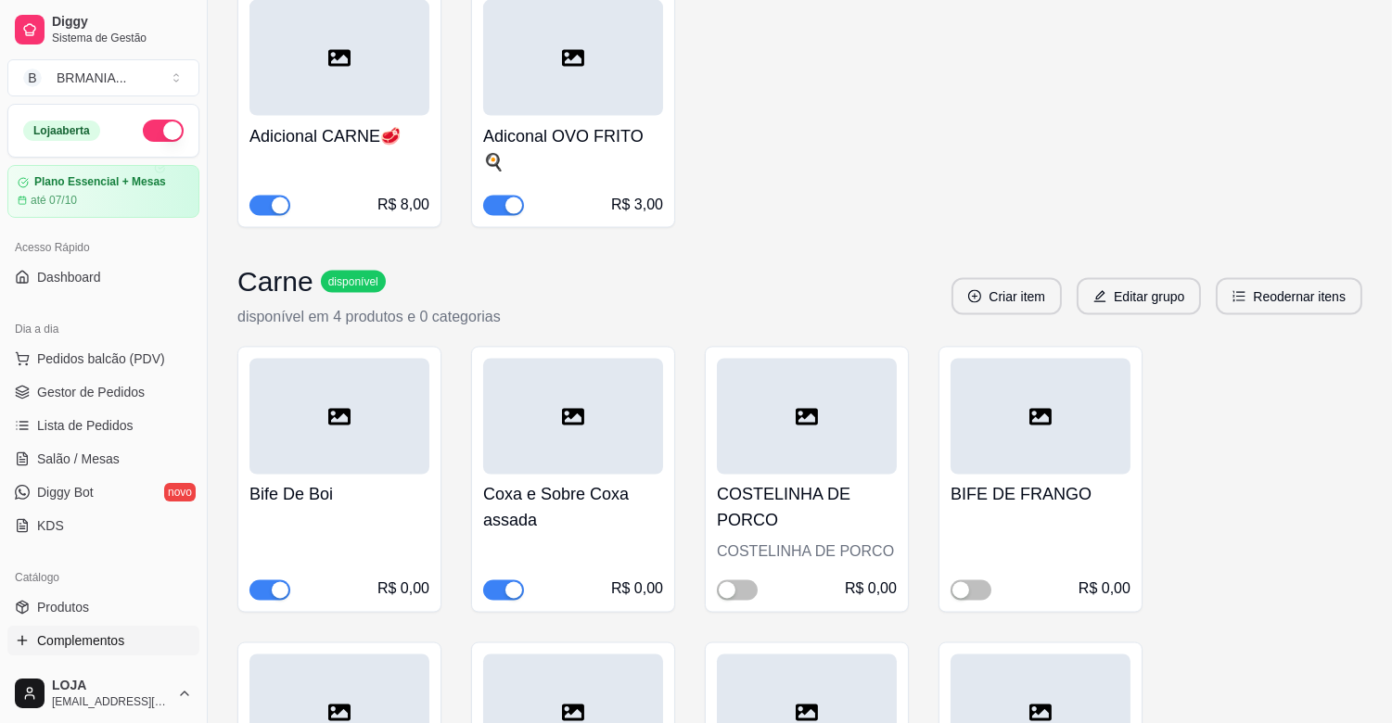
scroll to position [5773, 0]
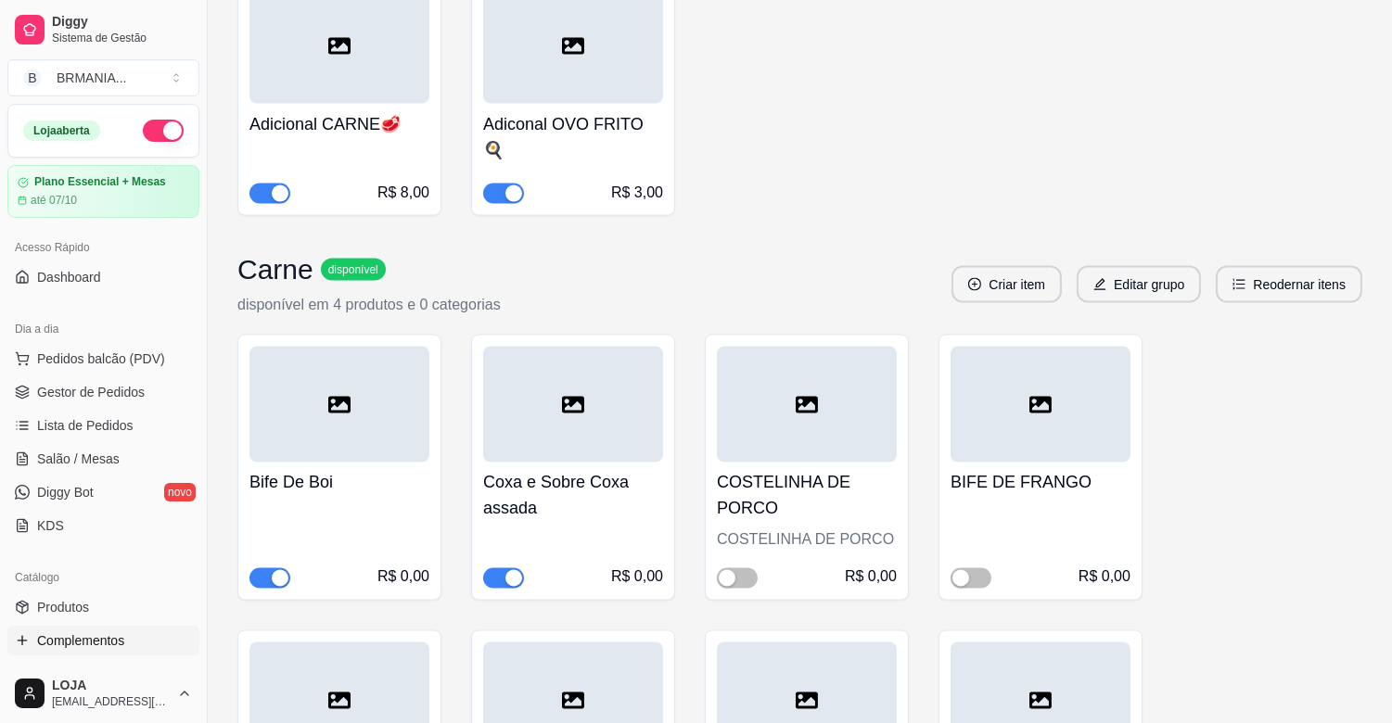
click at [503, 568] on button "button" at bounding box center [503, 578] width 41 height 20
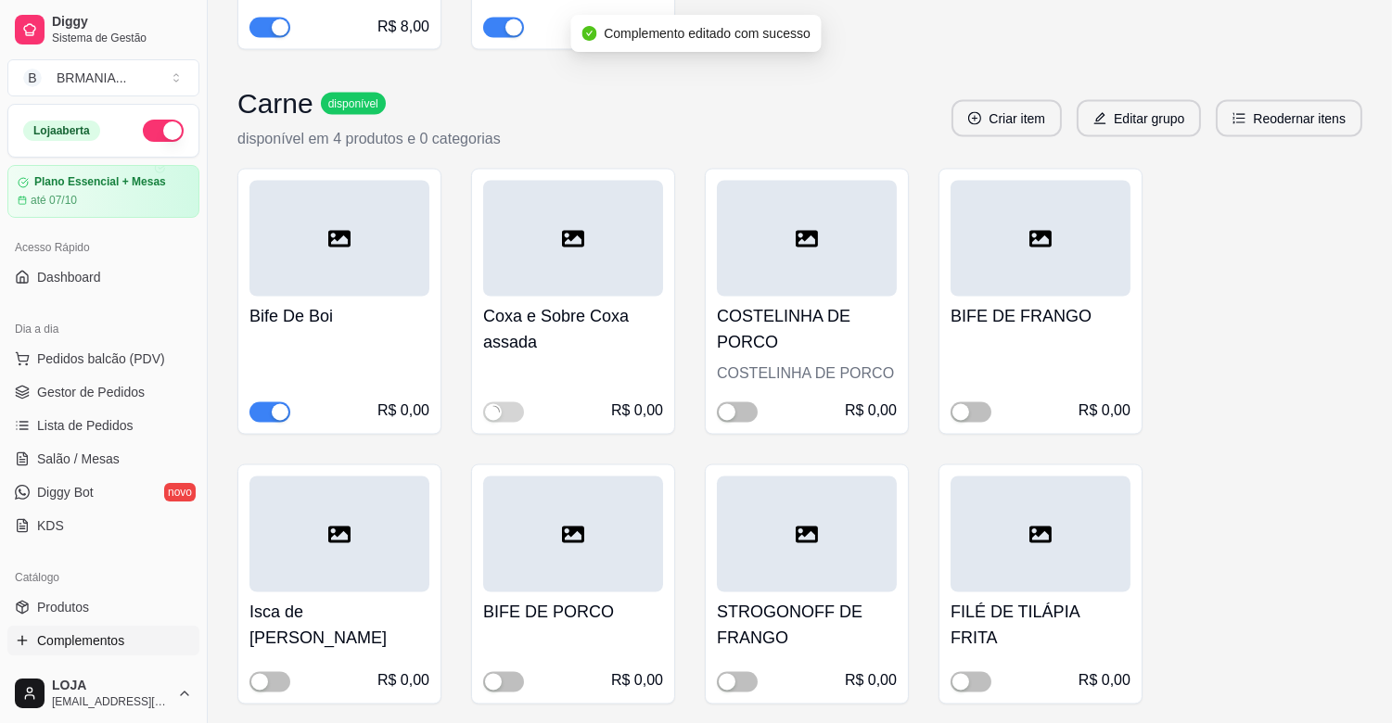
scroll to position [5952, 0]
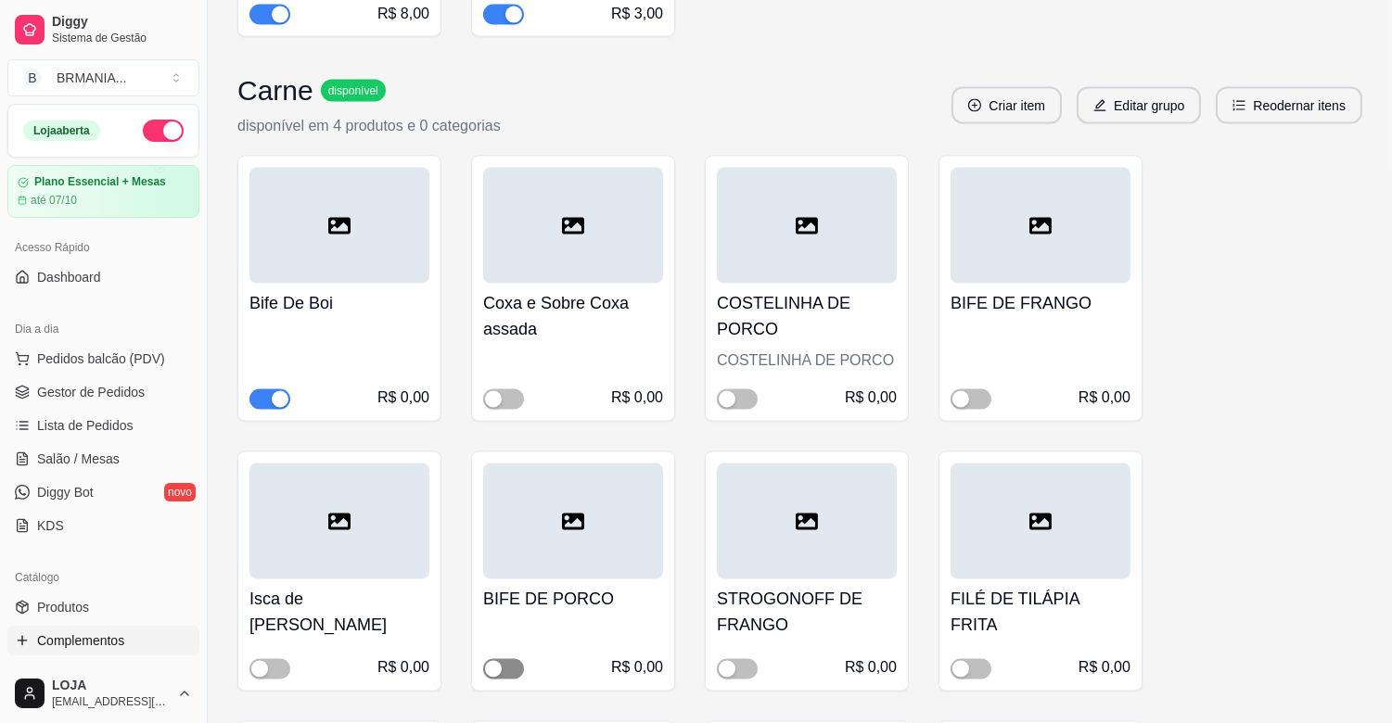
click at [503, 659] on button "button" at bounding box center [503, 669] width 41 height 20
click at [128, 393] on span "Gestor de Pedidos" at bounding box center [91, 392] width 108 height 19
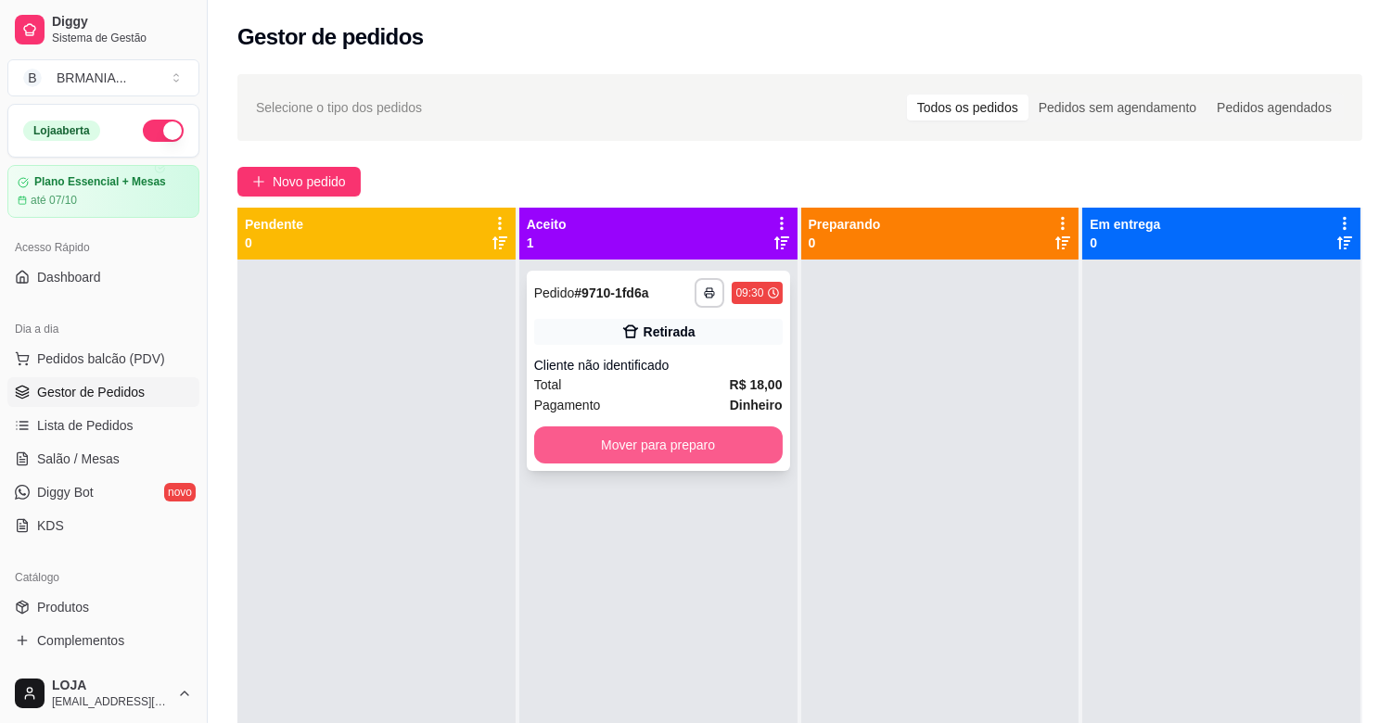
click at [679, 439] on button "Mover para preparo" at bounding box center [658, 444] width 248 height 37
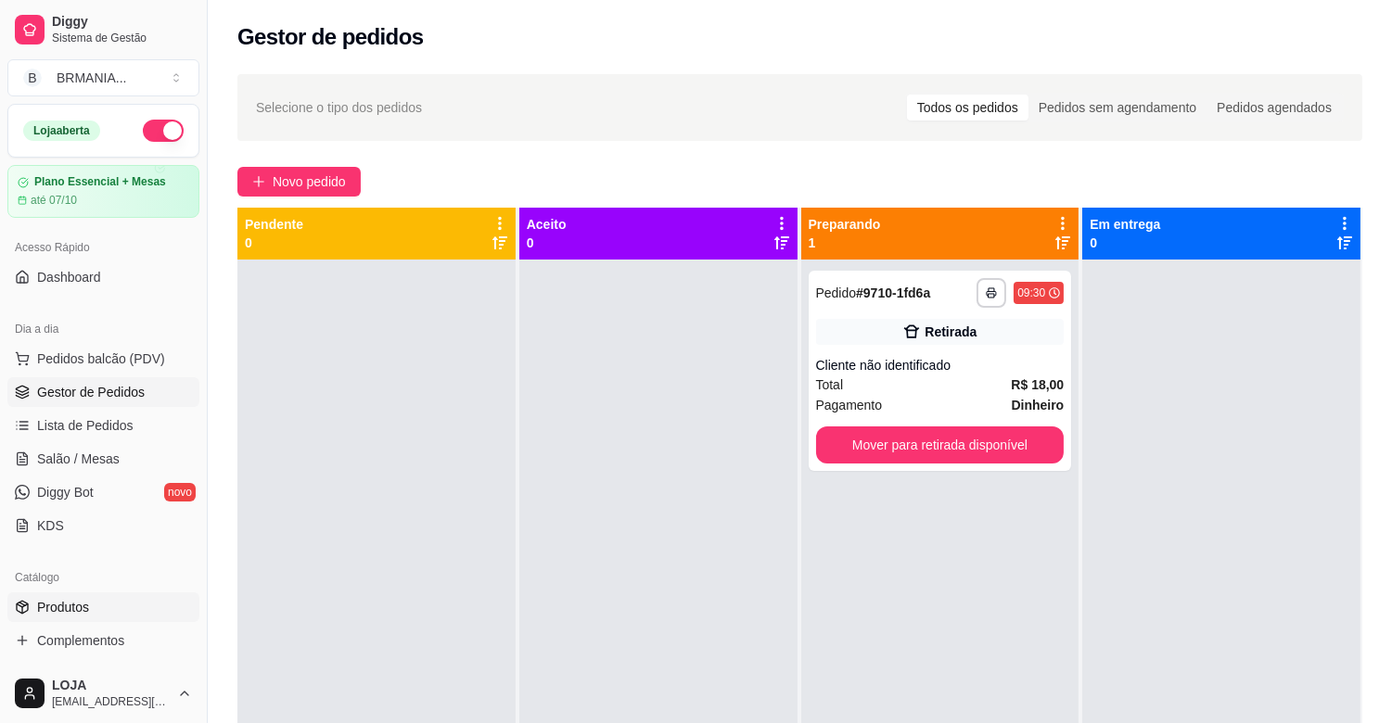
click at [88, 603] on span "Produtos" at bounding box center [63, 607] width 52 height 19
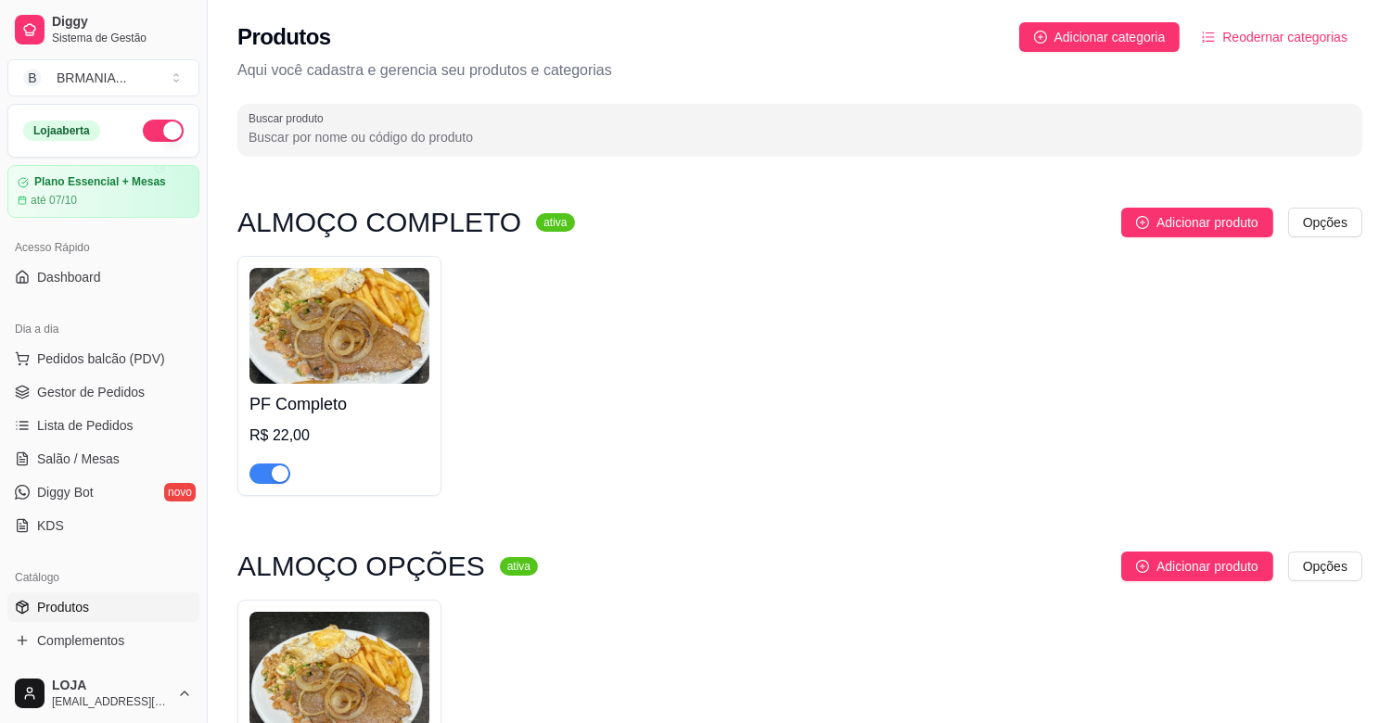
click at [855, 449] on div "PF Completo R$ 22,00" at bounding box center [799, 376] width 1125 height 240
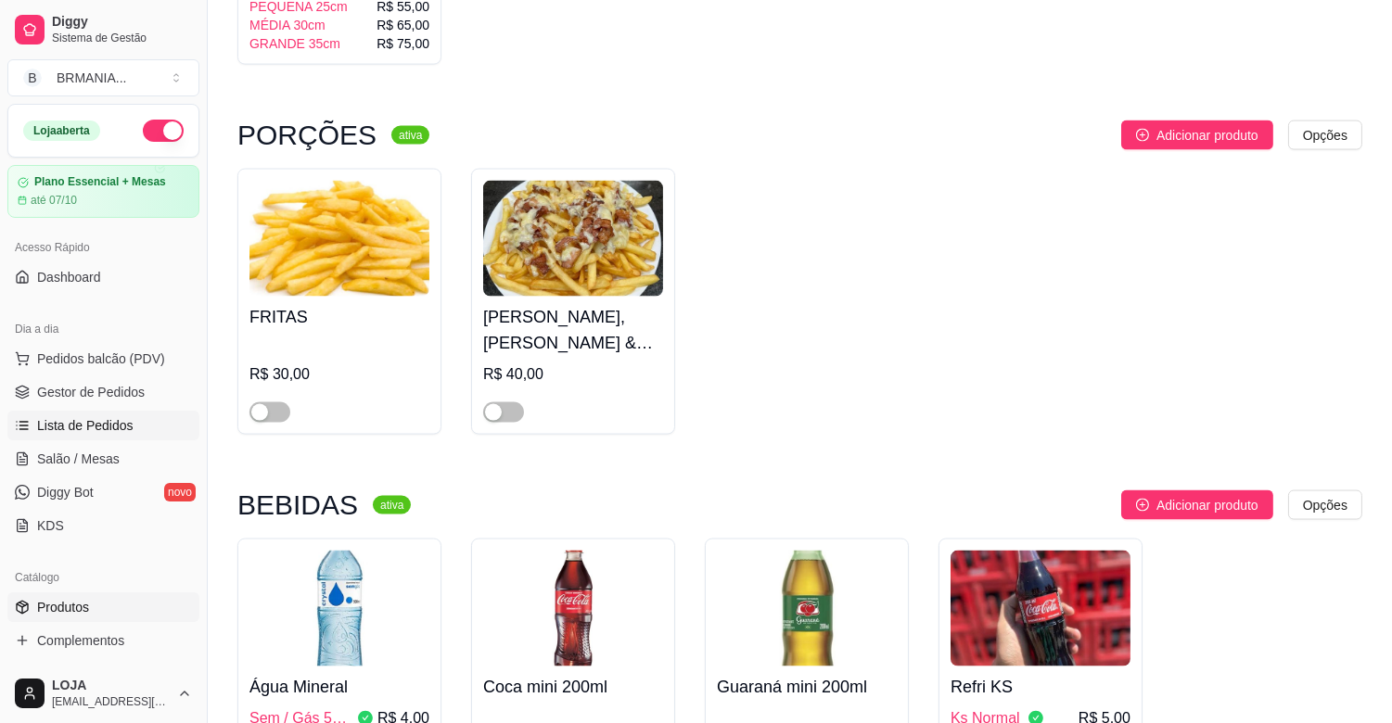
scroll to position [5233, 0]
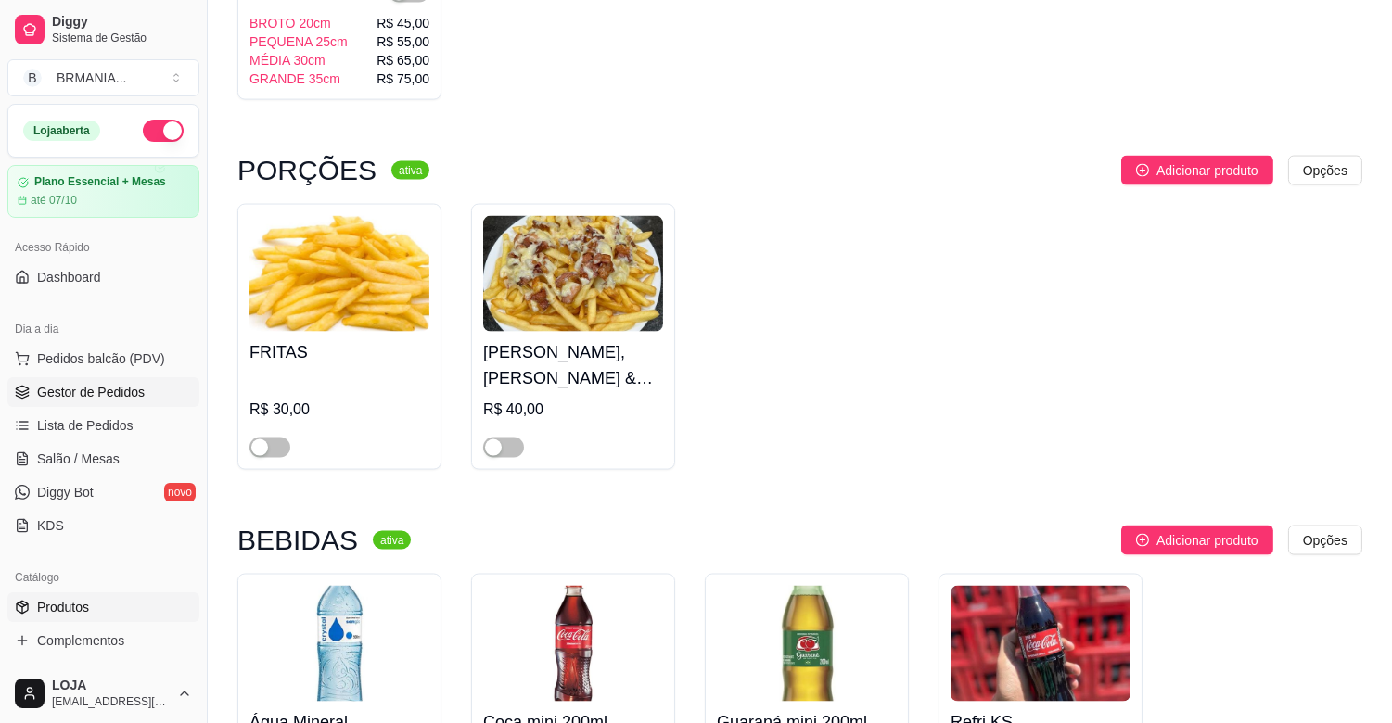
click at [87, 401] on link "Gestor de Pedidos" at bounding box center [103, 392] width 192 height 30
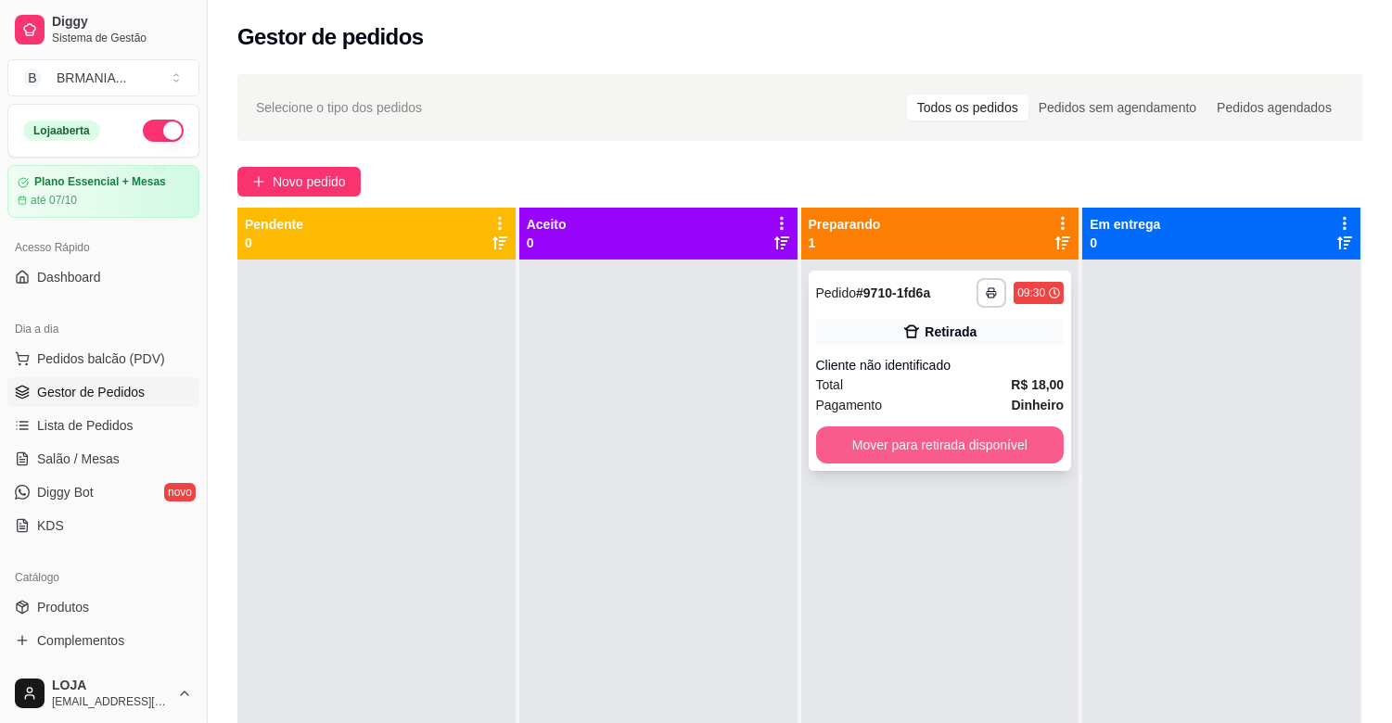
click at [920, 447] on button "Mover para retirada disponível" at bounding box center [940, 444] width 248 height 37
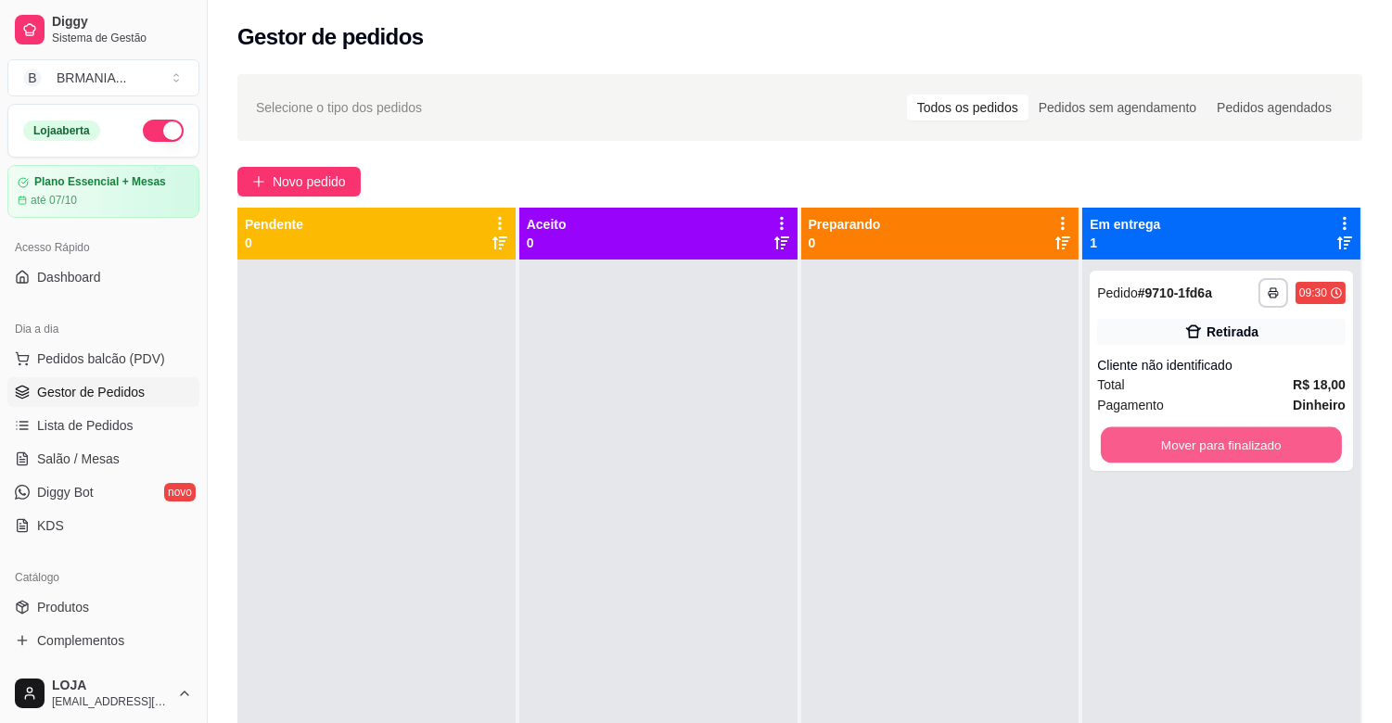
click at [1197, 441] on button "Mover para finalizado" at bounding box center [1221, 445] width 241 height 36
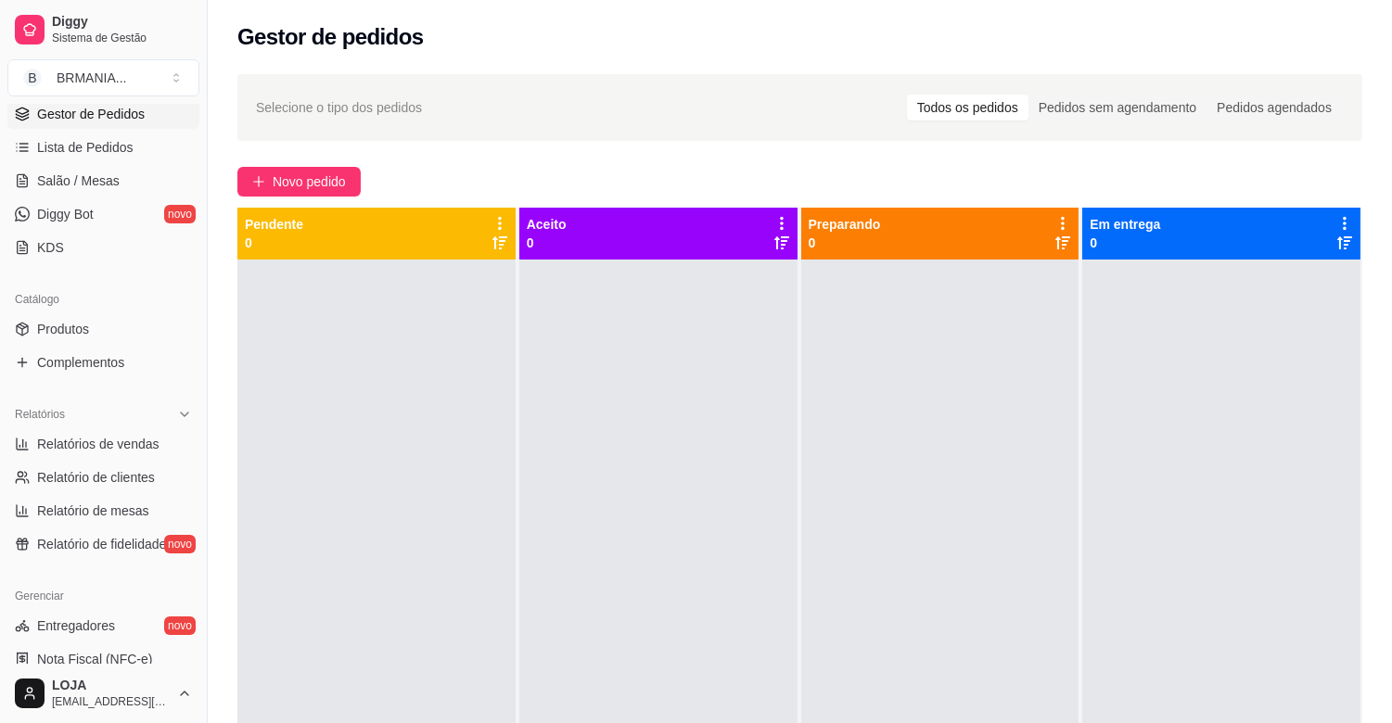
scroll to position [406, 0]
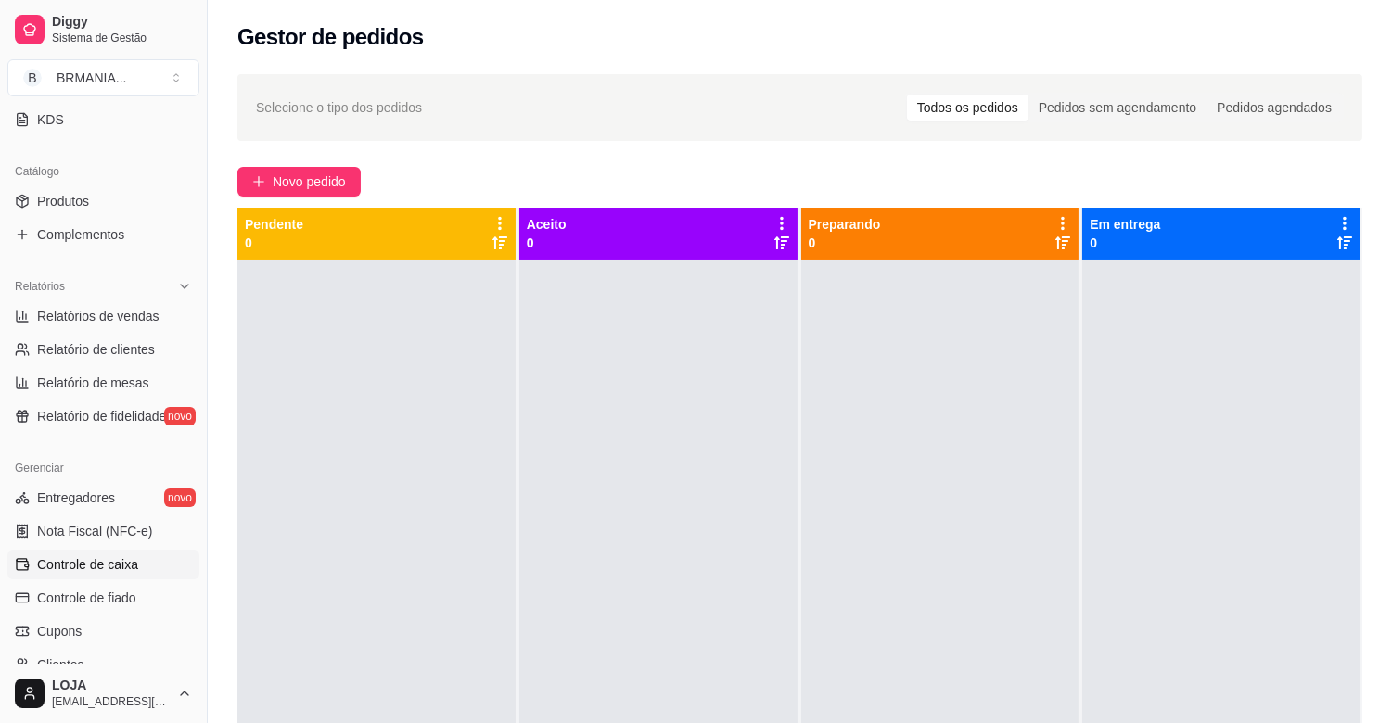
click at [108, 571] on span "Controle de caixa" at bounding box center [87, 564] width 101 height 19
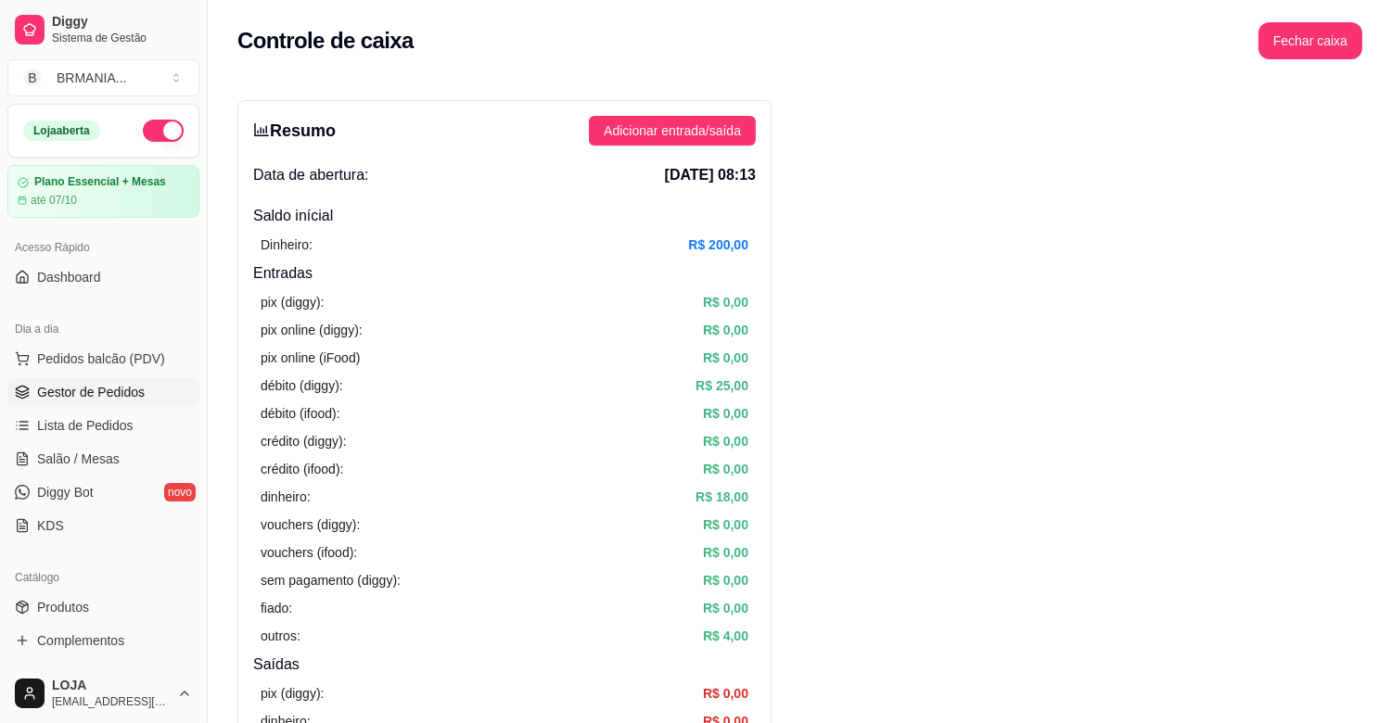
drag, startPoint x: 108, startPoint y: 388, endPoint x: 111, endPoint y: 373, distance: 15.1
click at [111, 387] on span "Gestor de Pedidos" at bounding box center [91, 392] width 108 height 19
